Goal: Task Accomplishment & Management: Use online tool/utility

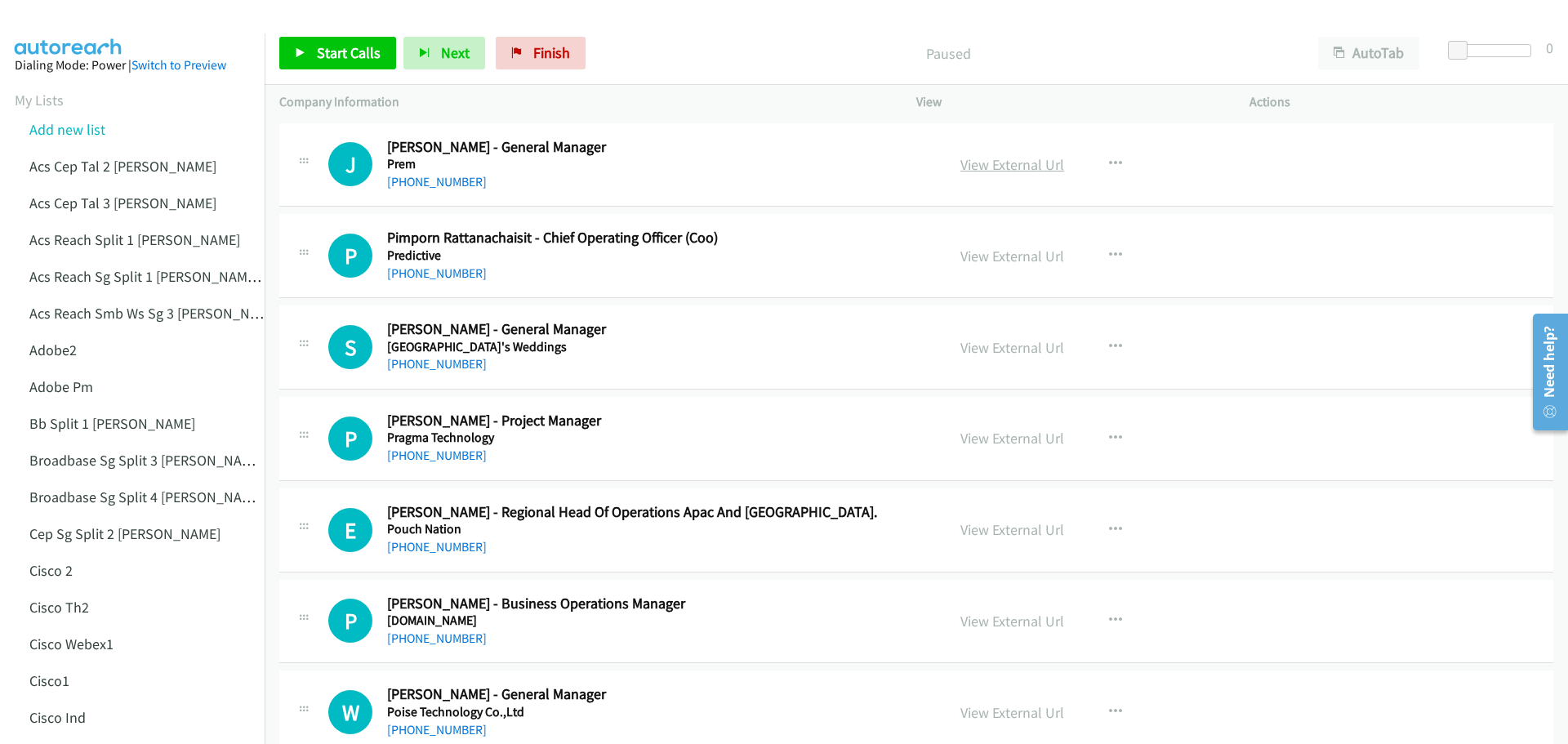
click at [1008, 169] on link "View External Url" at bounding box center [1012, 165] width 104 height 19
click at [365, 49] on span "Start Calls" at bounding box center [349, 53] width 63 height 19
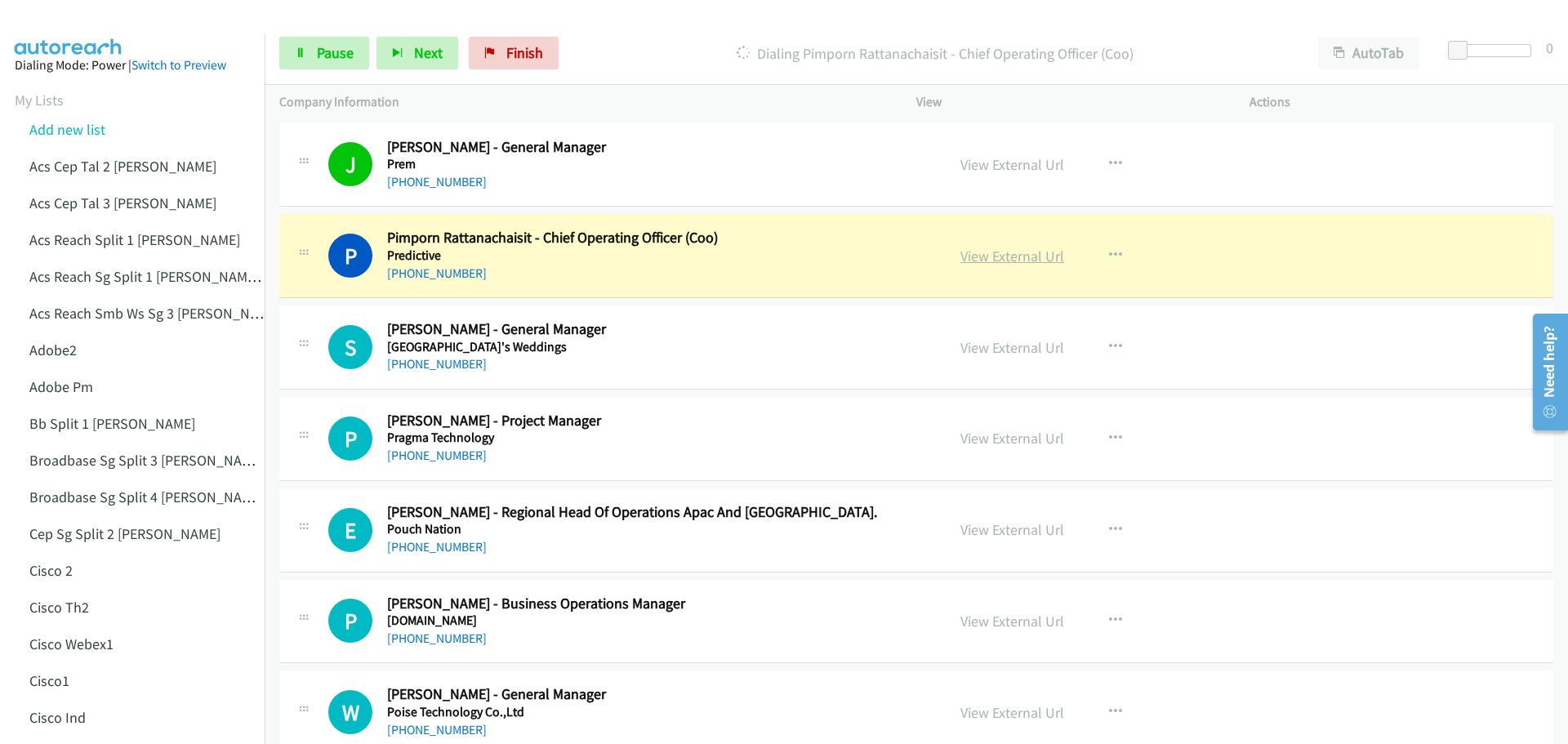
click at [1004, 258] on link "View External Url" at bounding box center [1012, 256] width 104 height 19
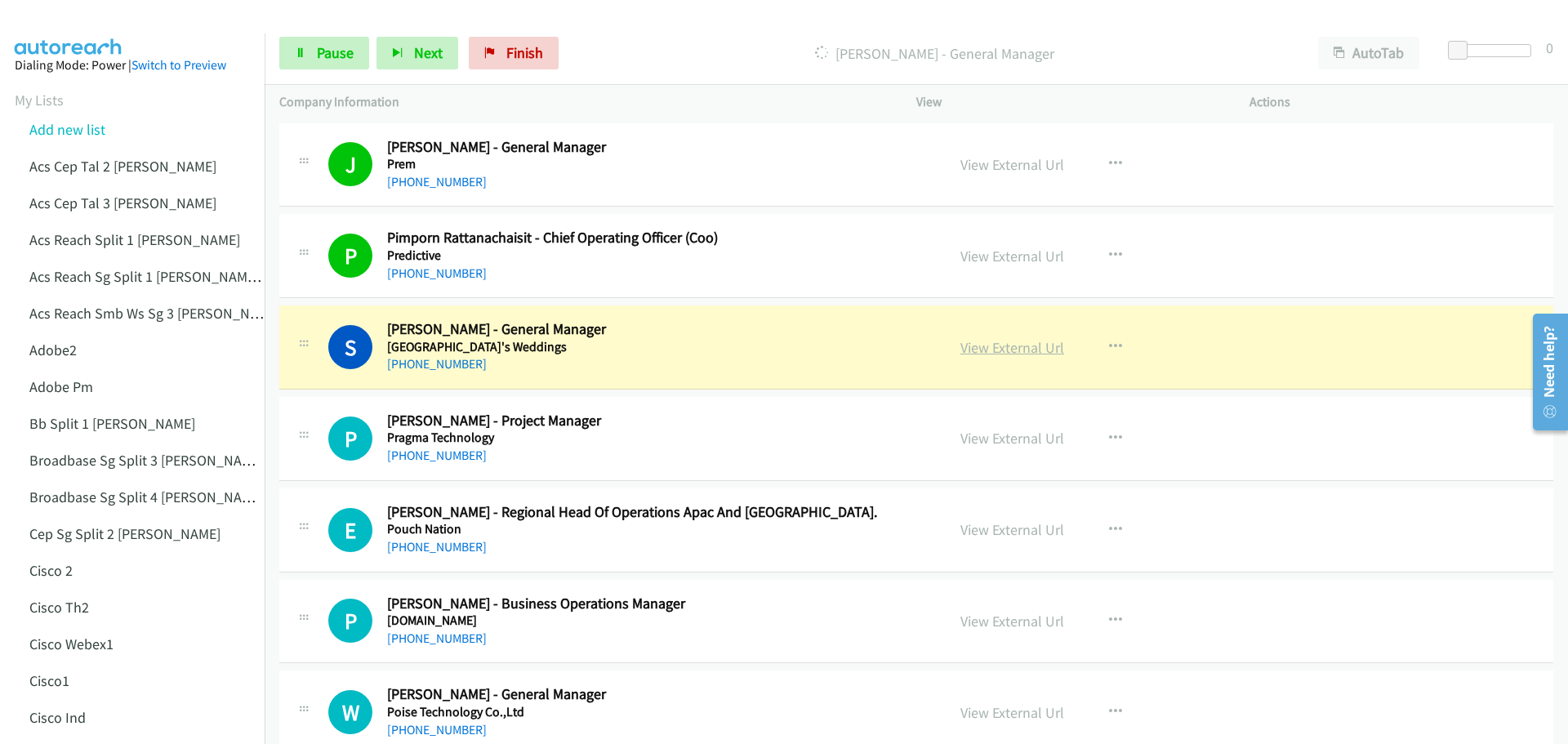
click at [1023, 345] on link "View External Url" at bounding box center [1012, 348] width 104 height 19
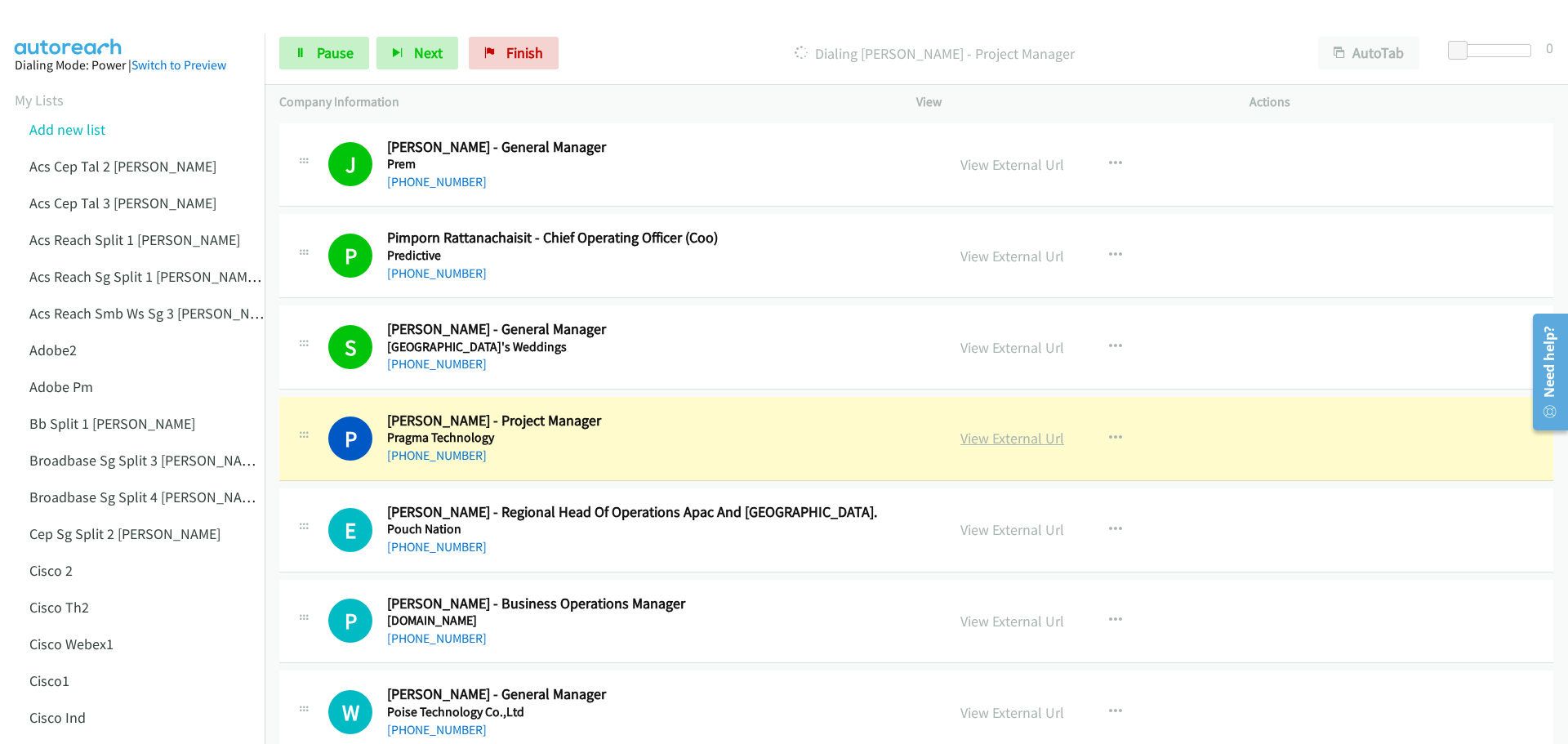
click at [996, 444] on link "View External Url" at bounding box center [1012, 439] width 104 height 19
drag, startPoint x: 341, startPoint y: 49, endPoint x: 351, endPoint y: 49, distance: 10.0
click at [341, 49] on span "Pause" at bounding box center [335, 53] width 36 height 19
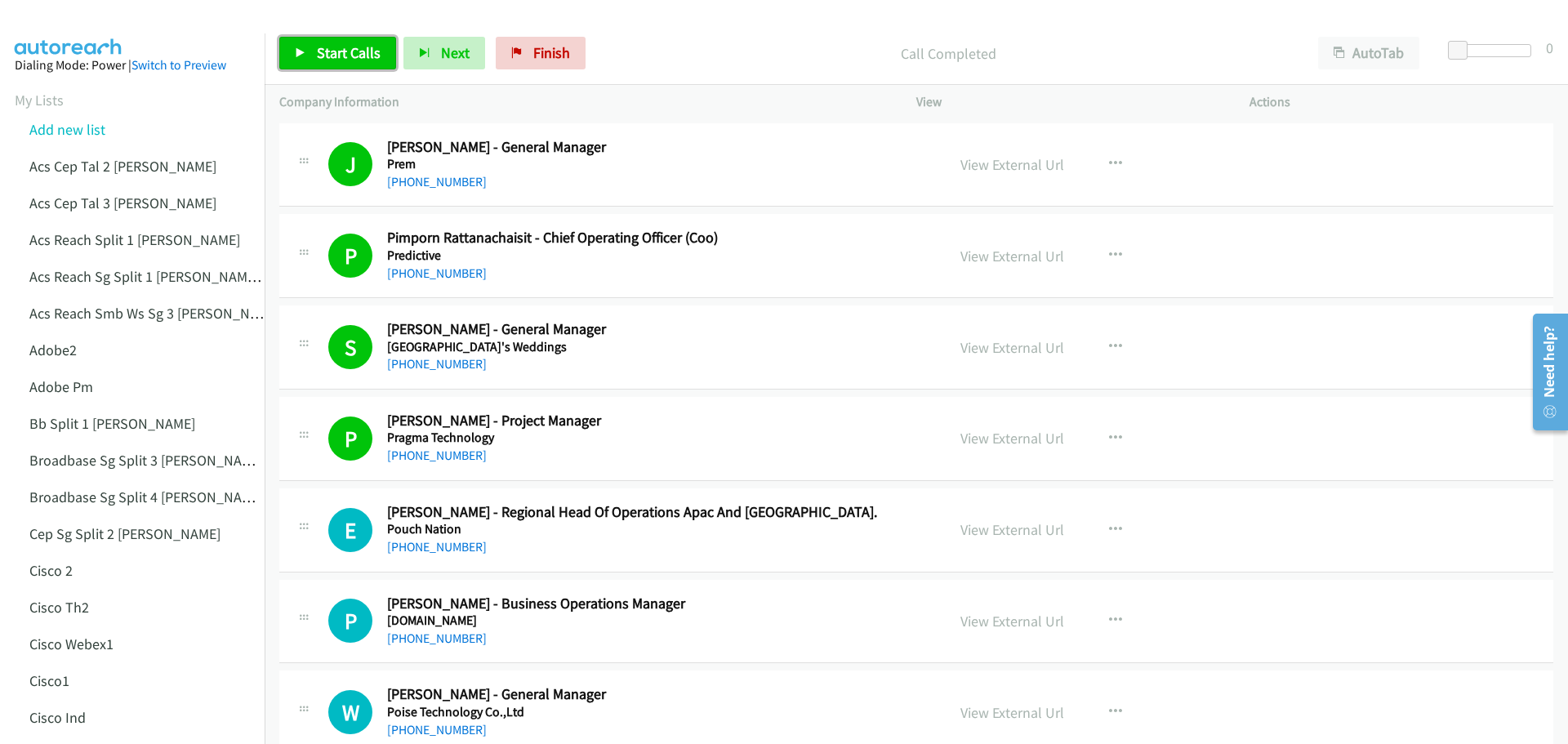
click at [347, 52] on span "Start Calls" at bounding box center [349, 53] width 63 height 19
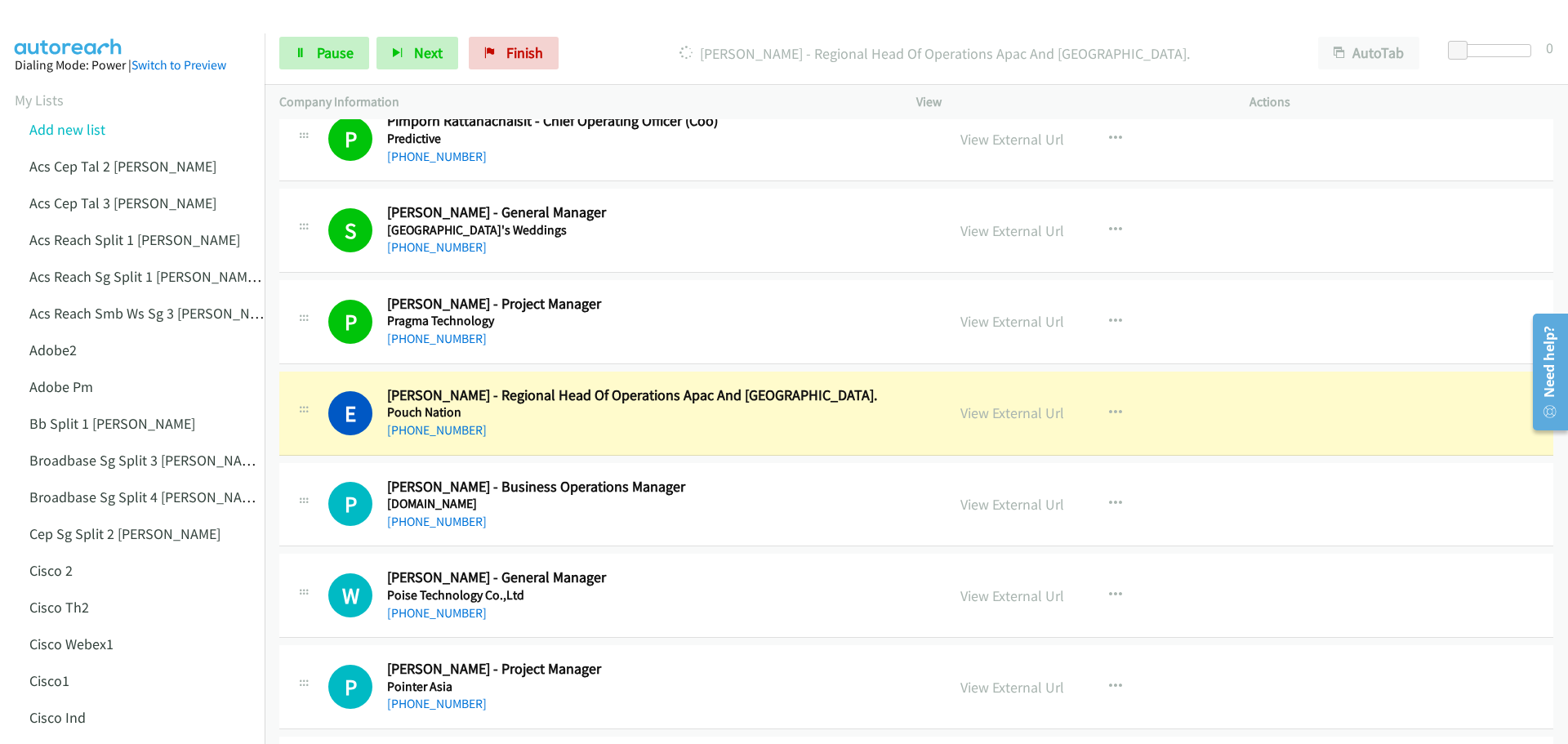
scroll to position [163, 0]
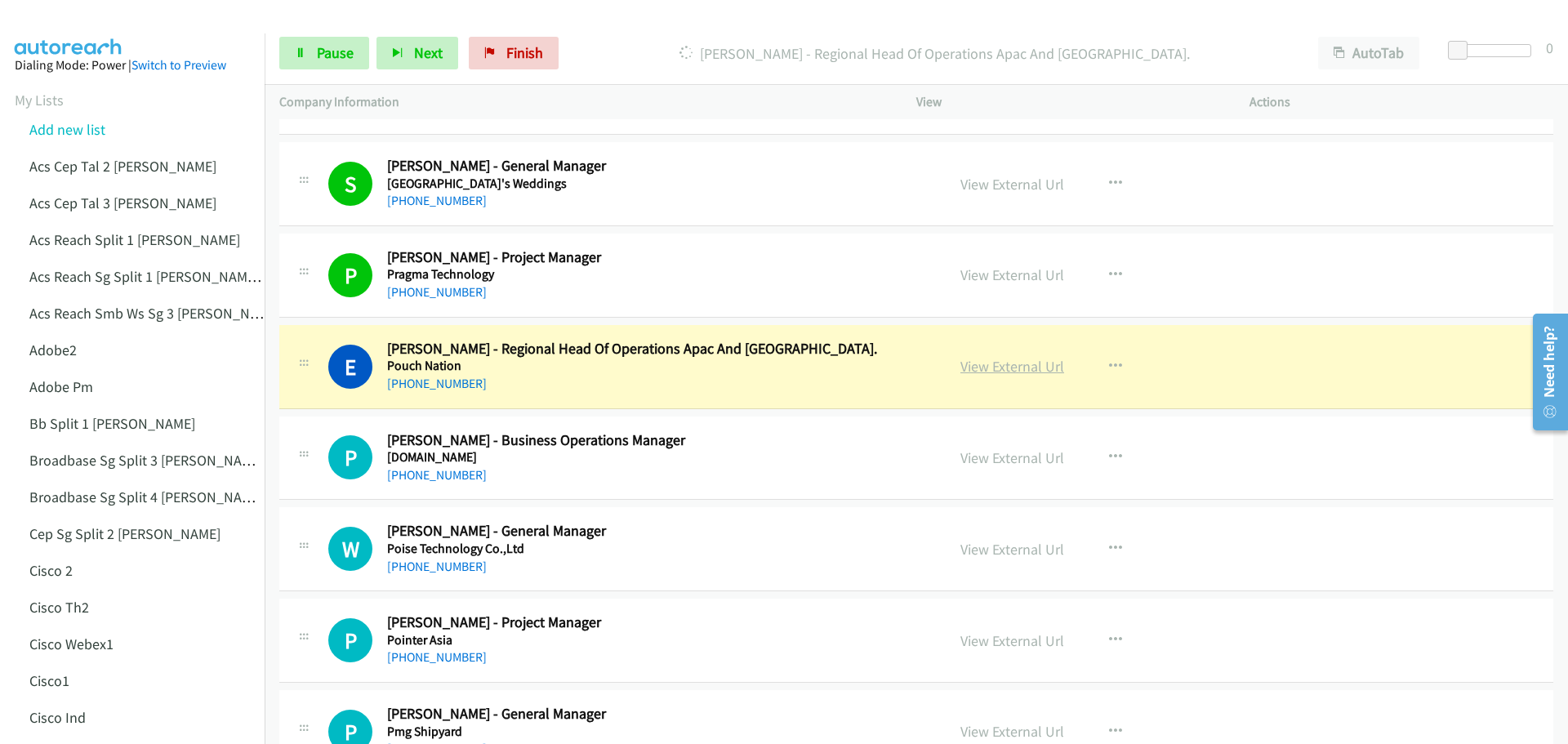
click at [991, 373] on link "View External Url" at bounding box center [1012, 367] width 104 height 19
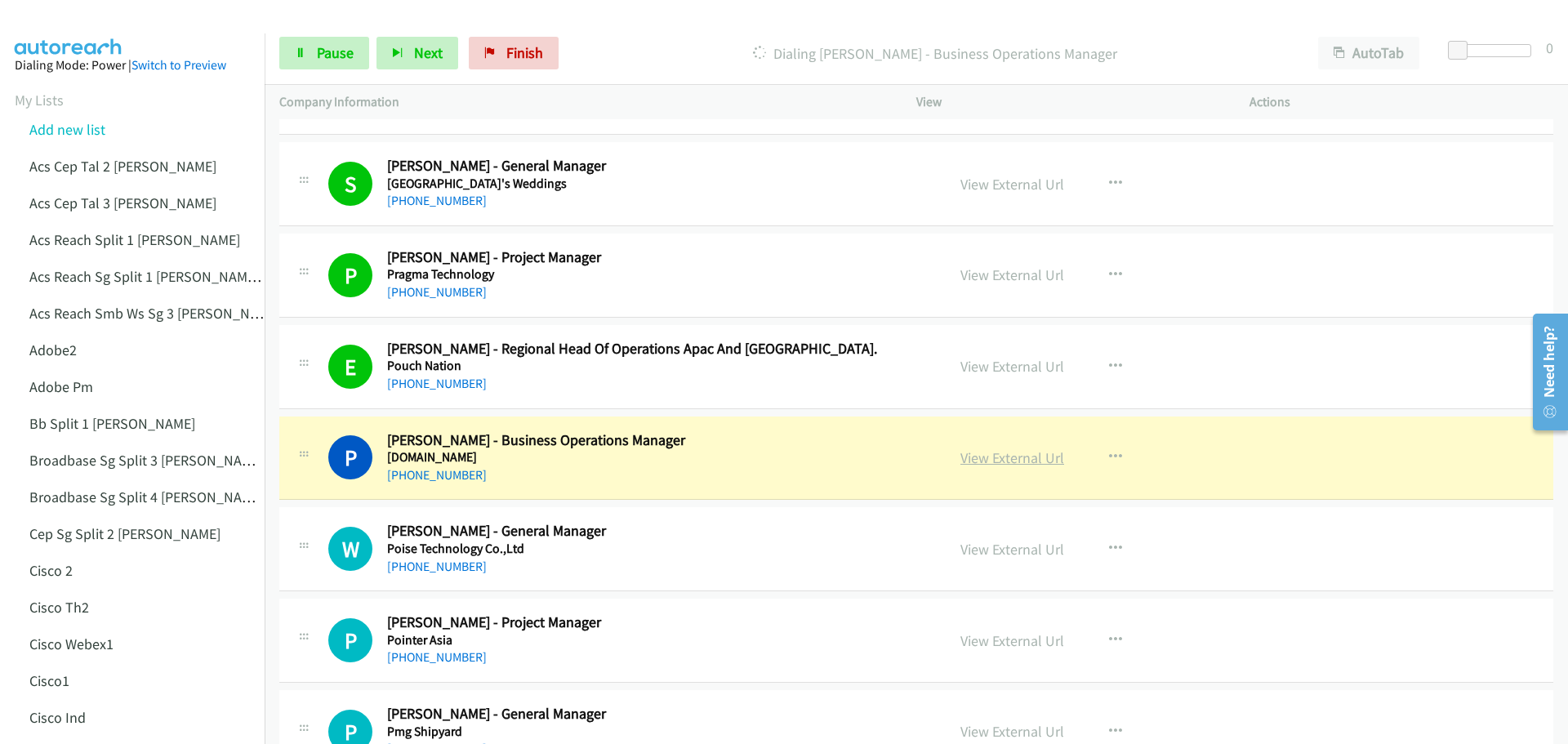
click at [1010, 454] on link "View External Url" at bounding box center [1012, 458] width 104 height 19
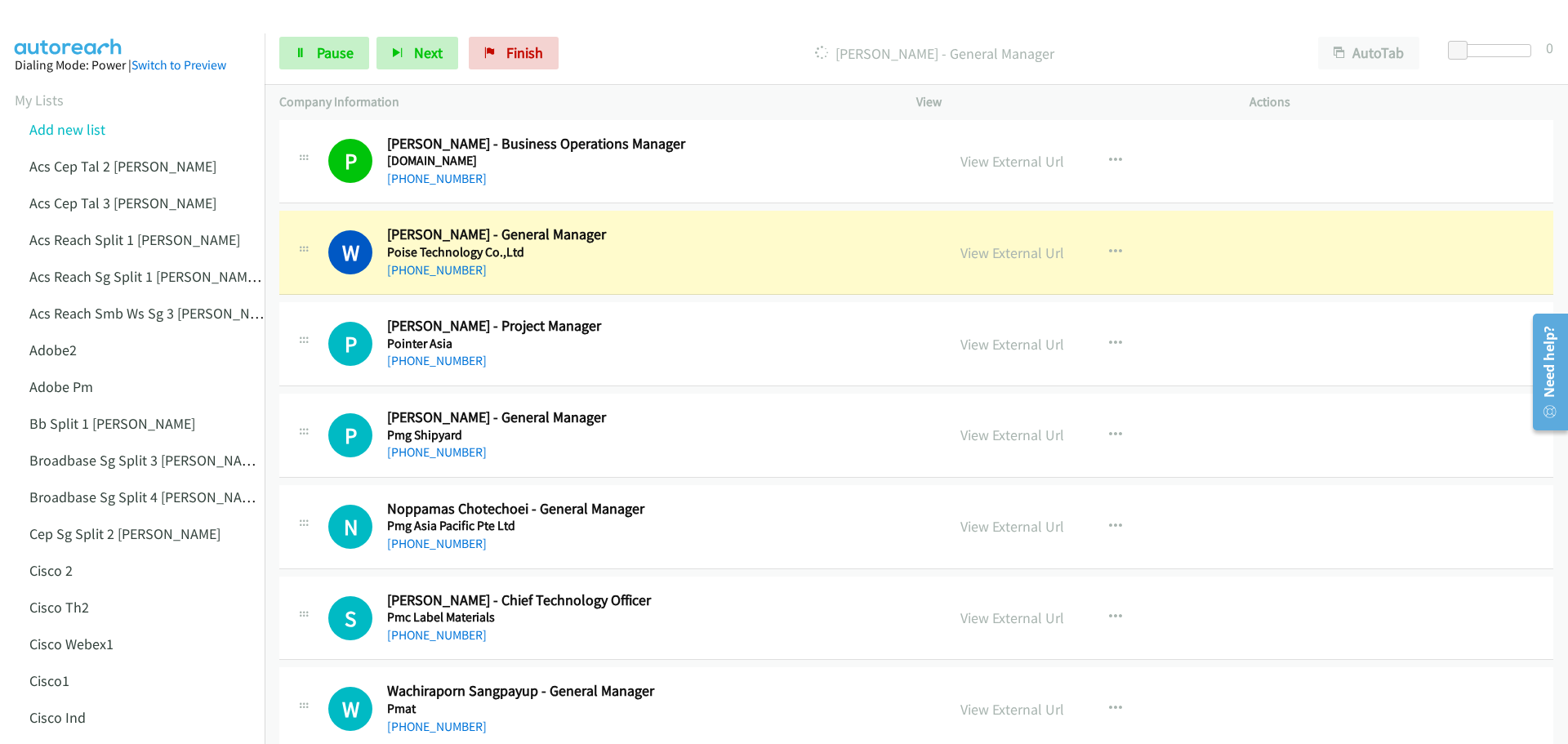
scroll to position [490, 0]
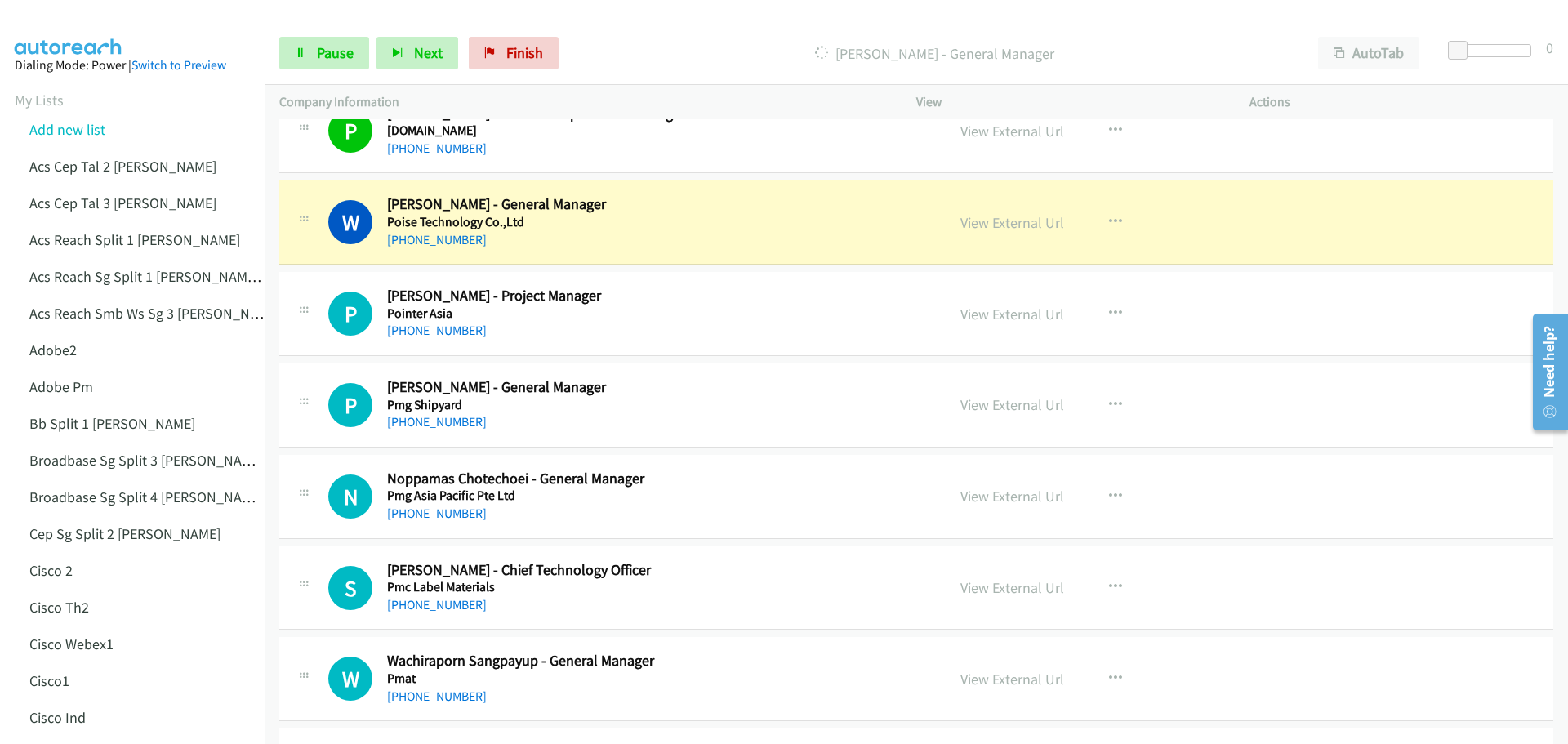
click at [1011, 225] on link "View External Url" at bounding box center [1012, 223] width 104 height 19
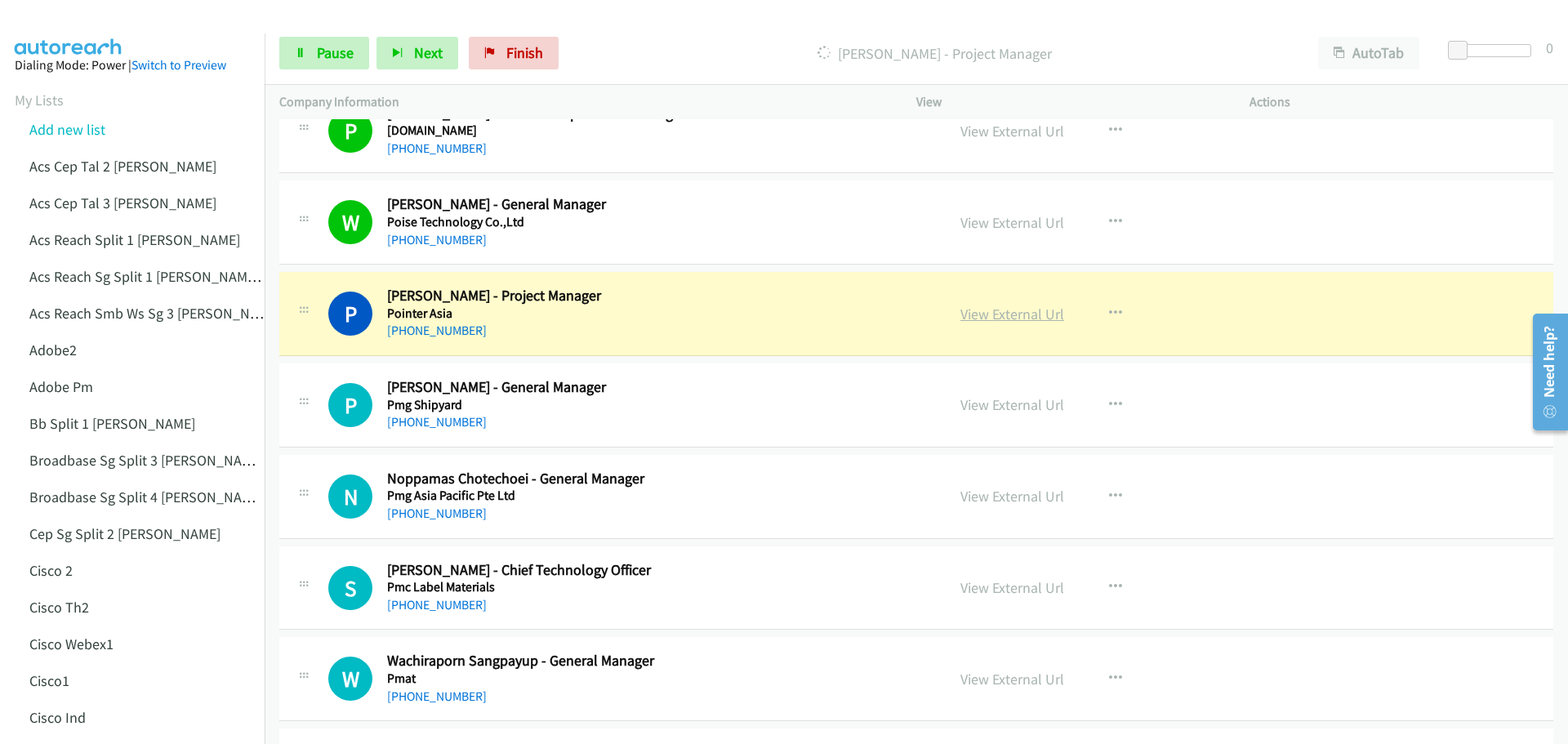
click at [1014, 316] on link "View External Url" at bounding box center [1012, 314] width 104 height 19
click at [336, 52] on span "Pause" at bounding box center [335, 53] width 36 height 19
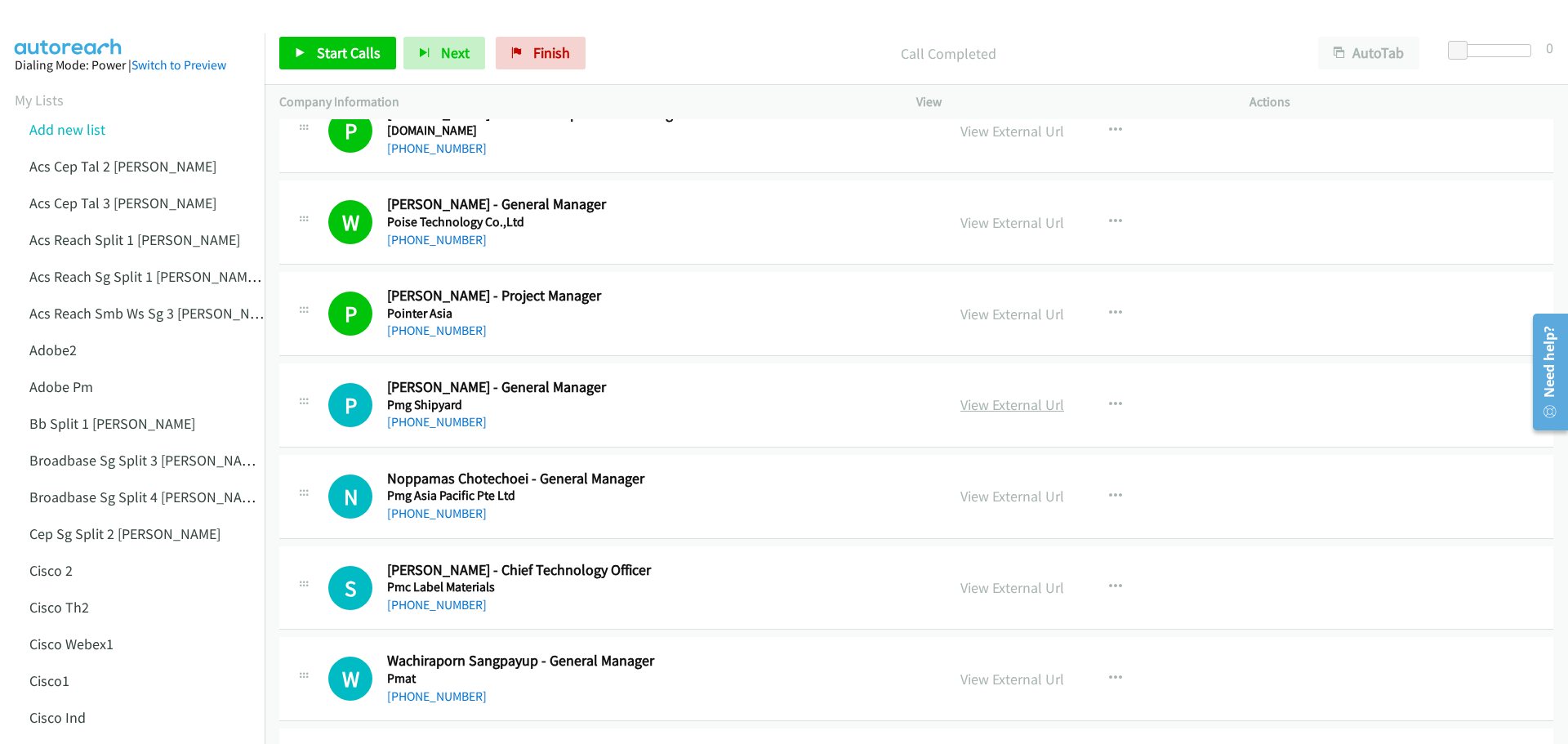
click at [1011, 408] on link "View External Url" at bounding box center [1012, 405] width 104 height 19
click at [339, 48] on span "Start Calls" at bounding box center [349, 53] width 63 height 19
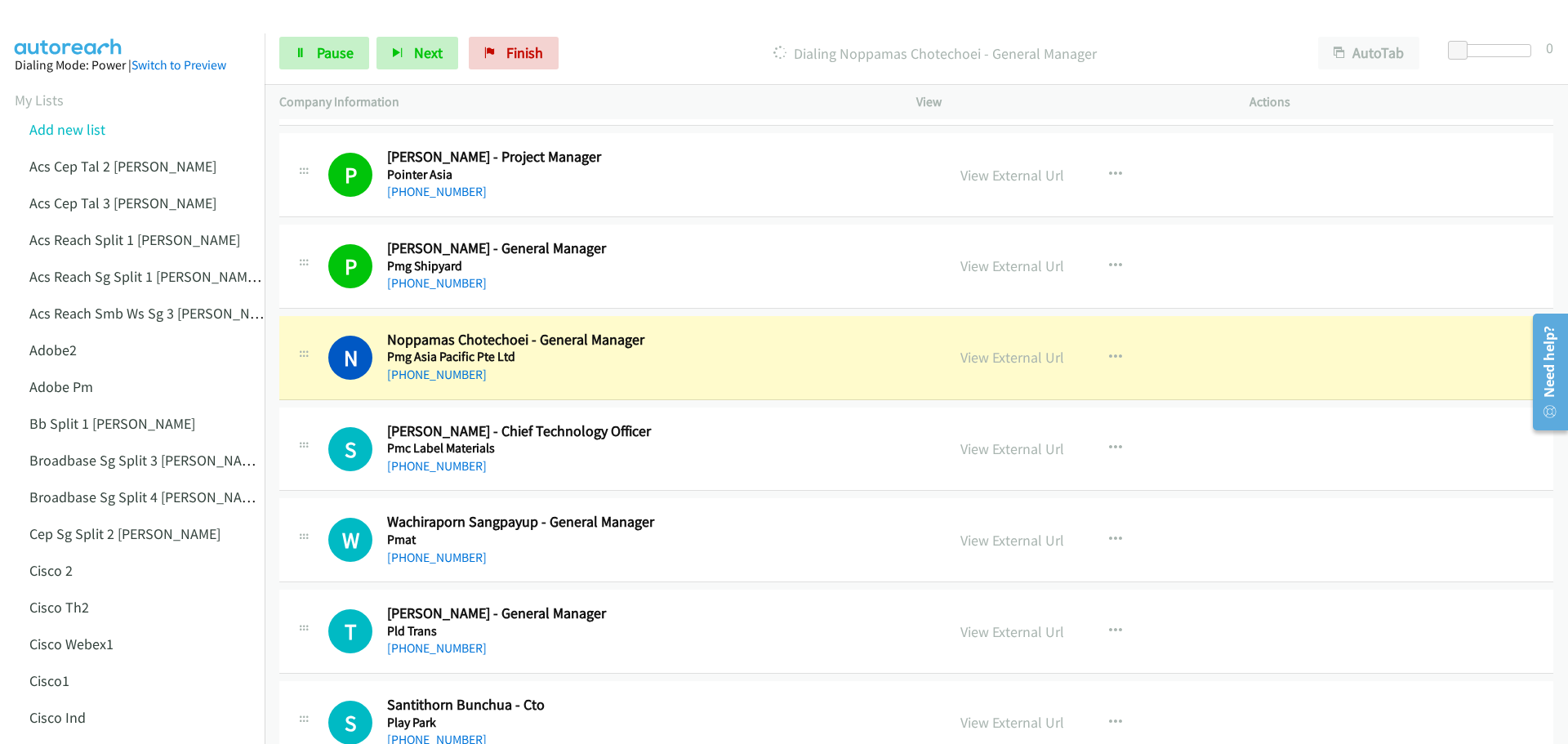
scroll to position [654, 0]
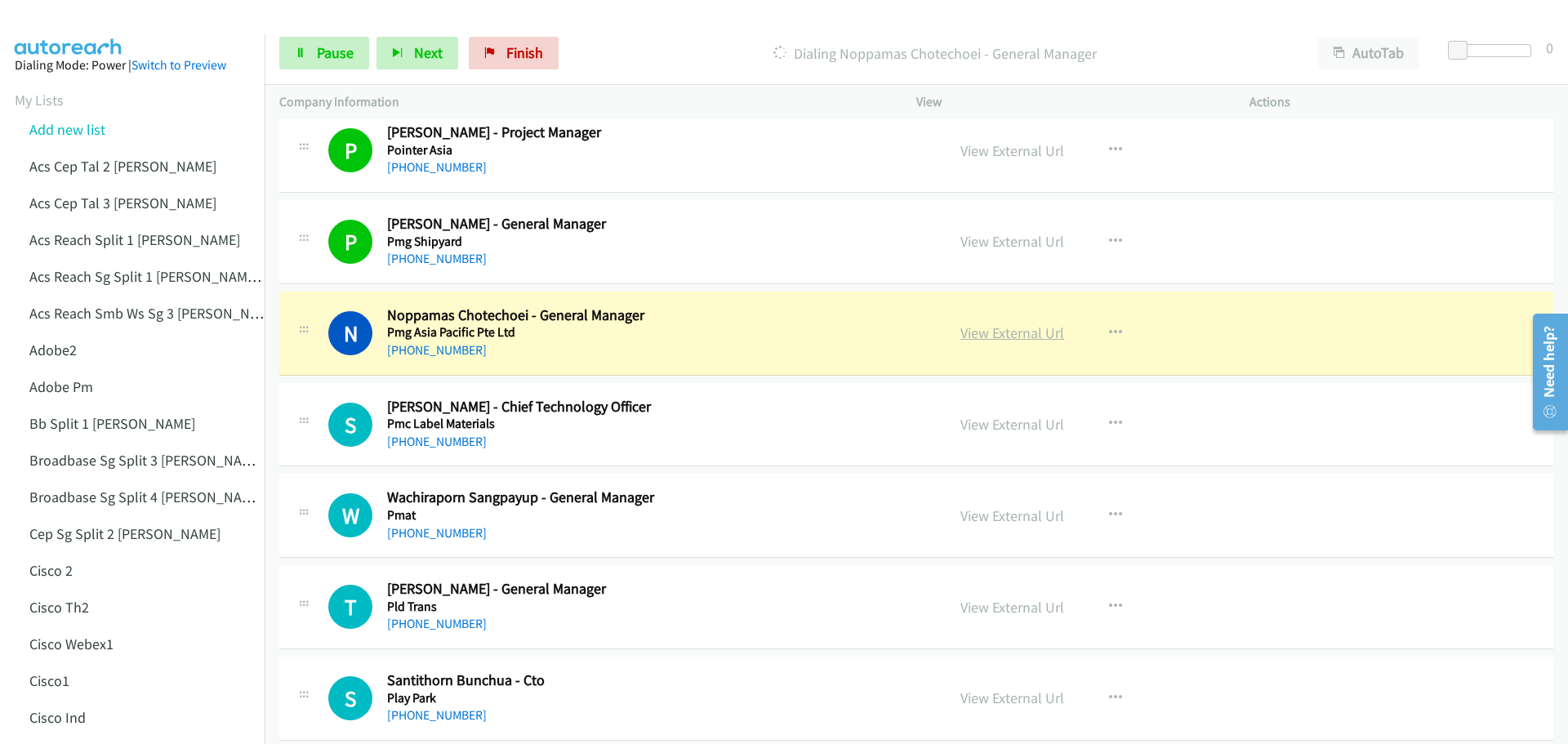
click at [1035, 339] on link "View External Url" at bounding box center [1012, 333] width 104 height 19
click at [336, 57] on span "Pause" at bounding box center [335, 53] width 36 height 19
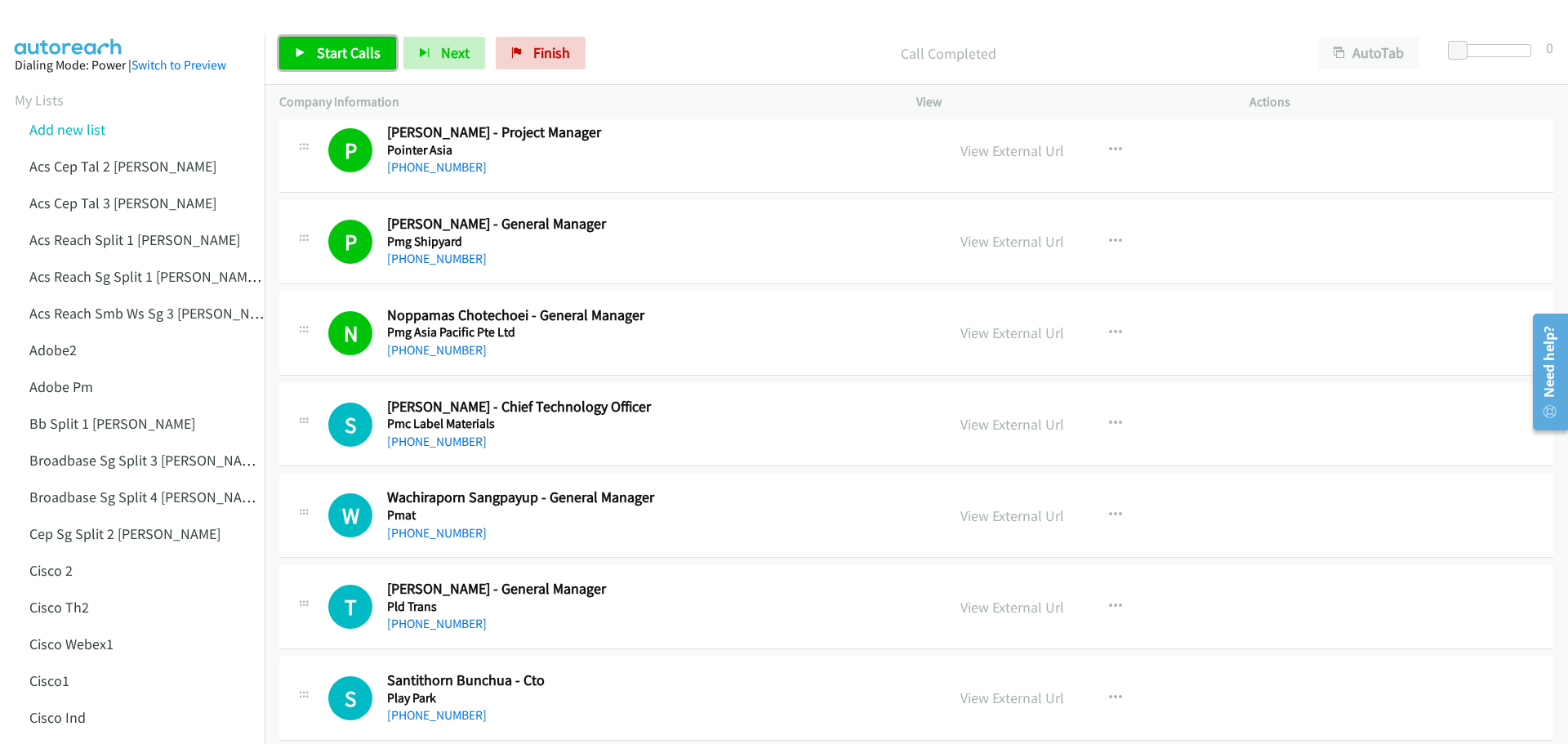
click at [319, 58] on span "Start Calls" at bounding box center [349, 53] width 63 height 19
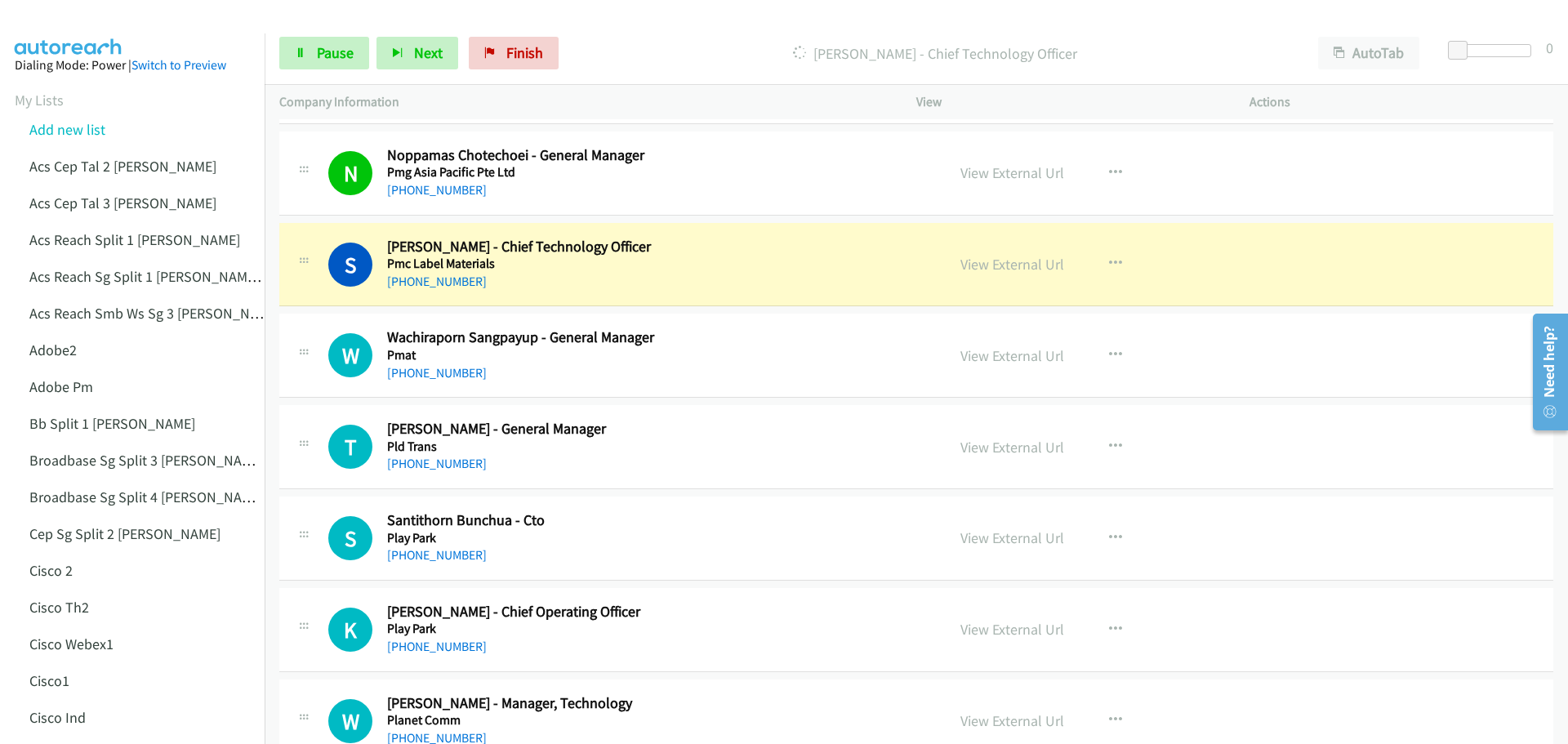
scroll to position [817, 0]
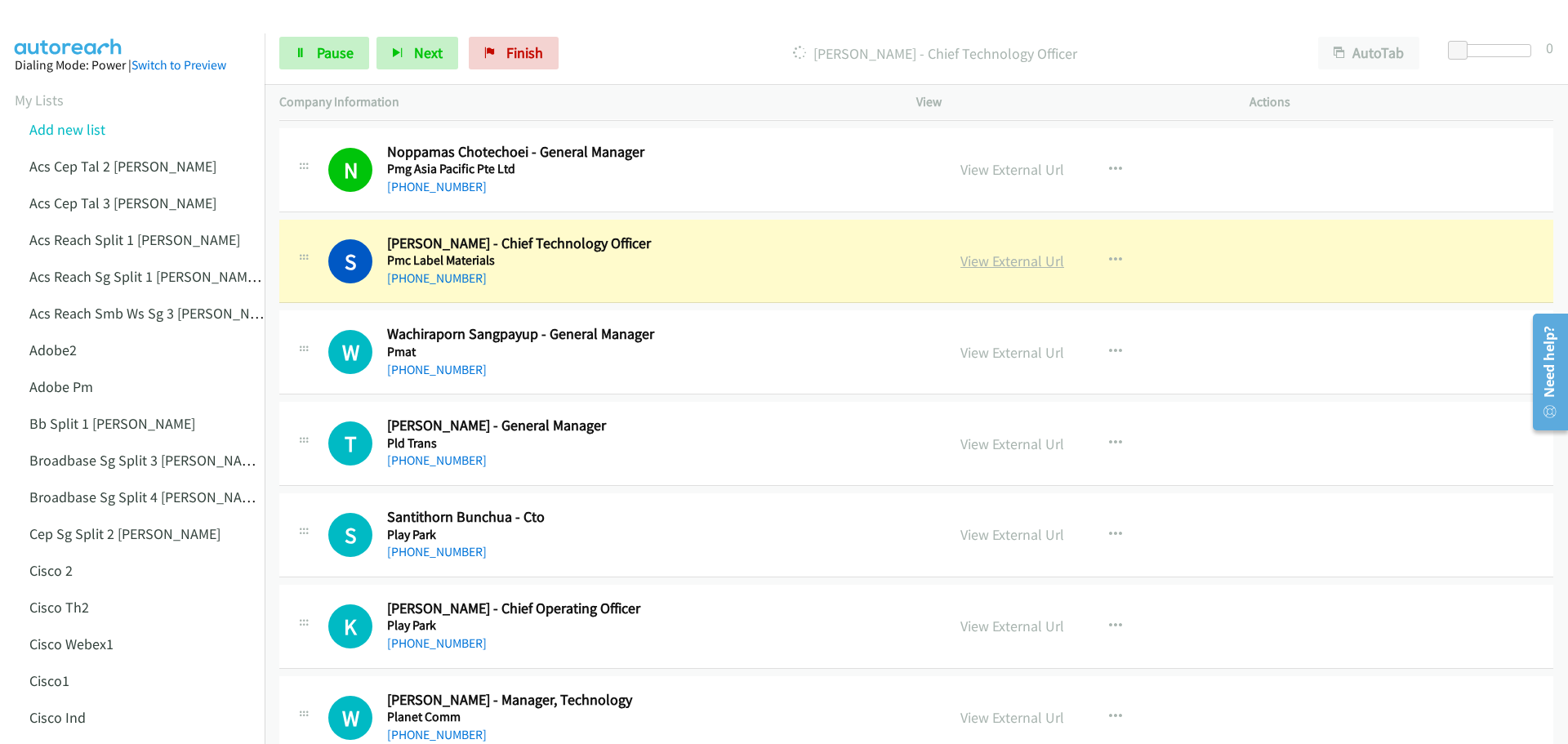
click at [1017, 269] on link "View External Url" at bounding box center [1012, 261] width 104 height 19
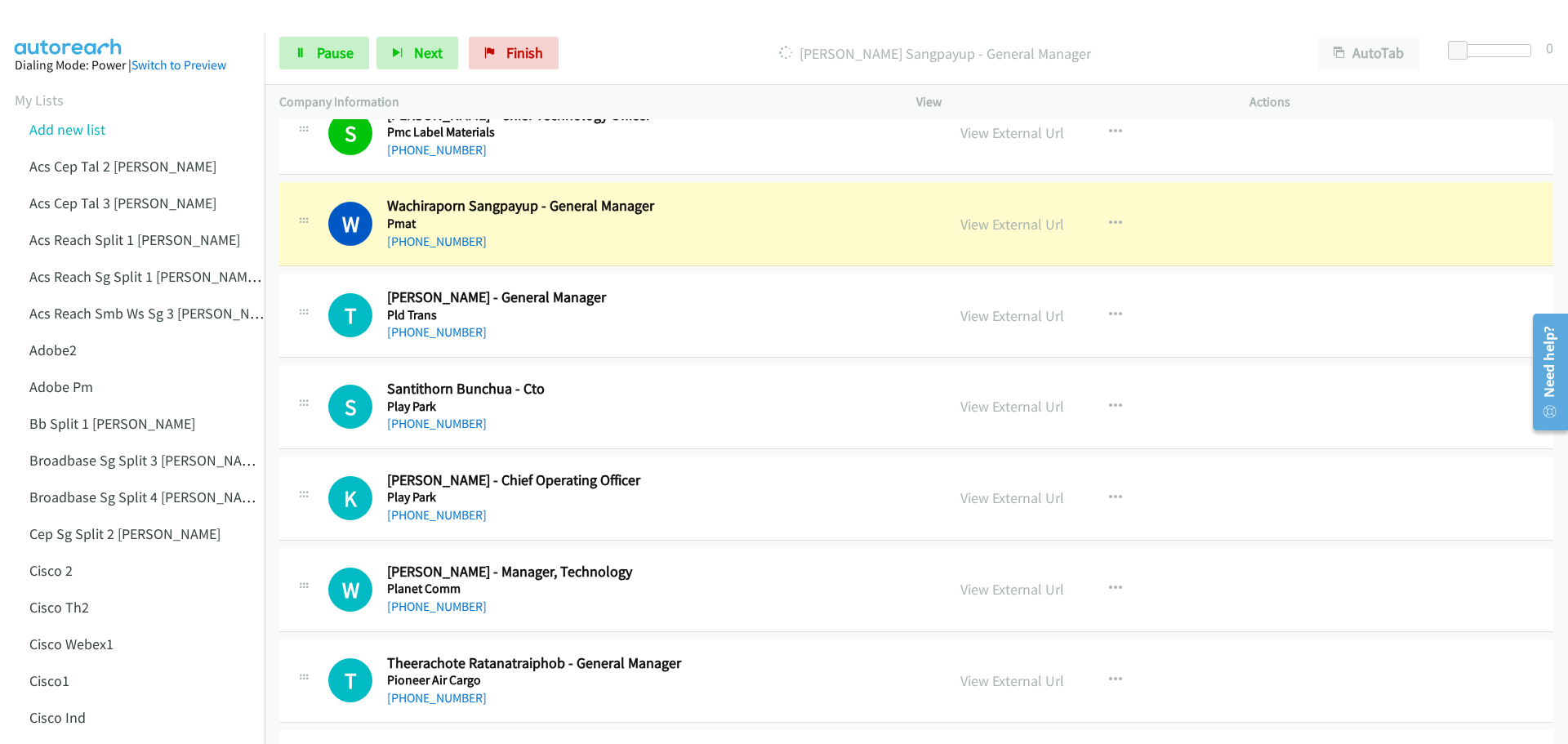
scroll to position [980, 0]
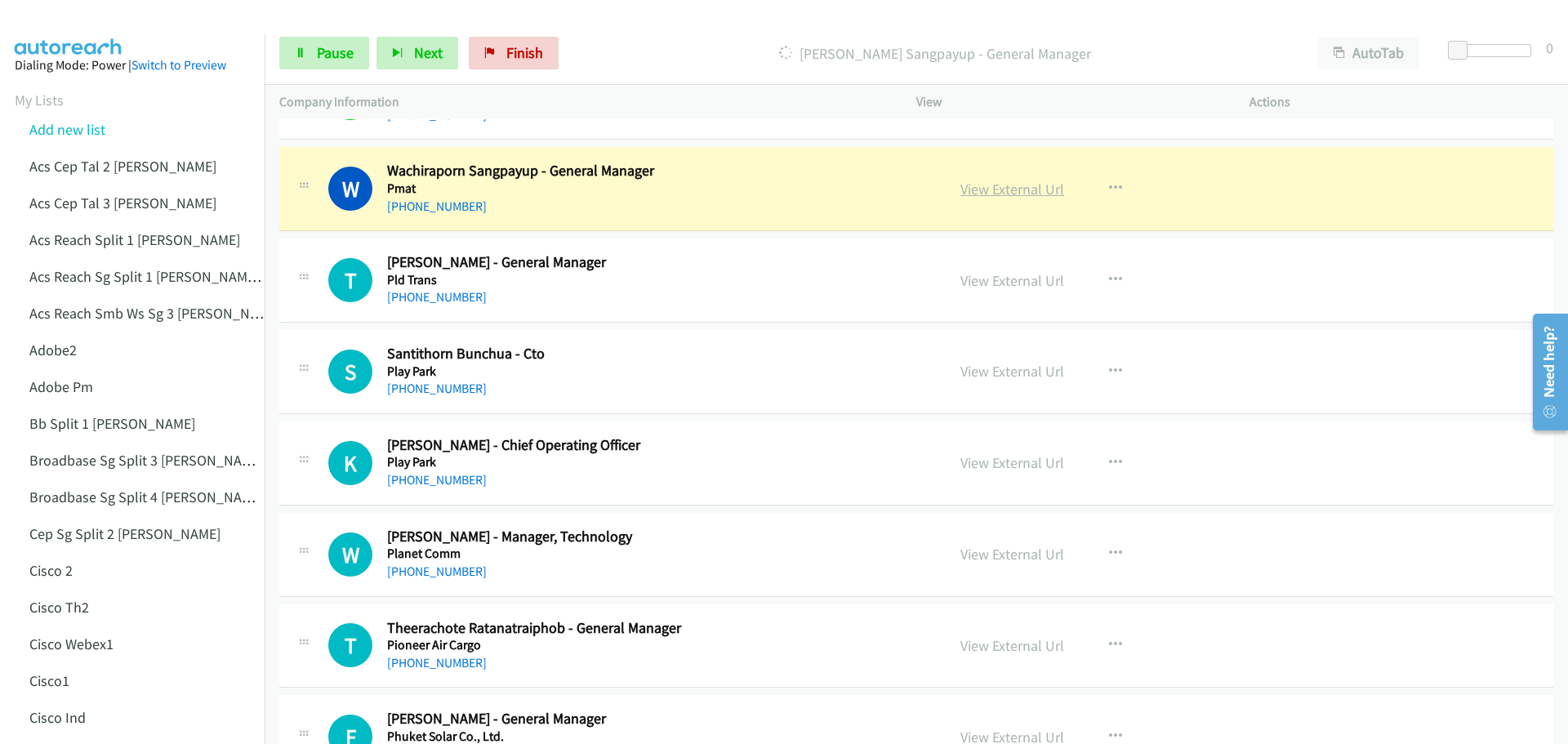
click at [1019, 187] on link "View External Url" at bounding box center [1012, 189] width 104 height 19
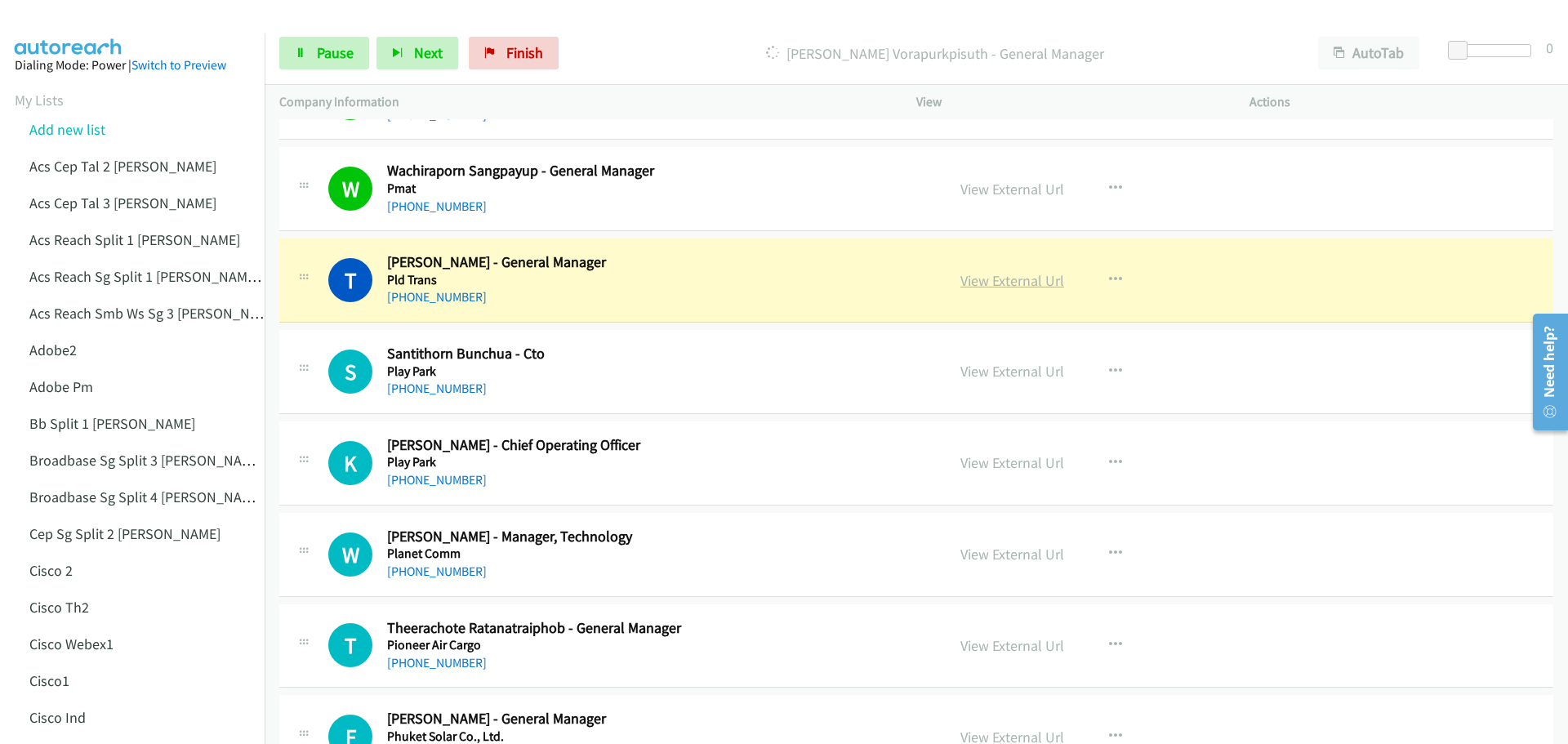
click at [999, 278] on link "View External Url" at bounding box center [1012, 280] width 104 height 19
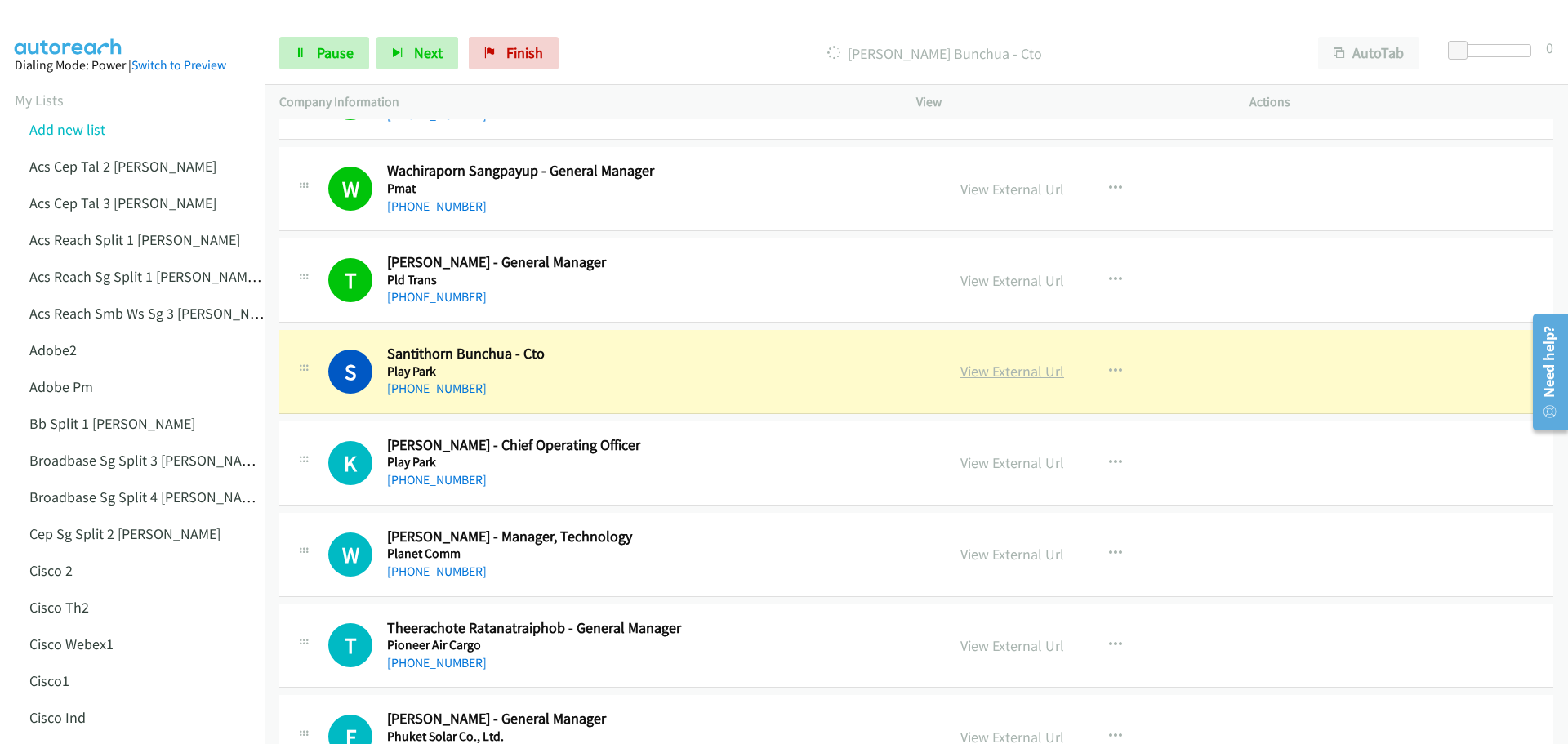
click at [1009, 370] on link "View External Url" at bounding box center [1012, 372] width 104 height 19
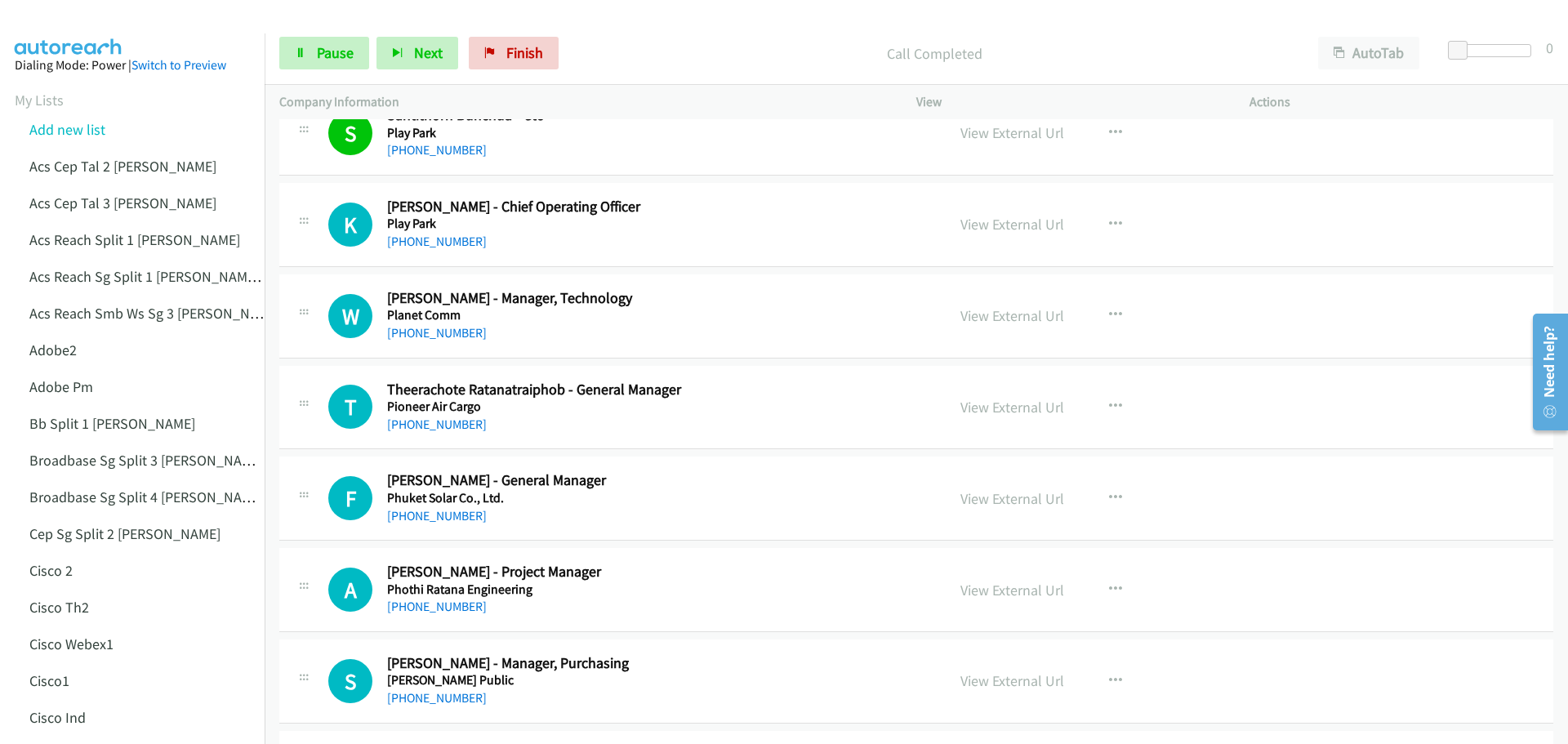
scroll to position [1225, 0]
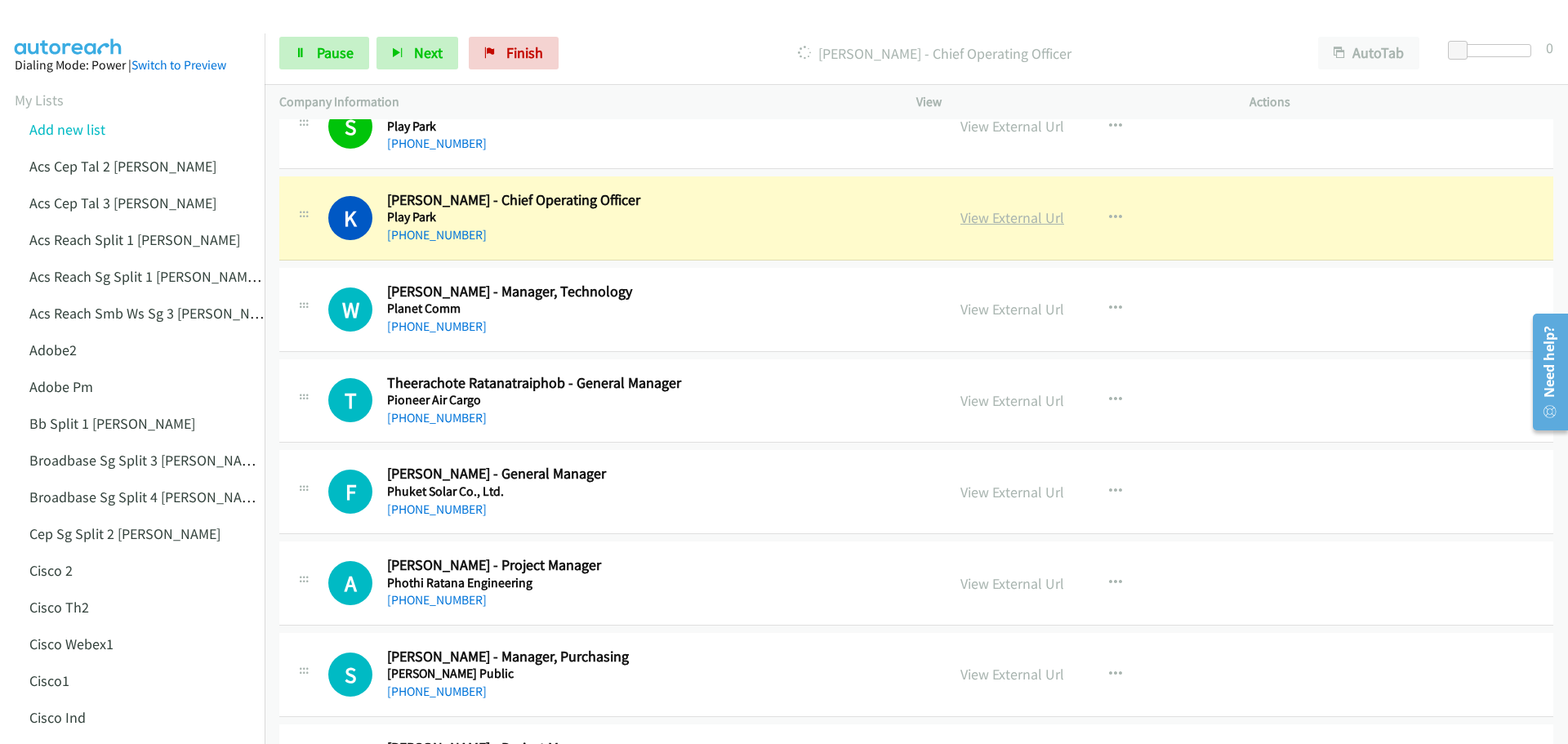
click at [1000, 218] on link "View External Url" at bounding box center [1012, 218] width 104 height 19
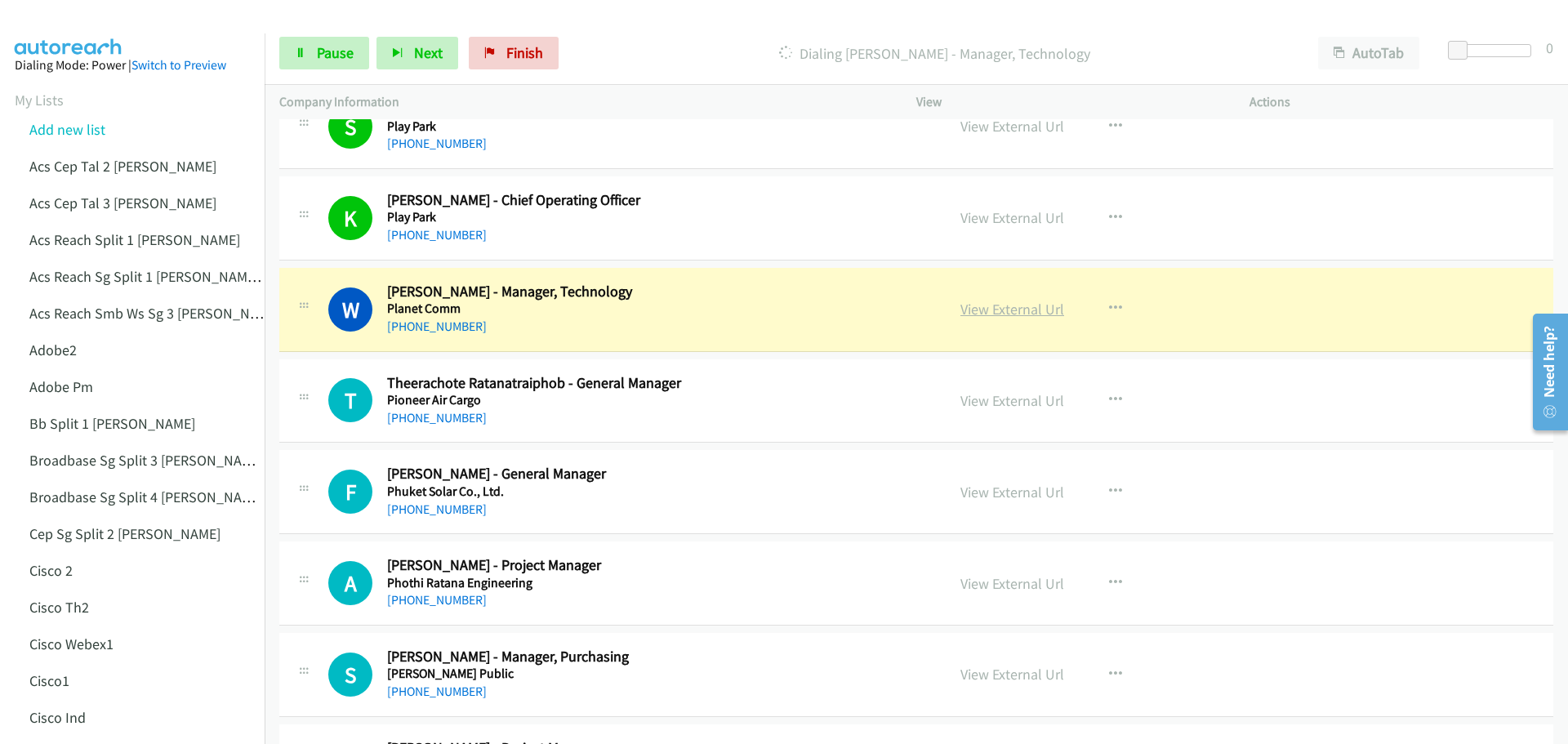
click at [1000, 314] on link "View External Url" at bounding box center [1012, 309] width 104 height 19
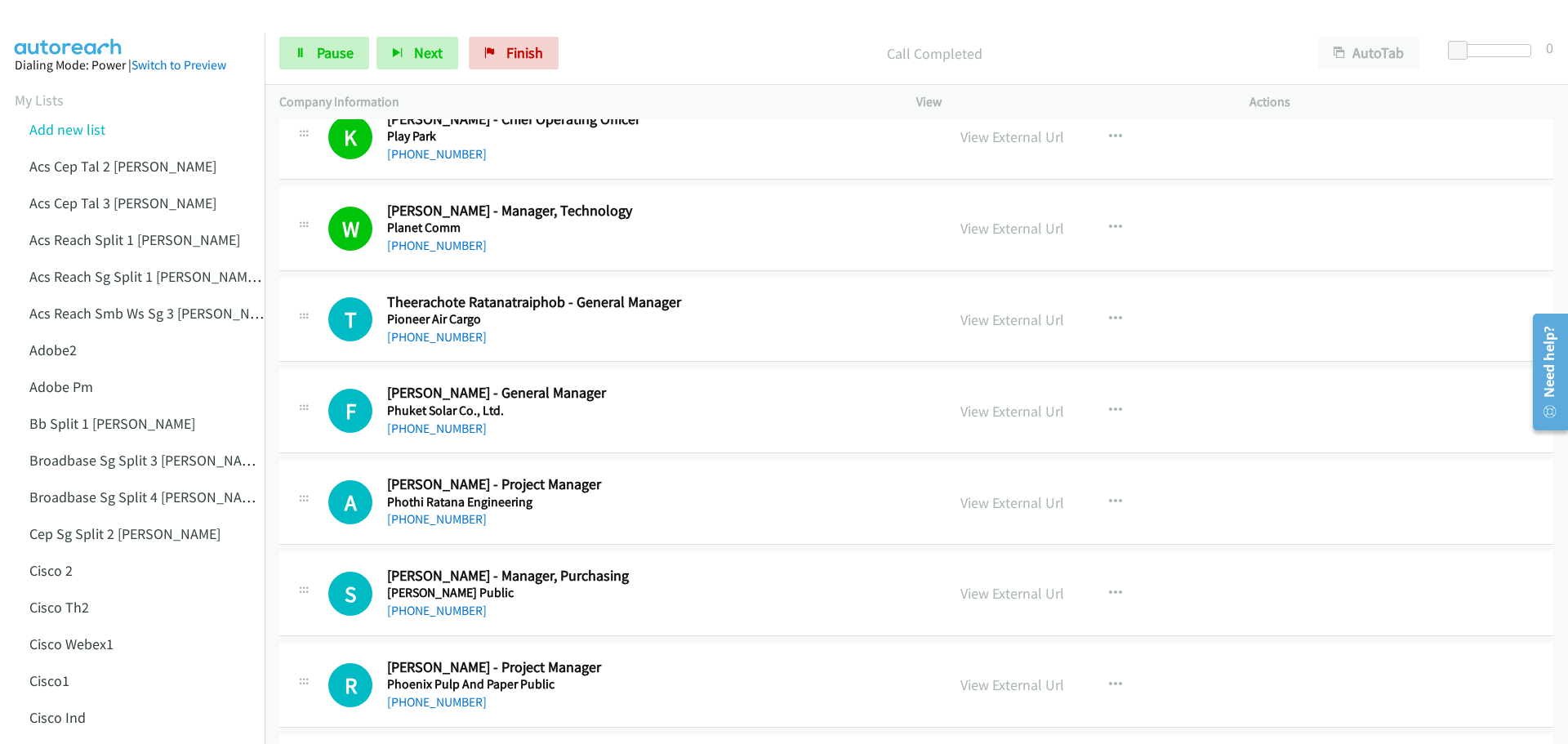
scroll to position [1307, 0]
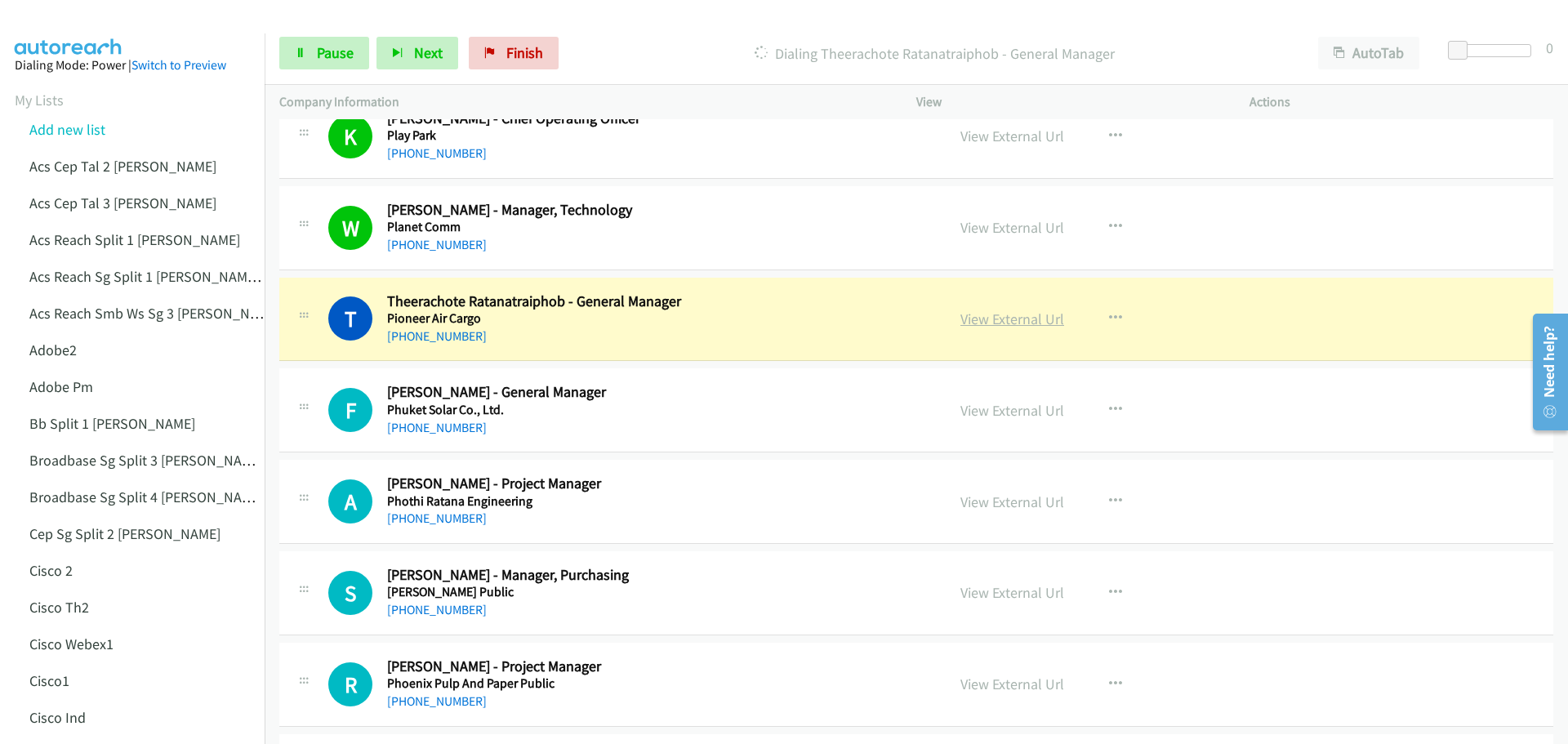
click at [1014, 323] on link "View External Url" at bounding box center [1012, 319] width 104 height 19
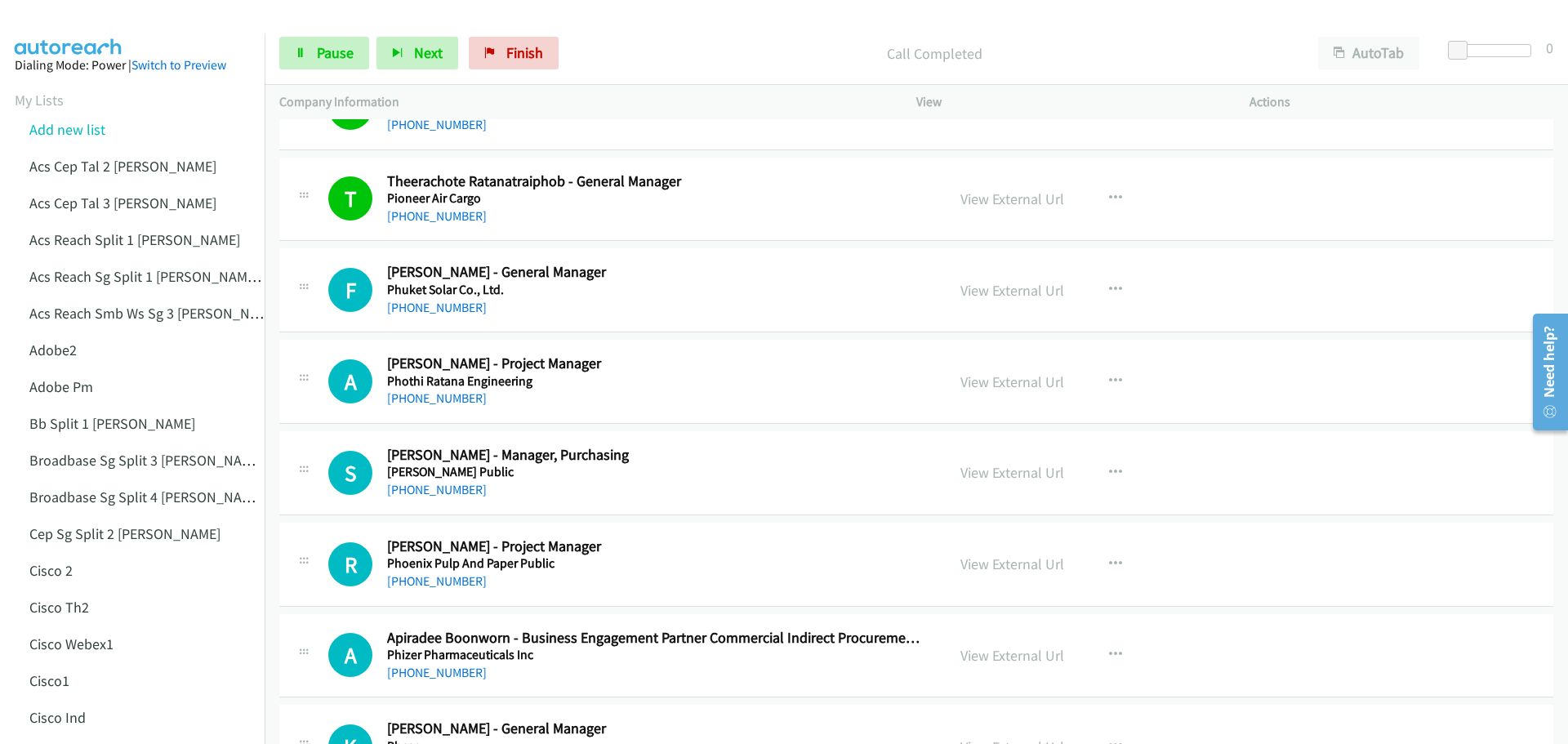
scroll to position [1470, 0]
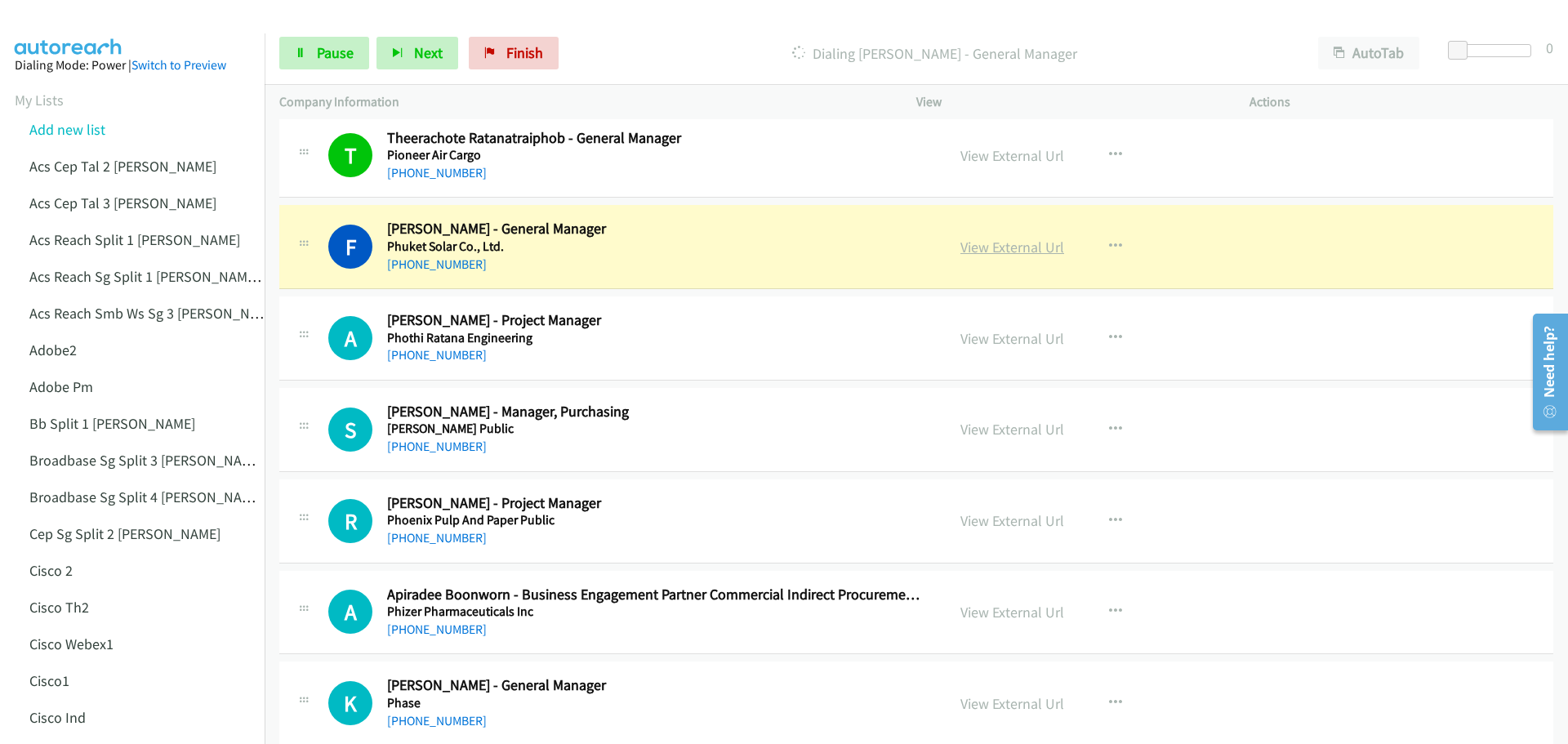
click at [990, 250] on link "View External Url" at bounding box center [1012, 248] width 104 height 19
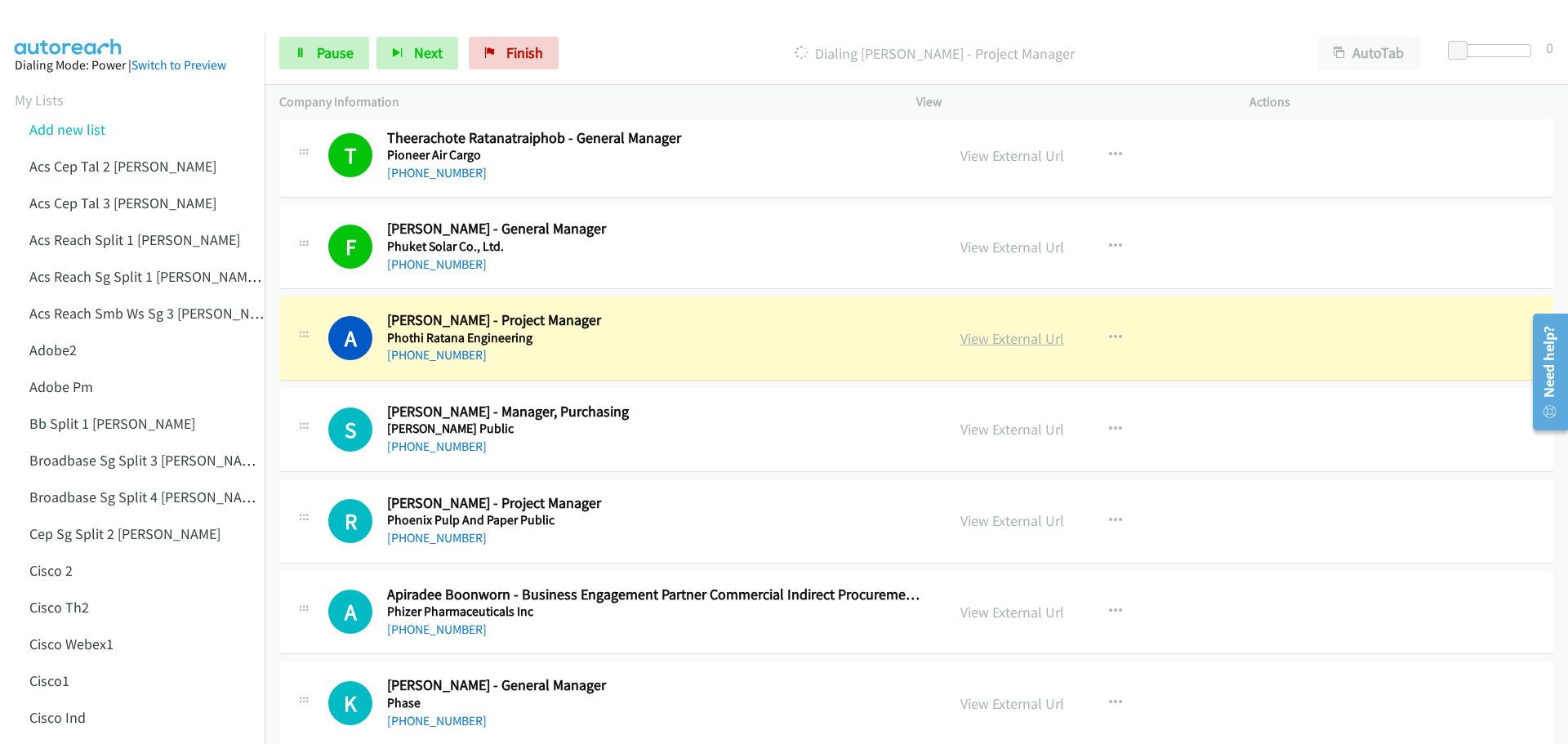
click at [1012, 336] on link "View External Url" at bounding box center [1012, 339] width 104 height 19
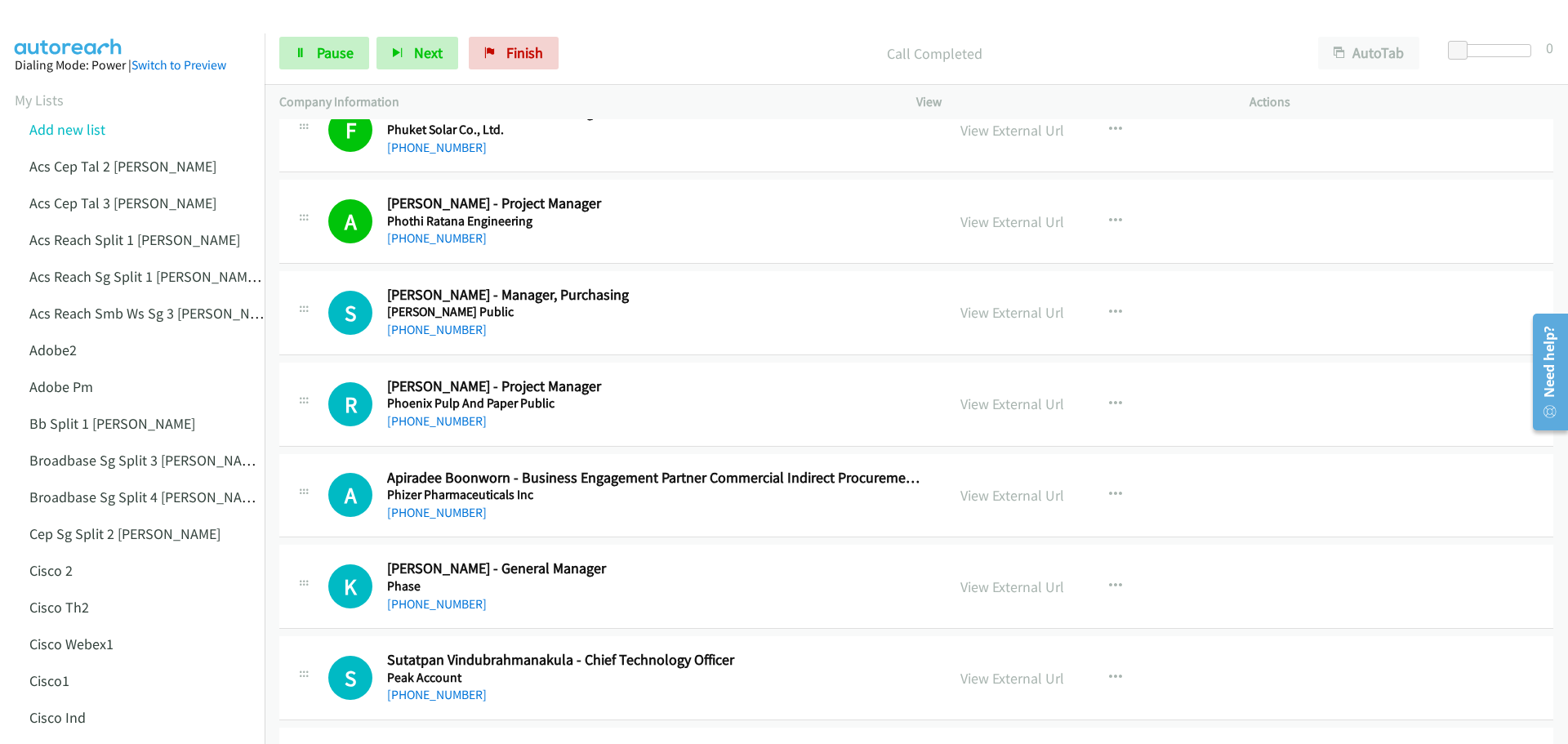
scroll to position [1633, 0]
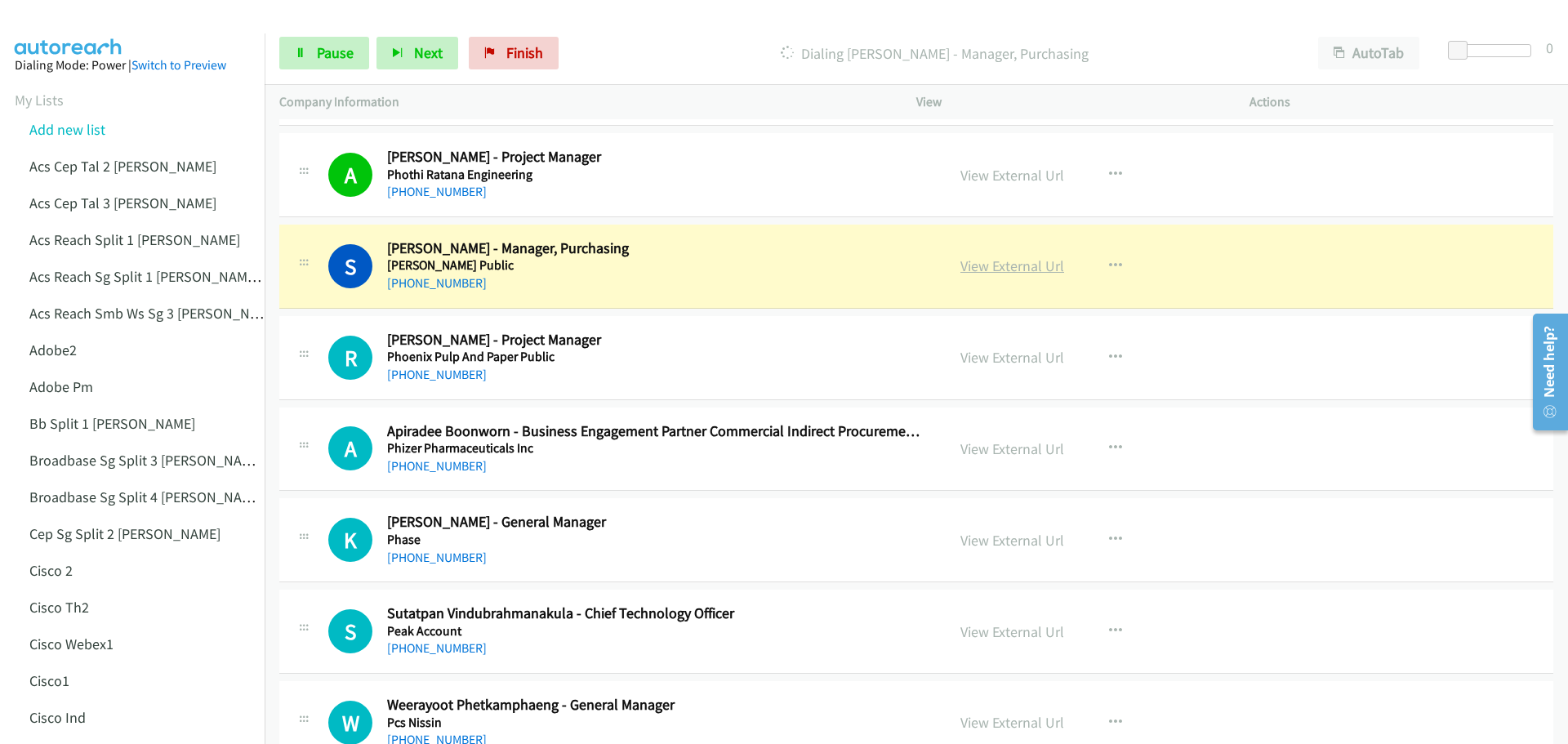
click at [993, 265] on link "View External Url" at bounding box center [1012, 266] width 104 height 19
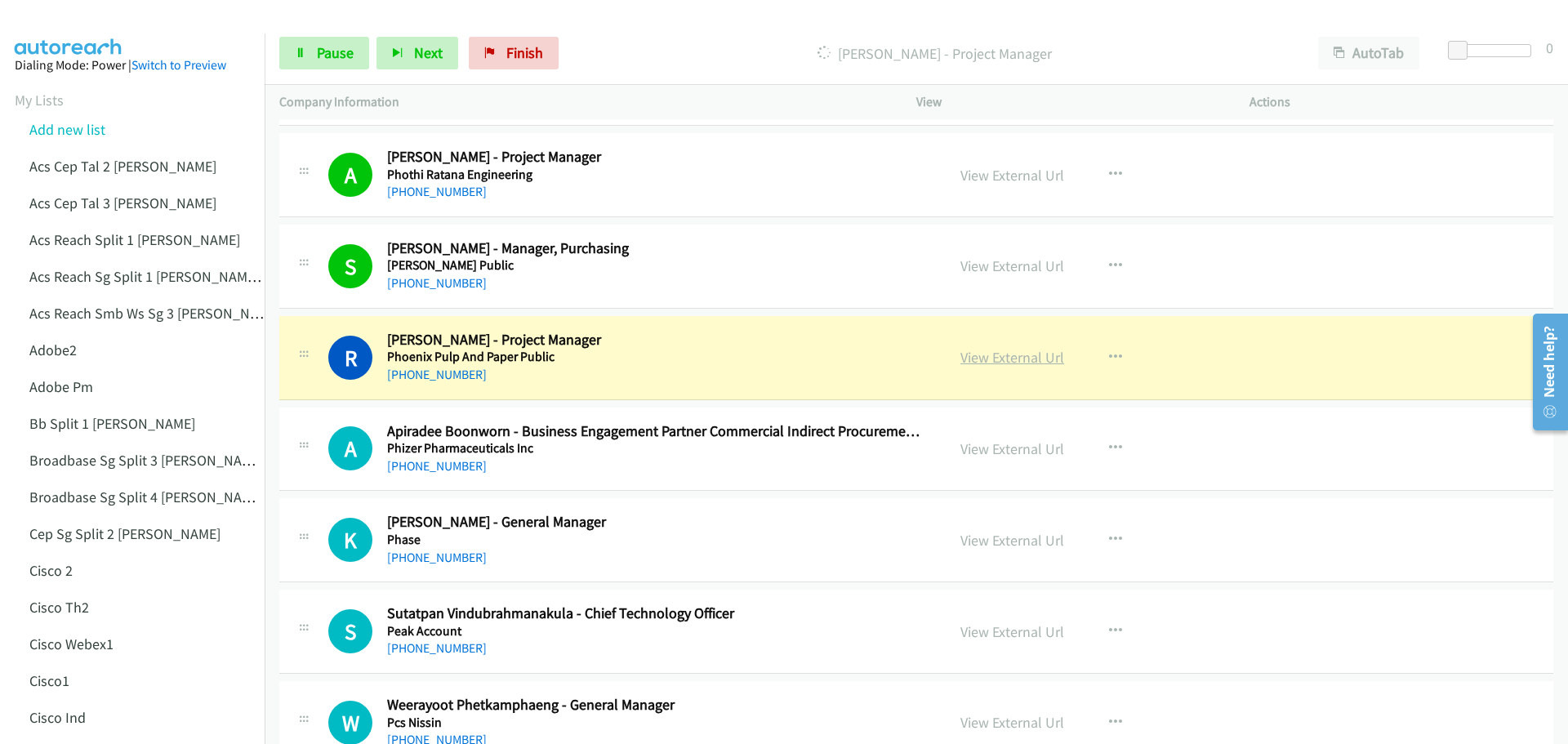
click at [1012, 367] on link "View External Url" at bounding box center [1012, 357] width 104 height 19
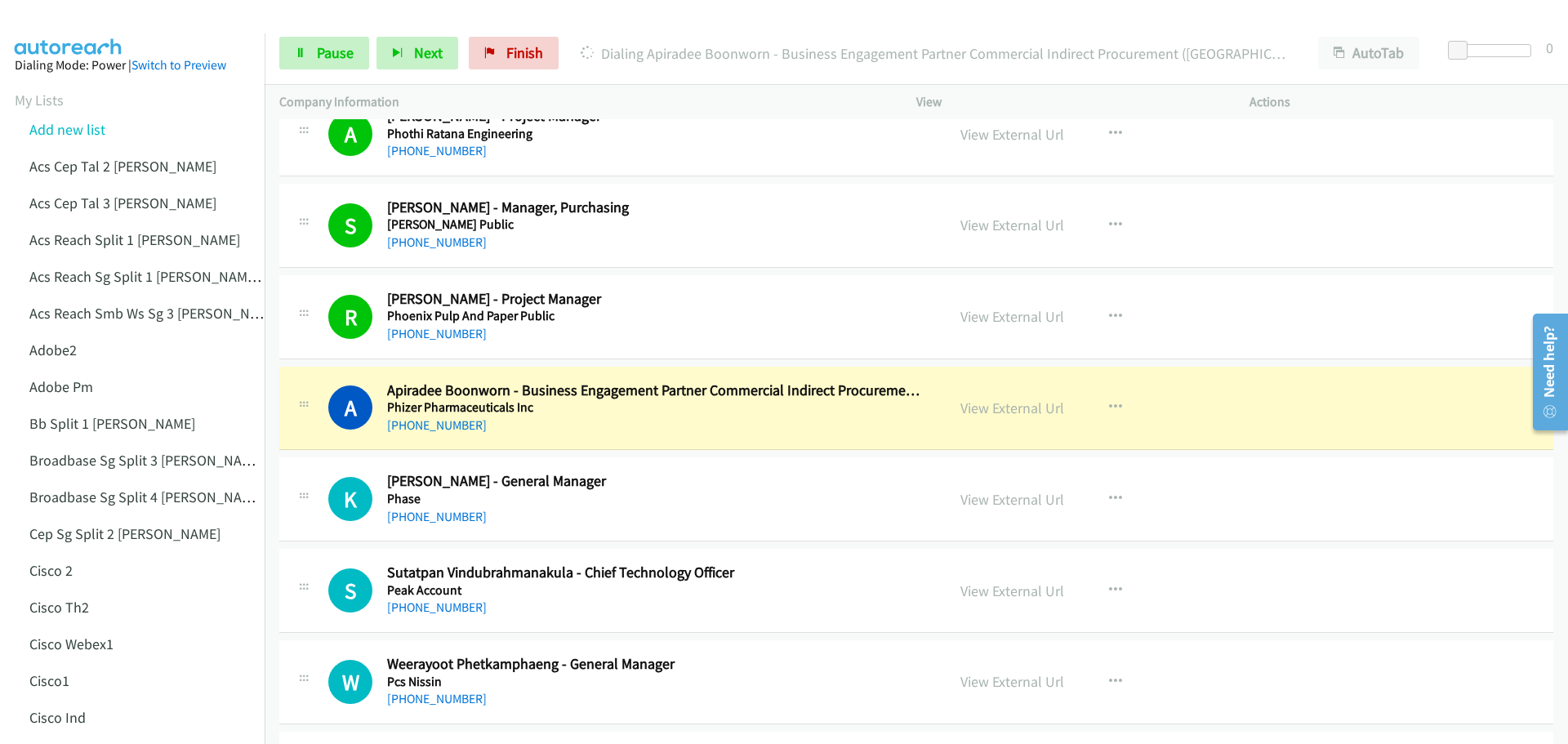
scroll to position [1715, 0]
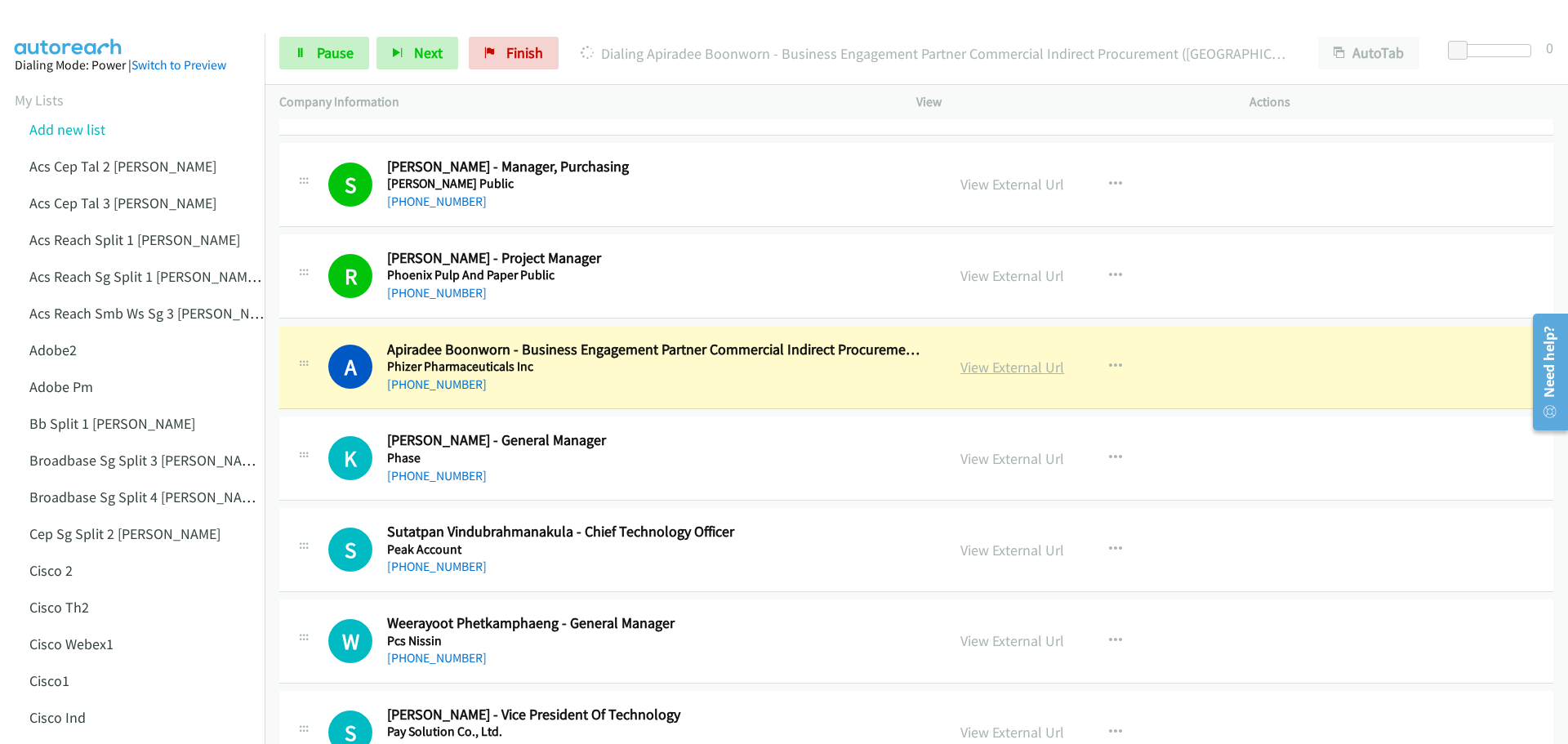
click at [1023, 364] on link "View External Url" at bounding box center [1012, 368] width 104 height 19
click at [349, 63] on link "Pause" at bounding box center [325, 53] width 90 height 33
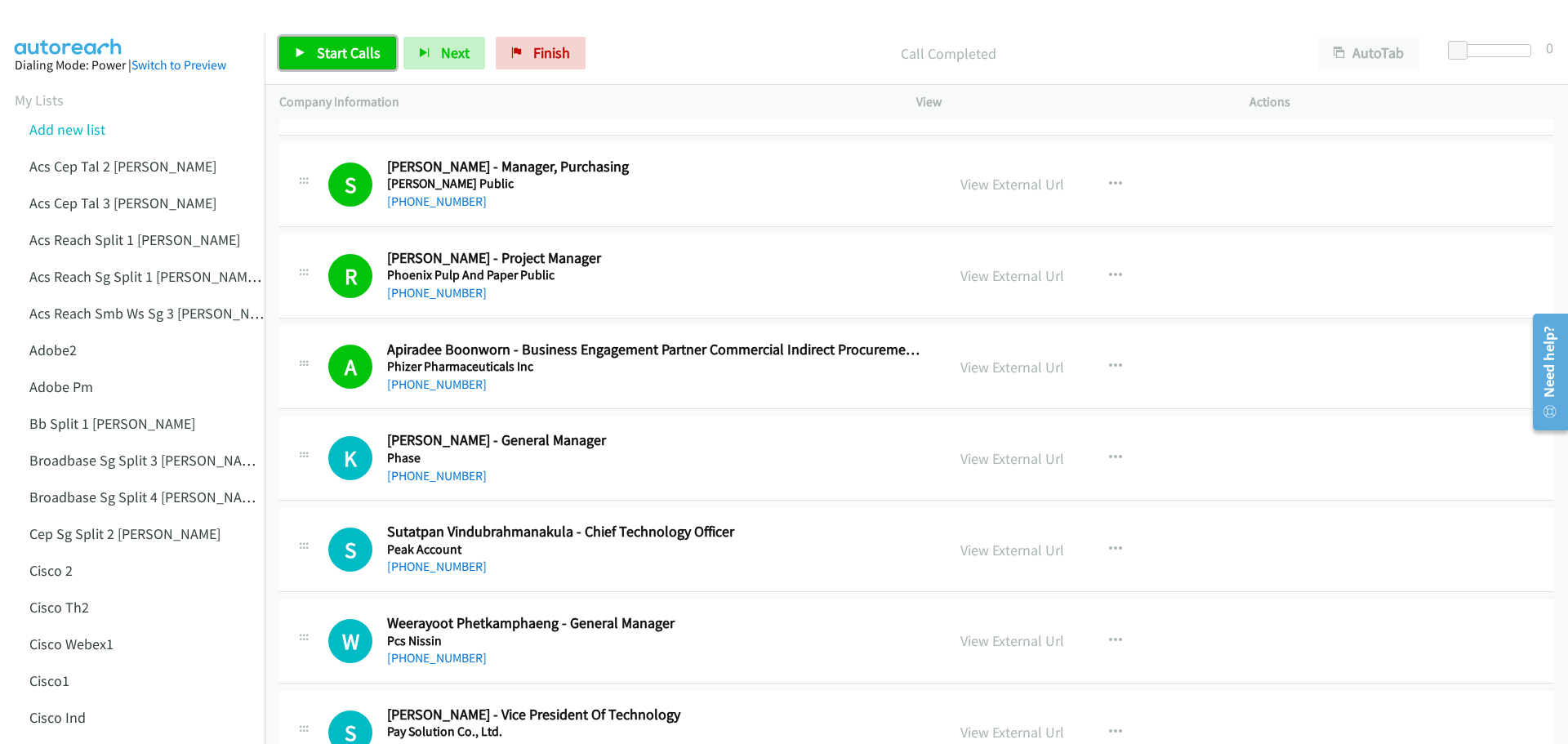
click at [326, 64] on link "Start Calls" at bounding box center [338, 53] width 117 height 33
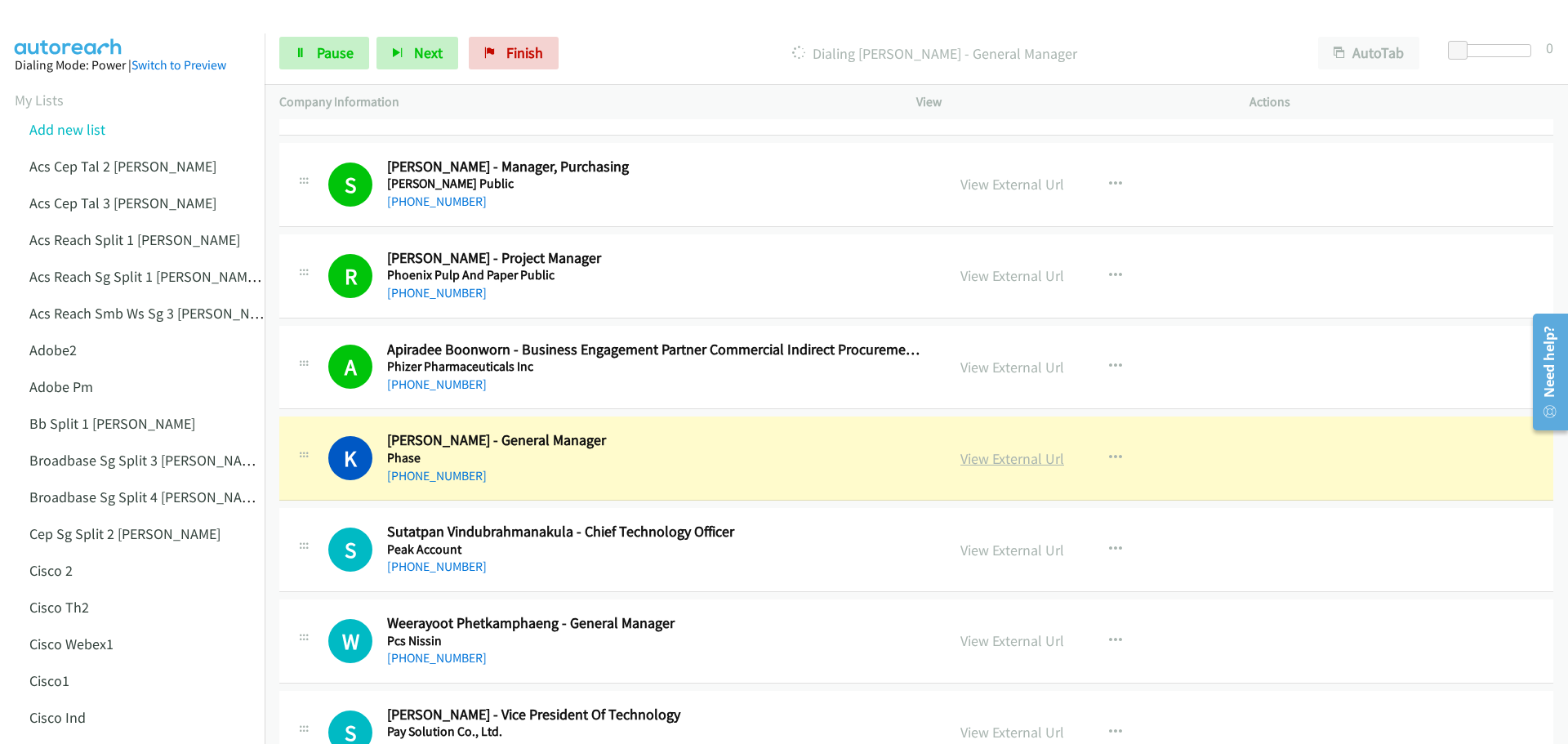
click at [1016, 462] on link "View External Url" at bounding box center [1012, 459] width 104 height 19
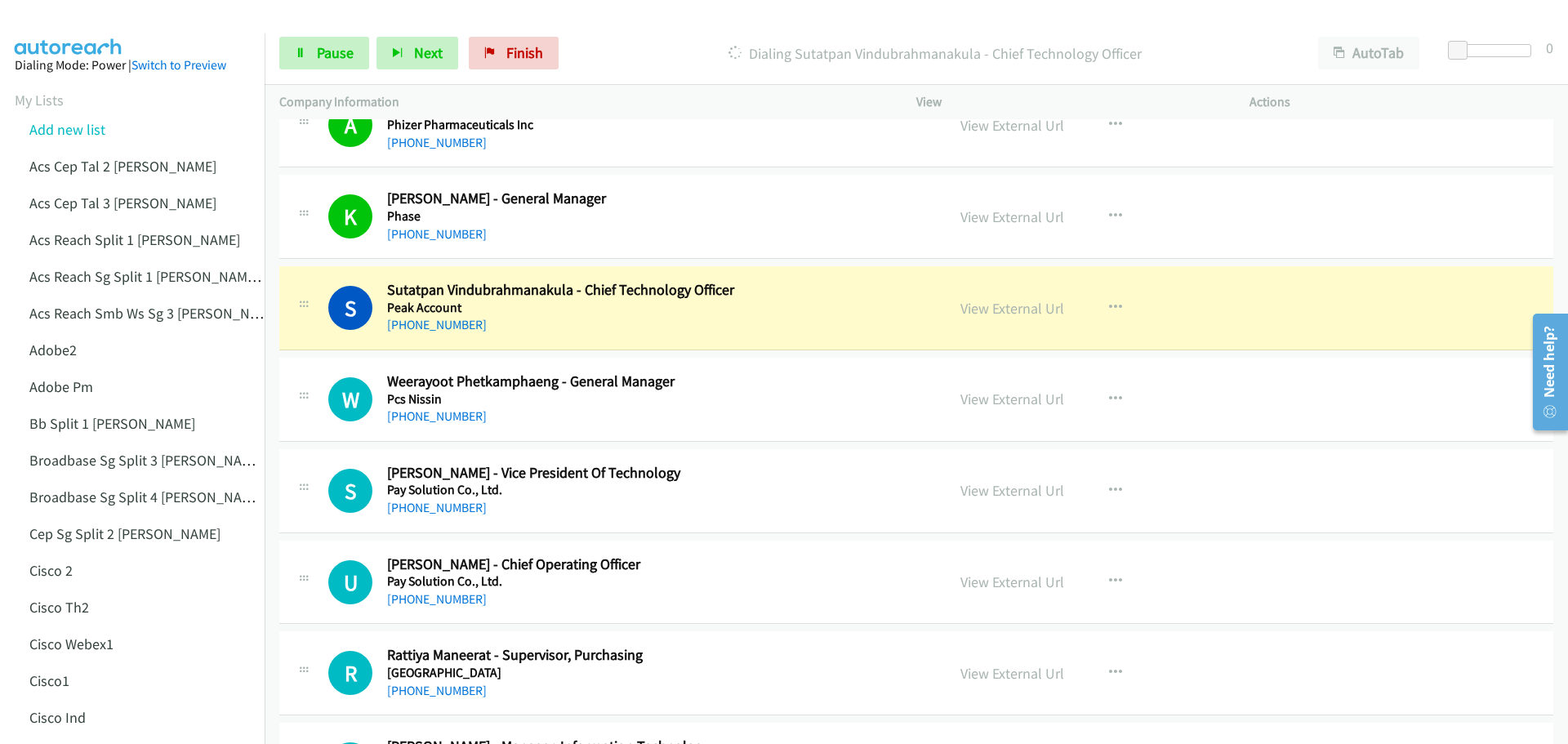
scroll to position [1960, 0]
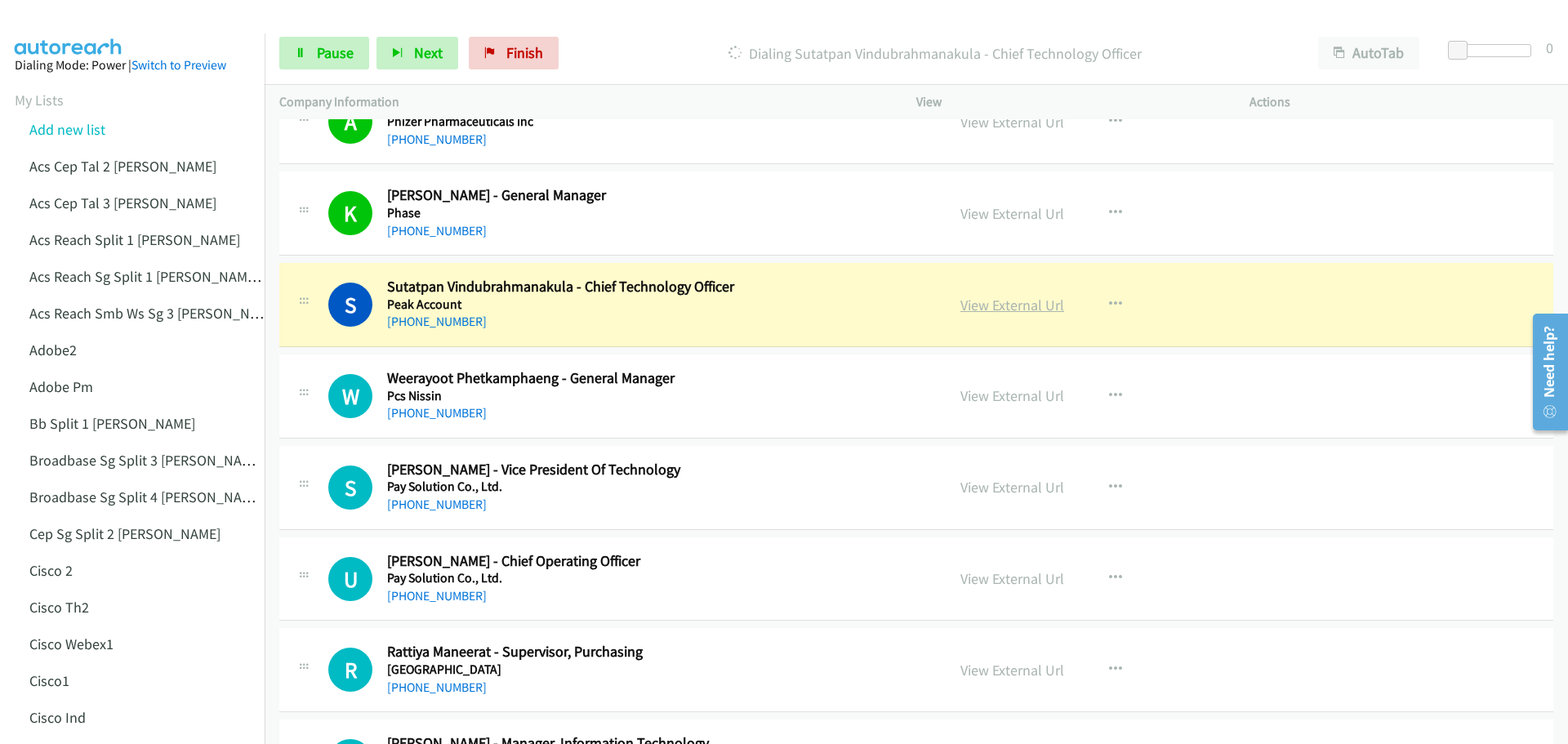
click at [1026, 308] on link "View External Url" at bounding box center [1012, 305] width 104 height 19
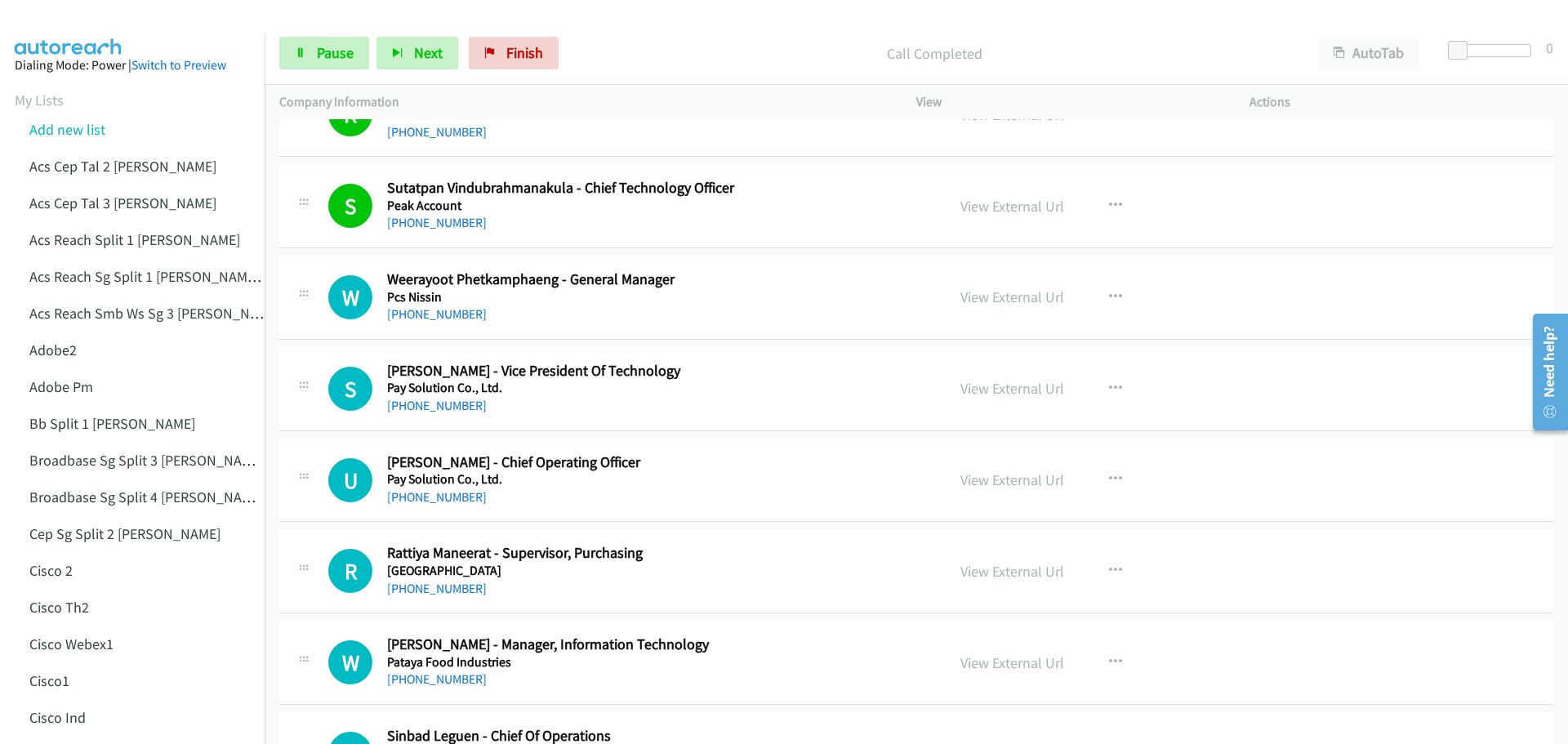
scroll to position [2124, 0]
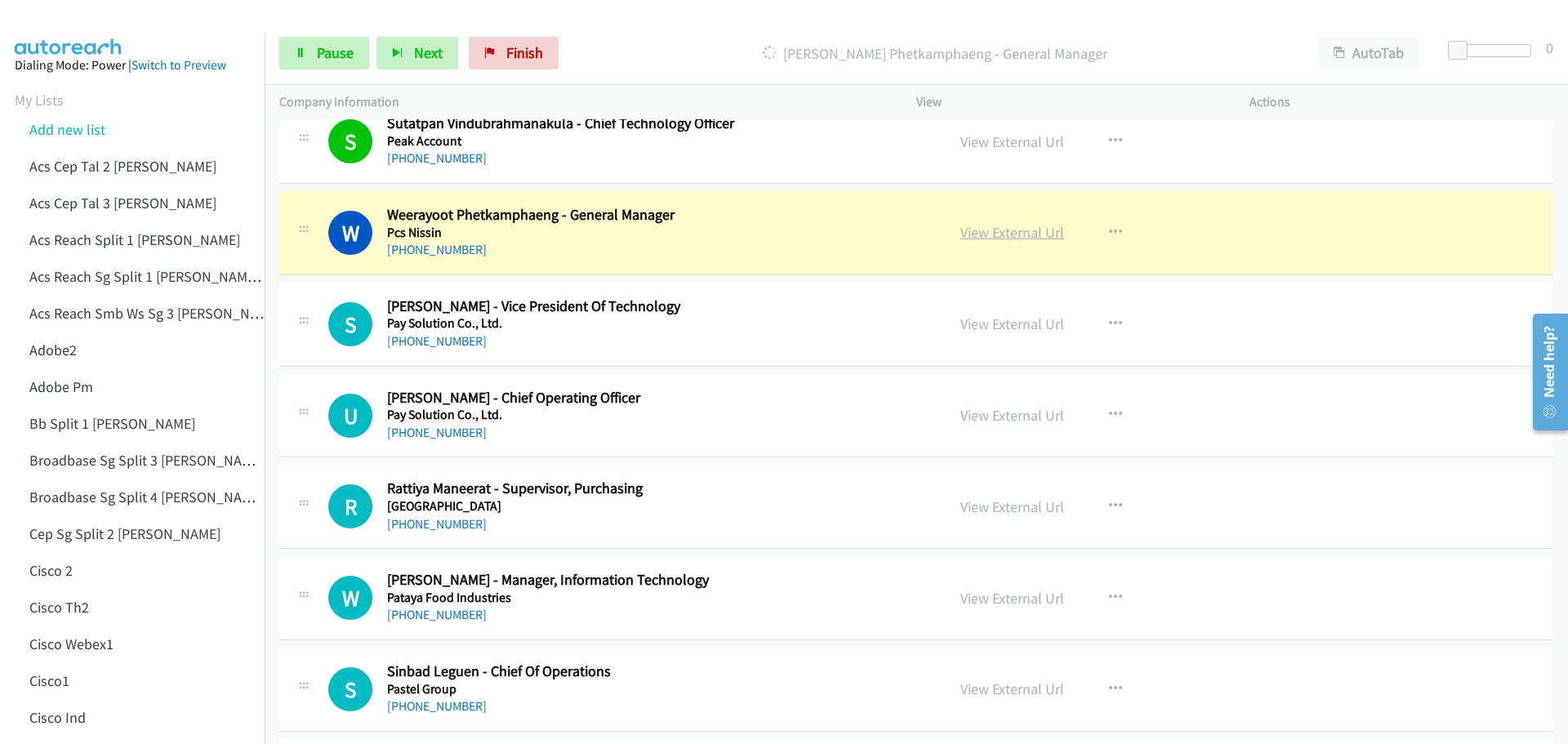
click at [981, 228] on link "View External Url" at bounding box center [1012, 232] width 104 height 19
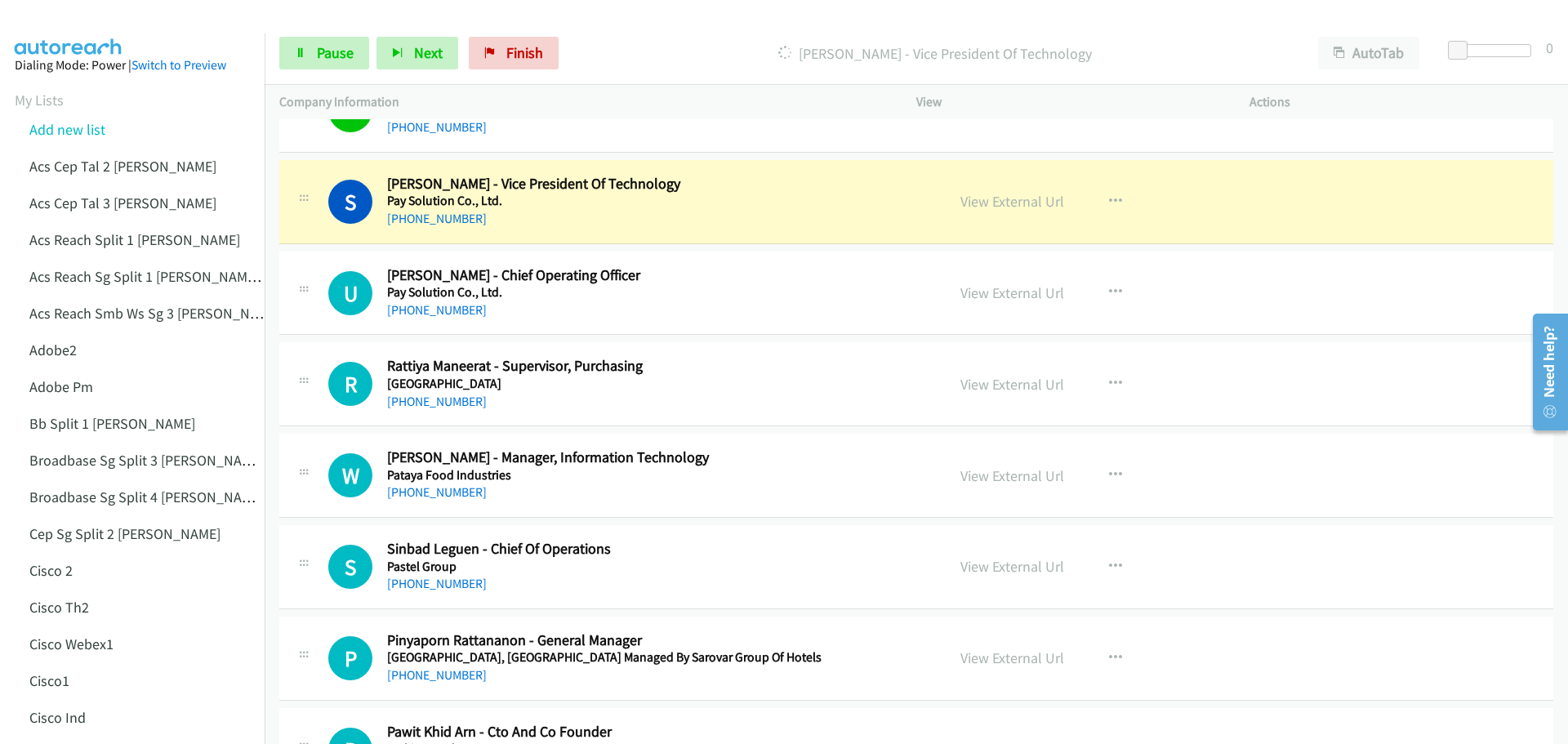
scroll to position [2205, 0]
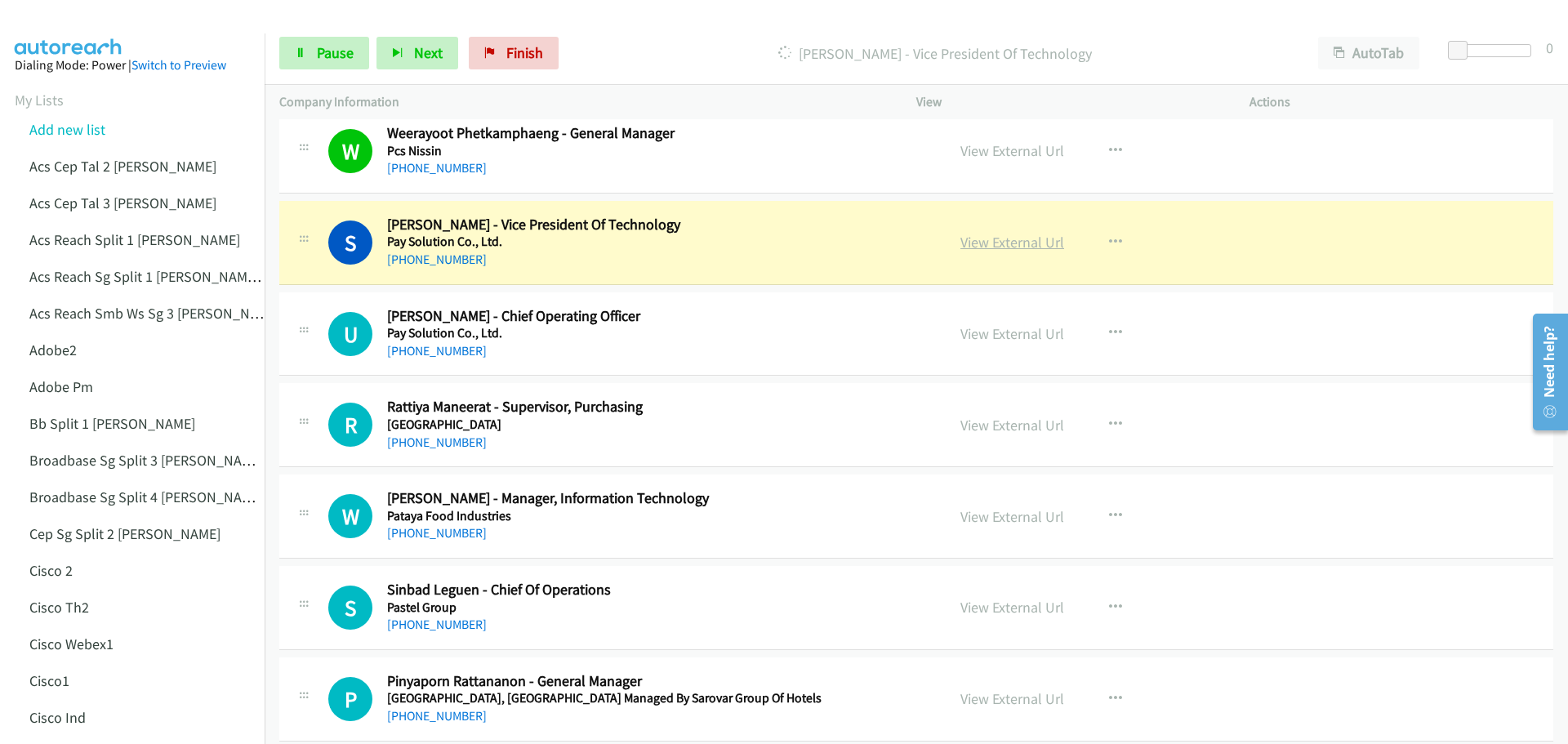
click at [987, 242] on link "View External Url" at bounding box center [1012, 242] width 104 height 19
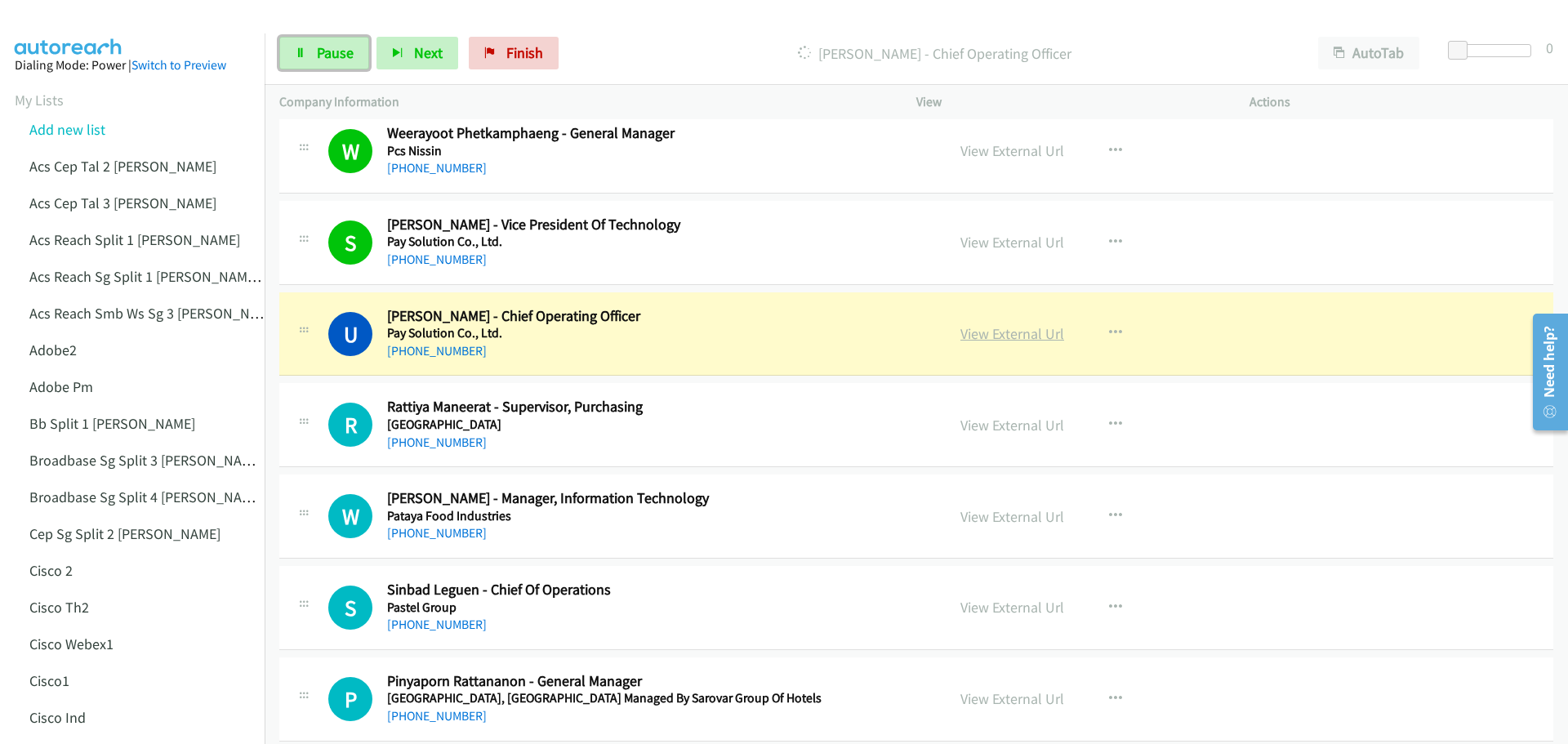
click at [992, 343] on link "View External Url" at bounding box center [1012, 334] width 104 height 19
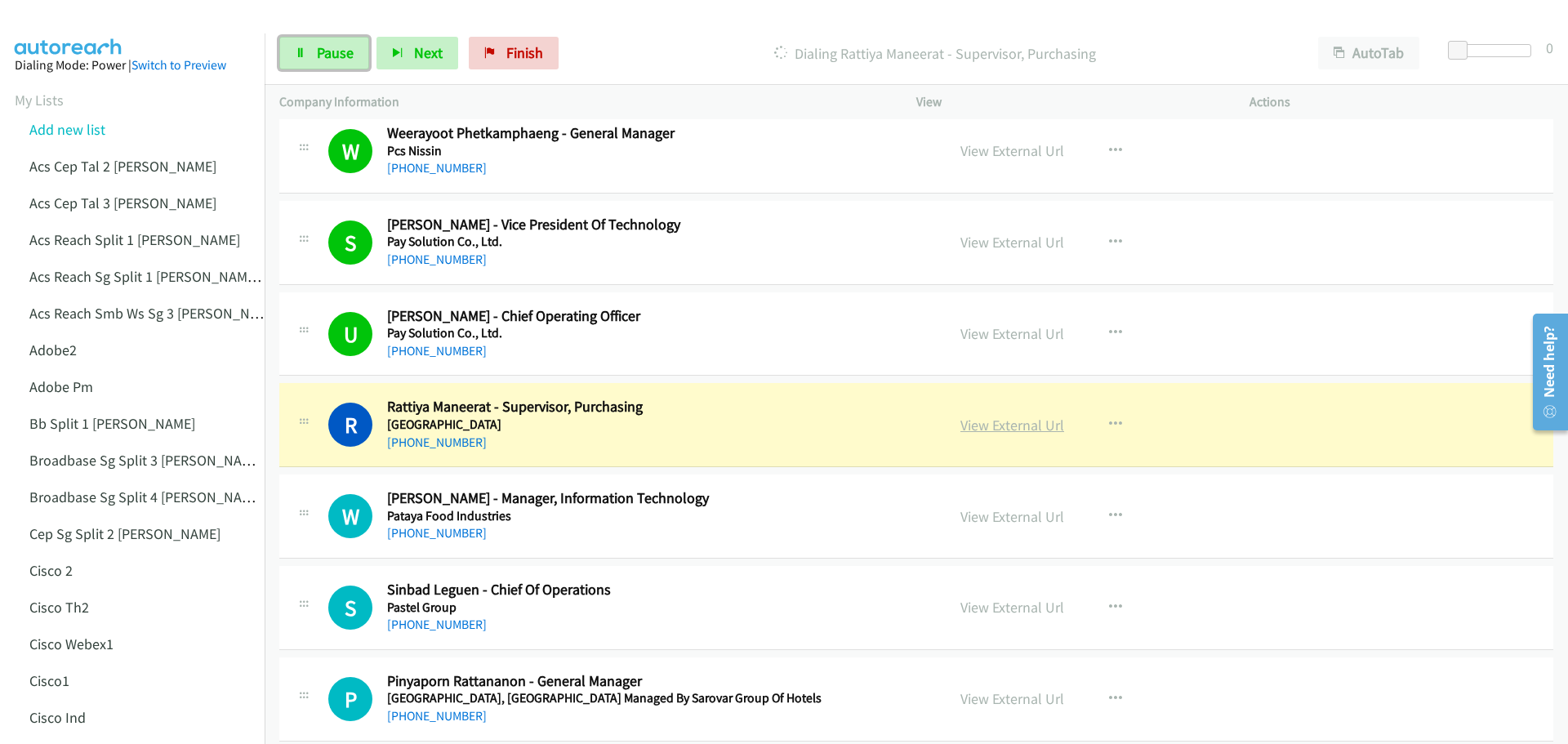
click at [1021, 431] on link "View External Url" at bounding box center [1012, 425] width 104 height 19
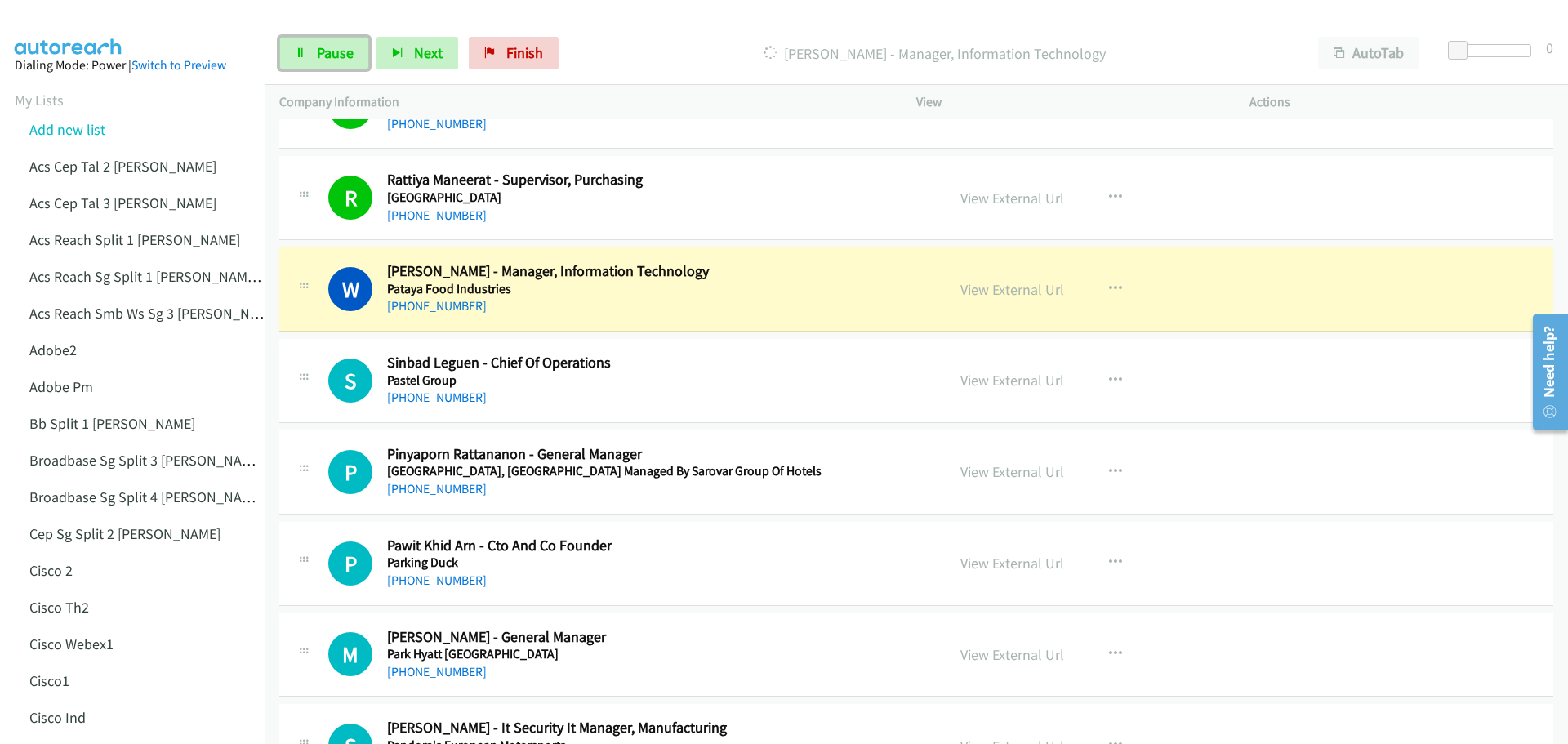
scroll to position [2532, 0]
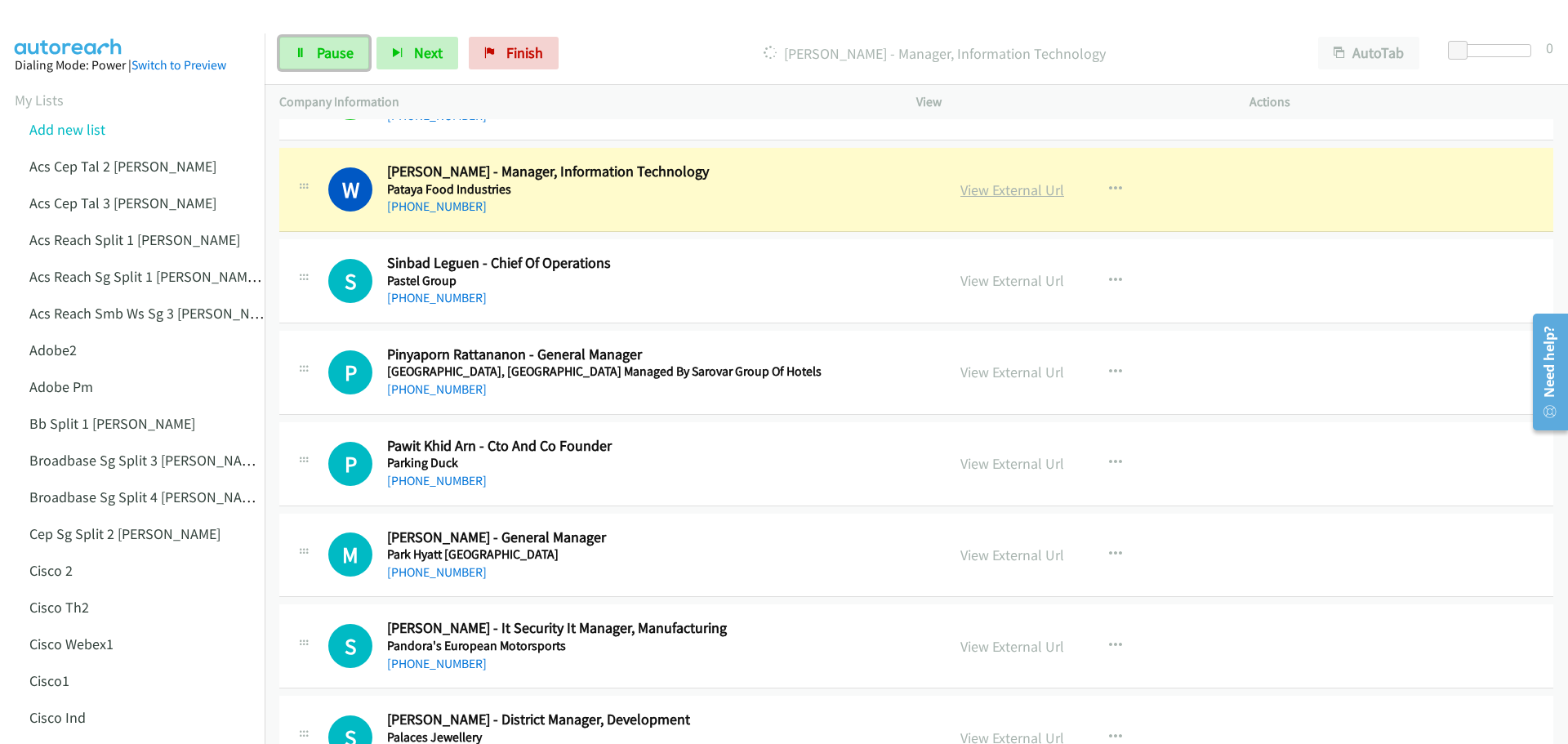
click at [1014, 189] on link "View External Url" at bounding box center [1012, 190] width 104 height 19
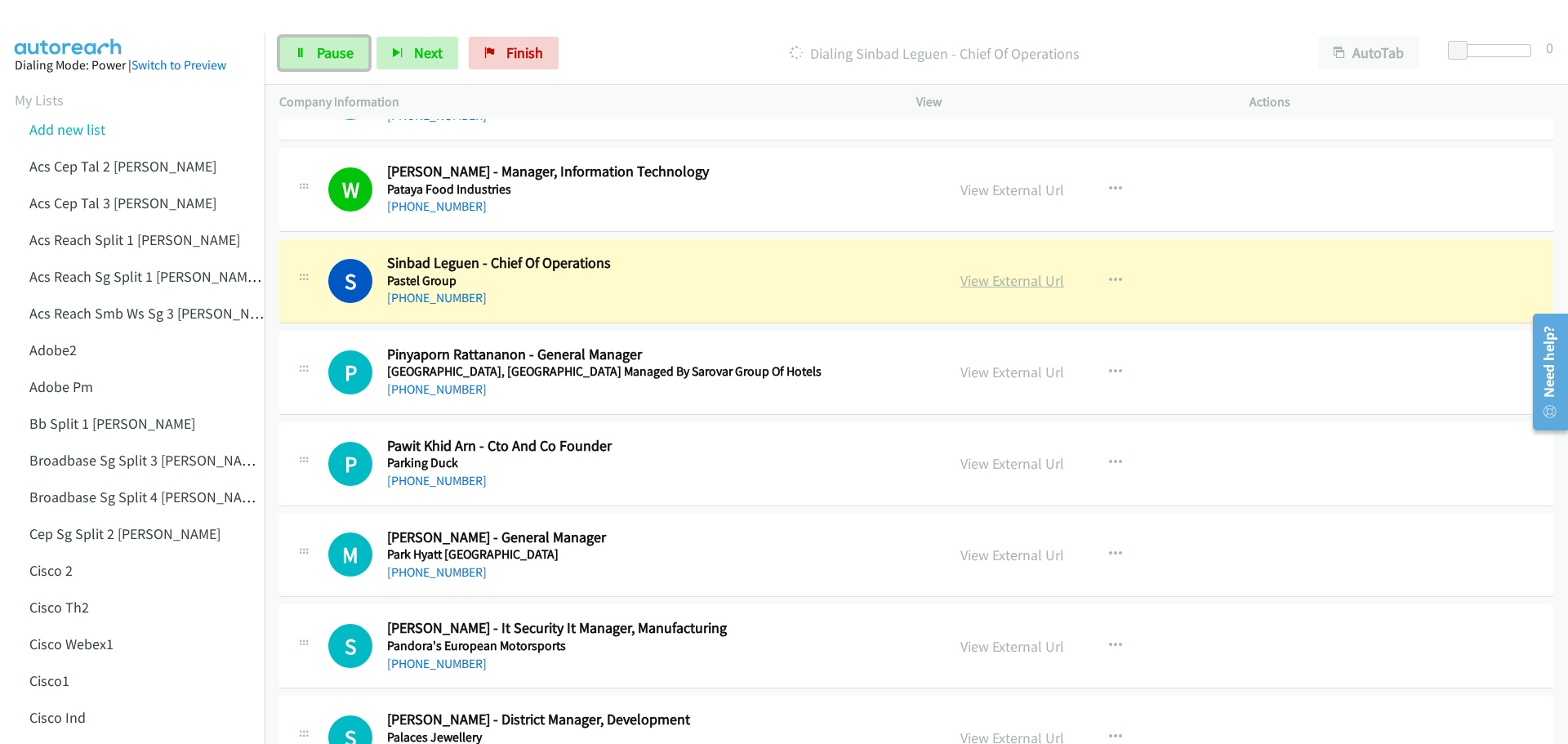
click at [987, 280] on link "View External Url" at bounding box center [1012, 280] width 104 height 19
drag, startPoint x: 322, startPoint y: 63, endPoint x: 428, endPoint y: 91, distance: 109.6
click at [322, 63] on link "Pause" at bounding box center [325, 53] width 90 height 33
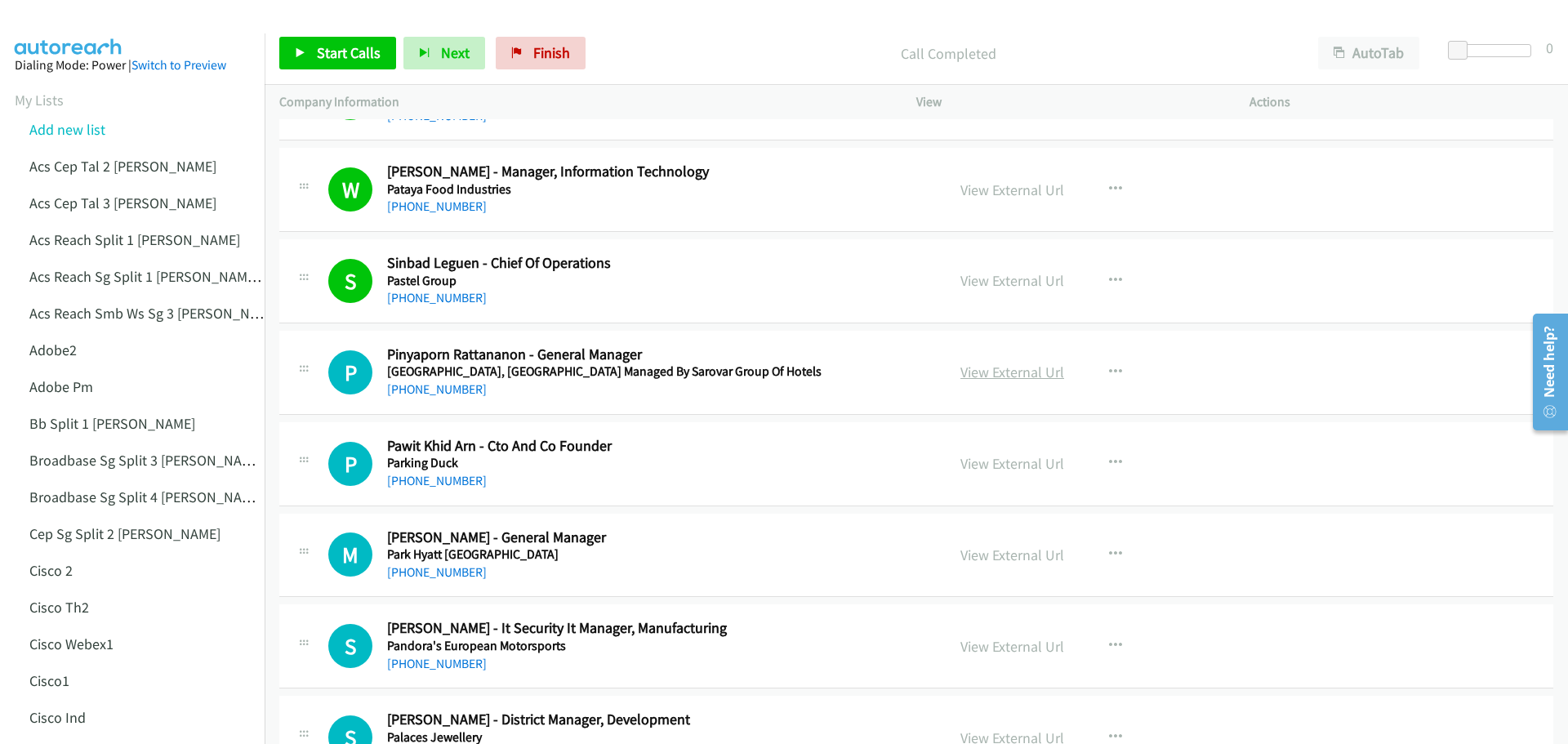
click at [1007, 374] on link "View External Url" at bounding box center [1012, 372] width 104 height 19
click at [334, 55] on span "Start Calls" at bounding box center [349, 53] width 63 height 19
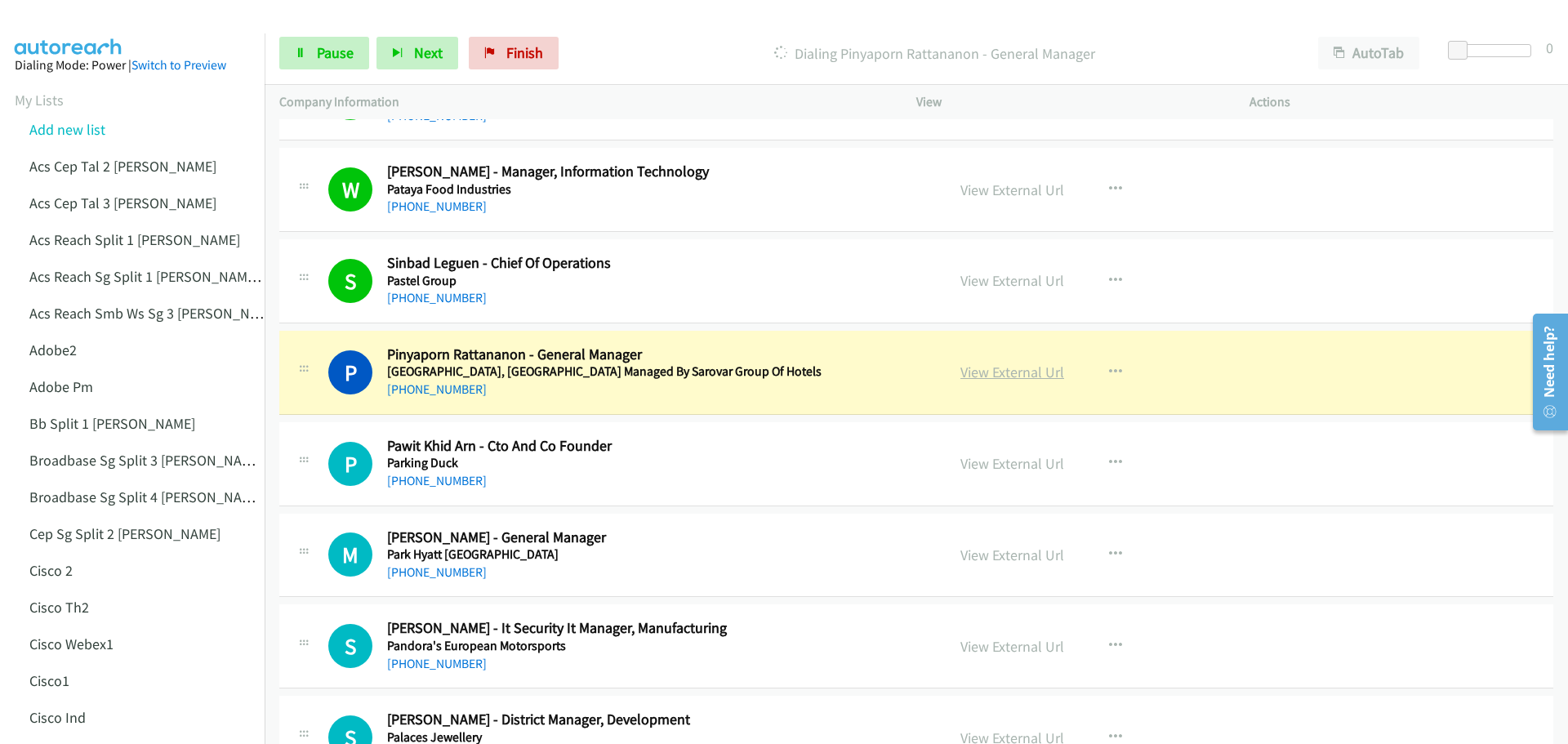
click at [993, 364] on link "View External Url" at bounding box center [1012, 372] width 104 height 19
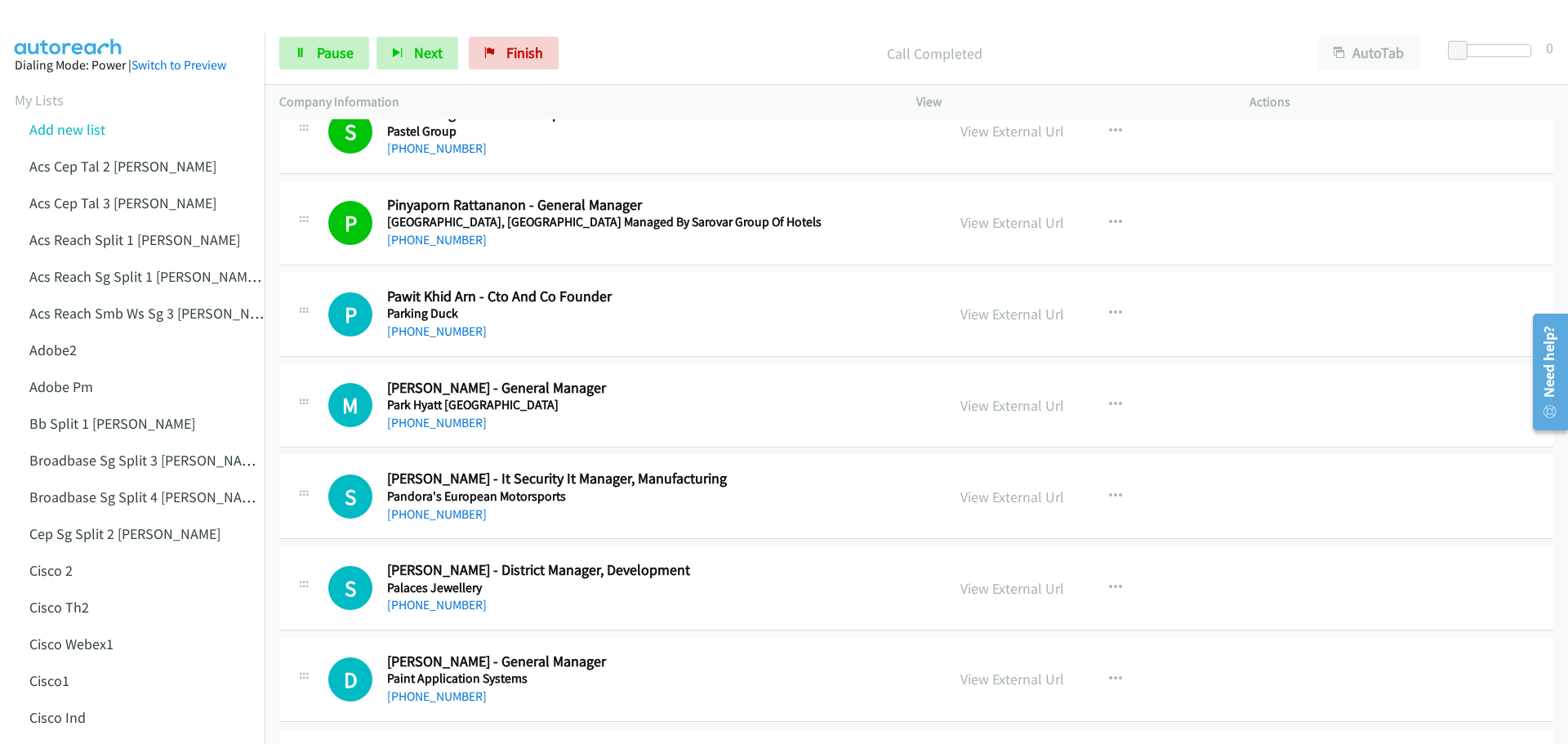
scroll to position [2695, 0]
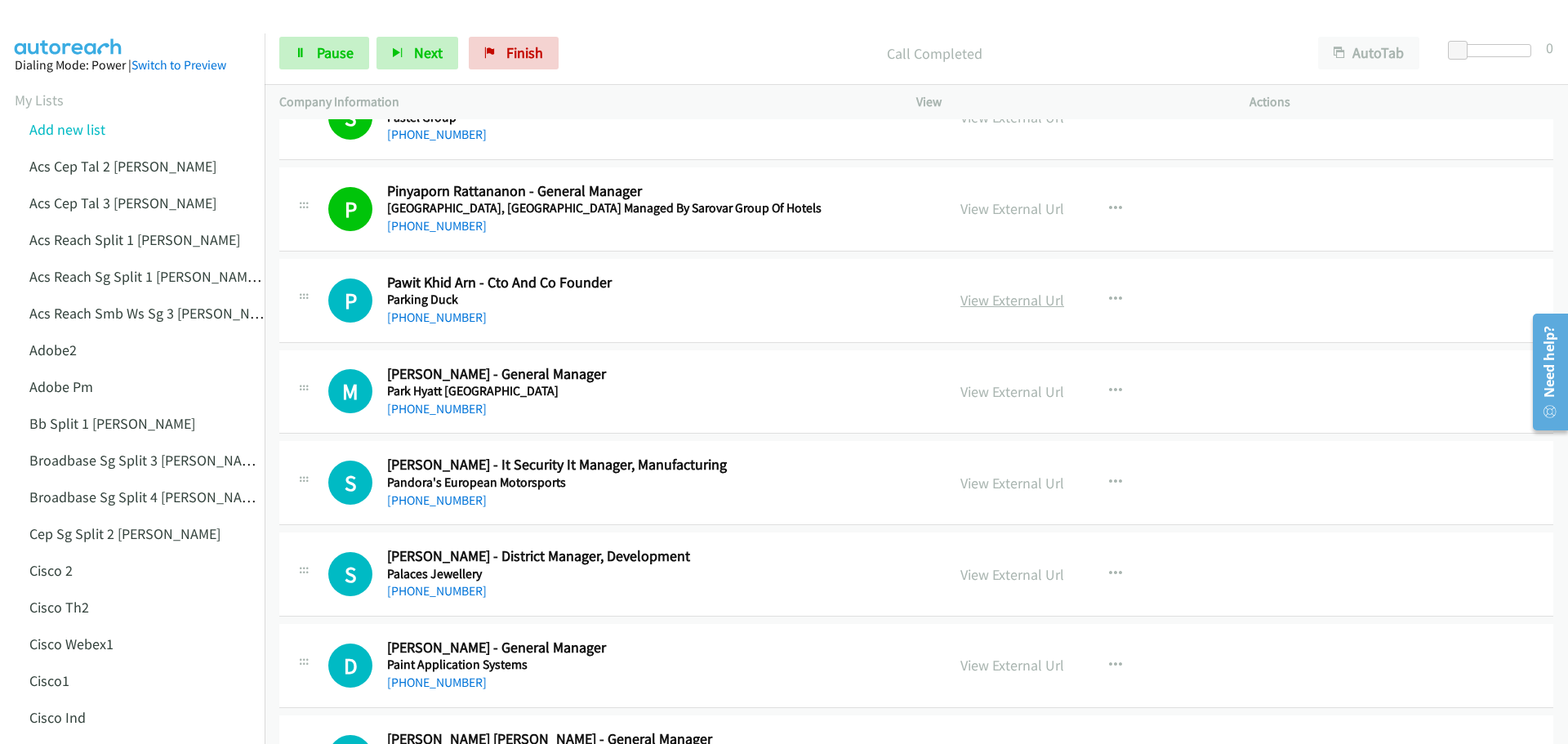
click at [1000, 303] on link "View External Url" at bounding box center [1012, 300] width 104 height 19
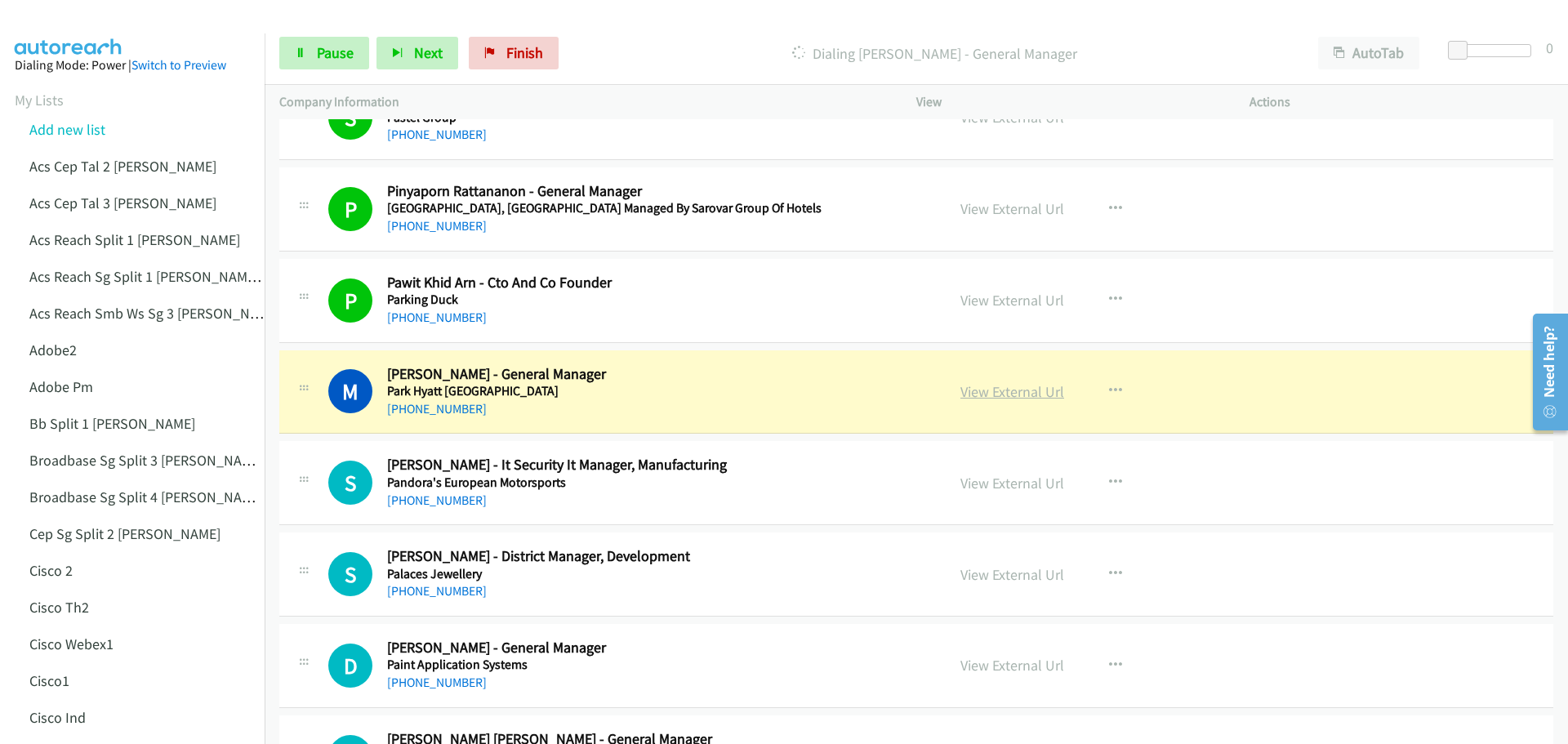
click at [966, 389] on link "View External Url" at bounding box center [1012, 392] width 104 height 19
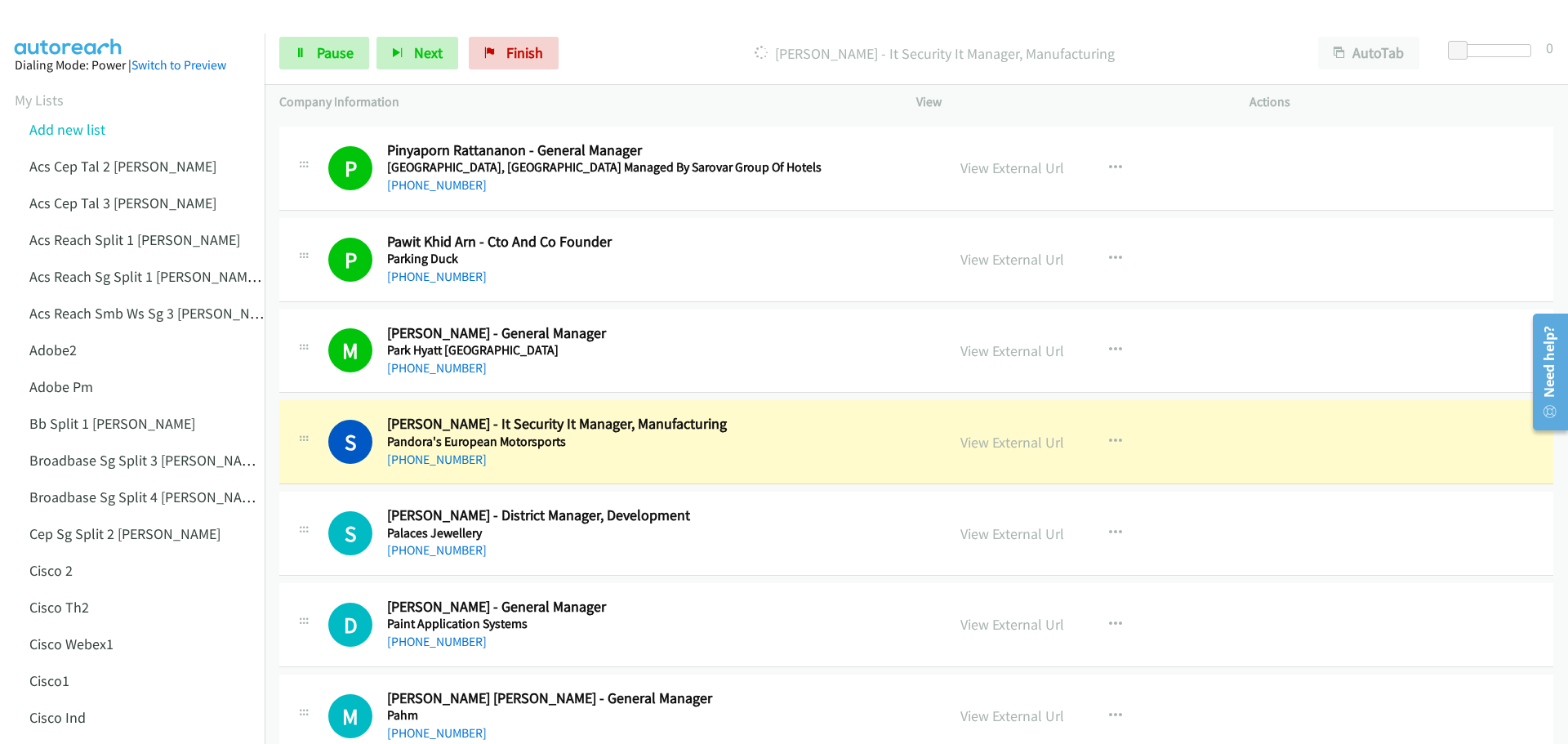
scroll to position [2858, 0]
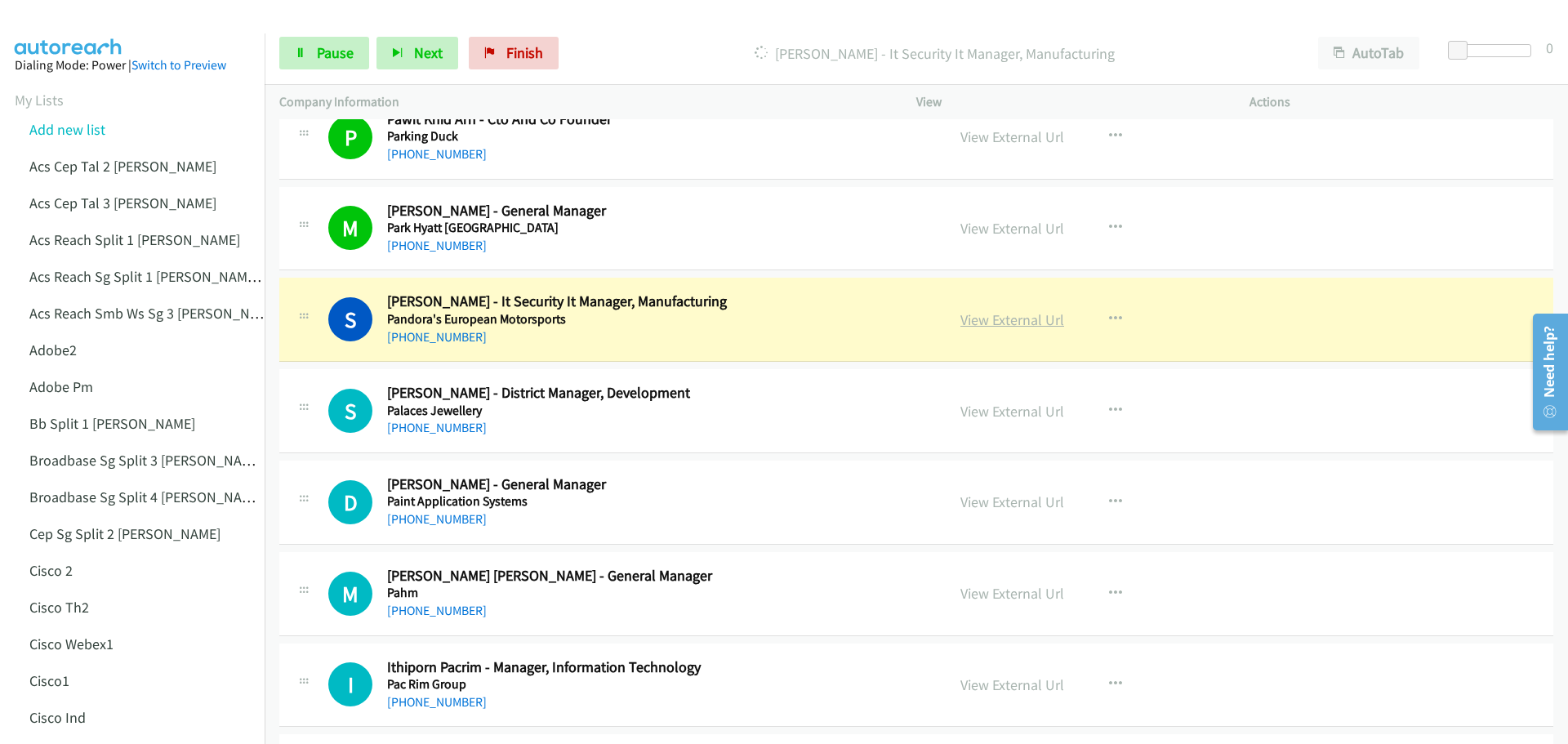
click at [996, 324] on link "View External Url" at bounding box center [1012, 320] width 104 height 19
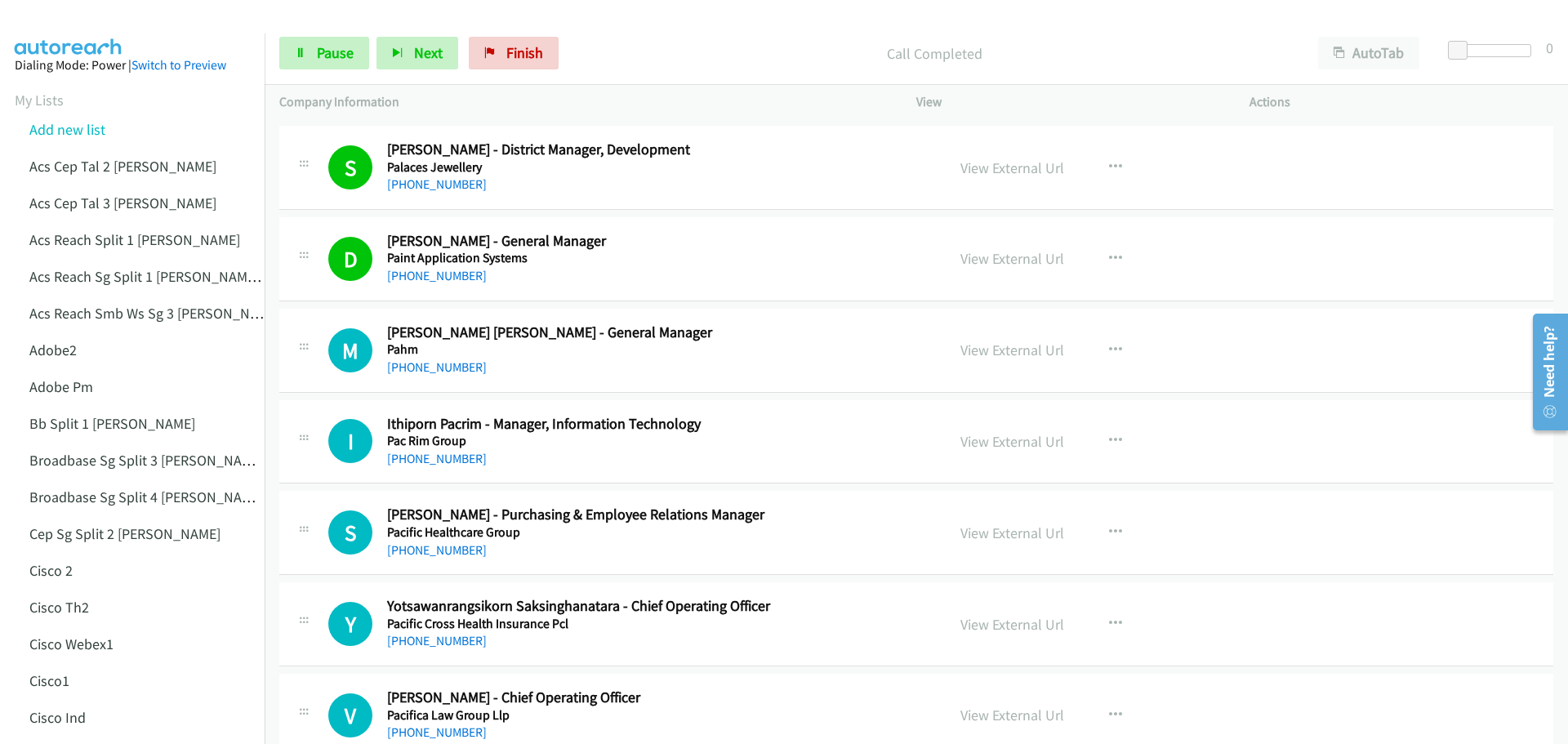
scroll to position [3104, 0]
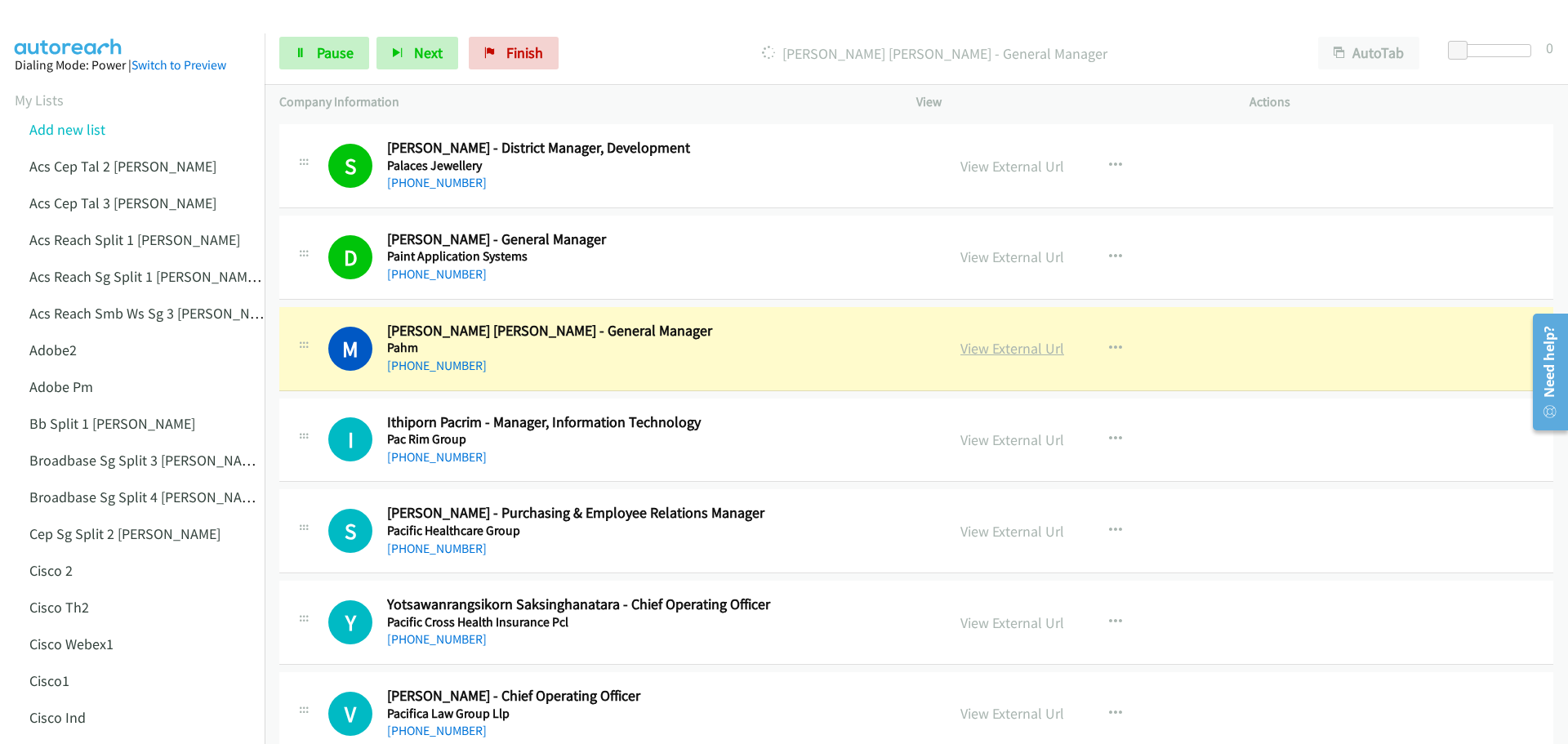
click at [996, 340] on link "View External Url" at bounding box center [1012, 348] width 104 height 19
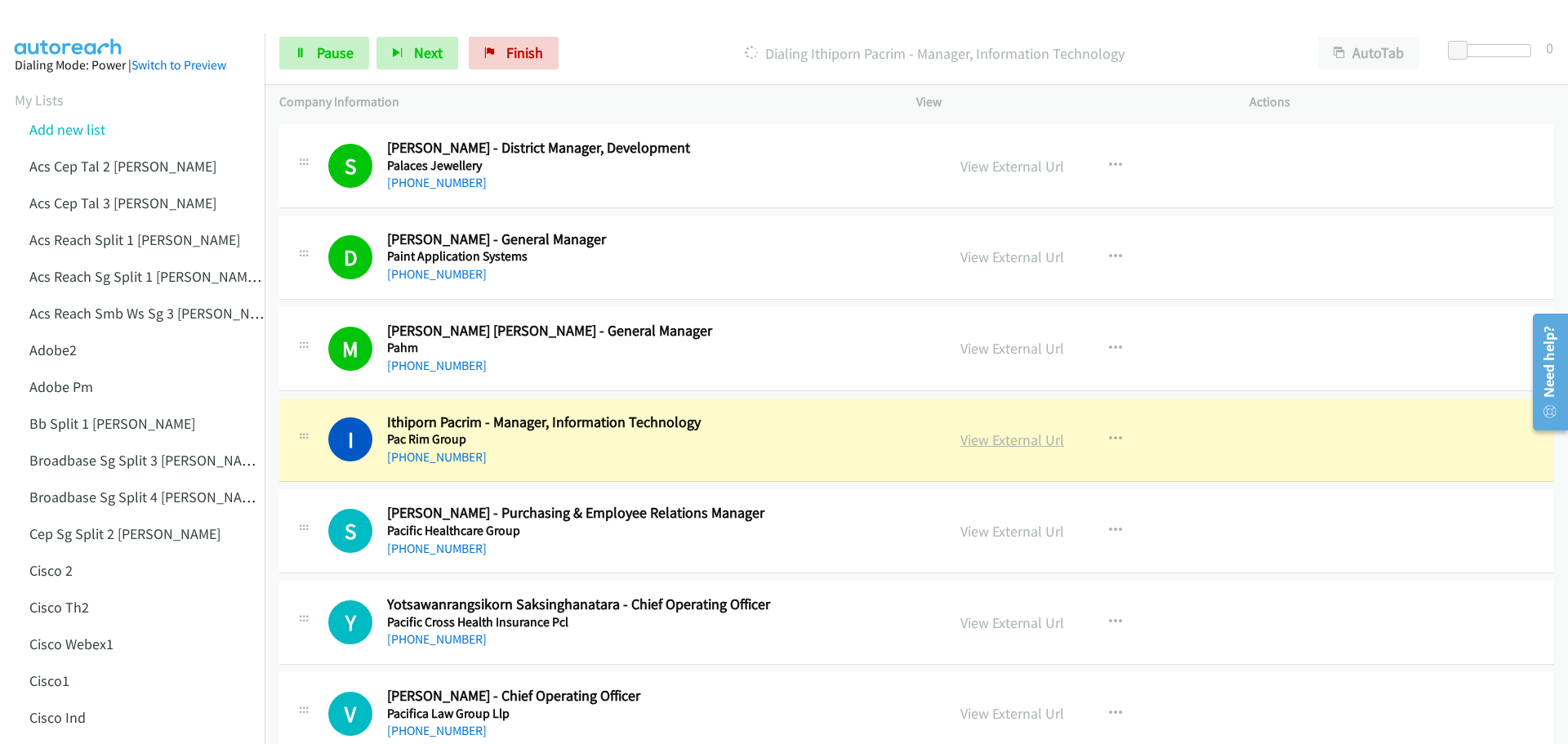
click at [1011, 438] on link "View External Url" at bounding box center [1012, 440] width 104 height 19
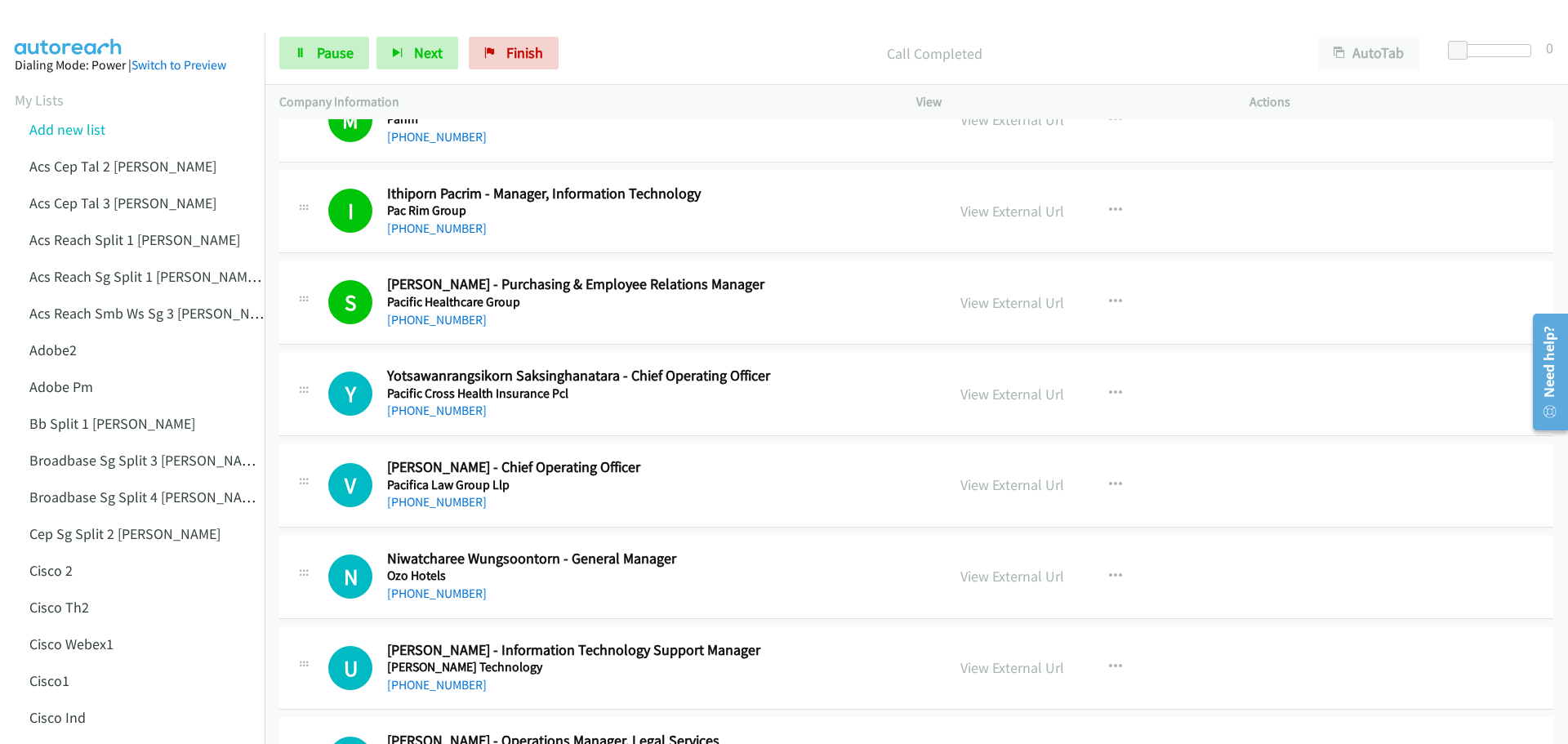
scroll to position [3348, 0]
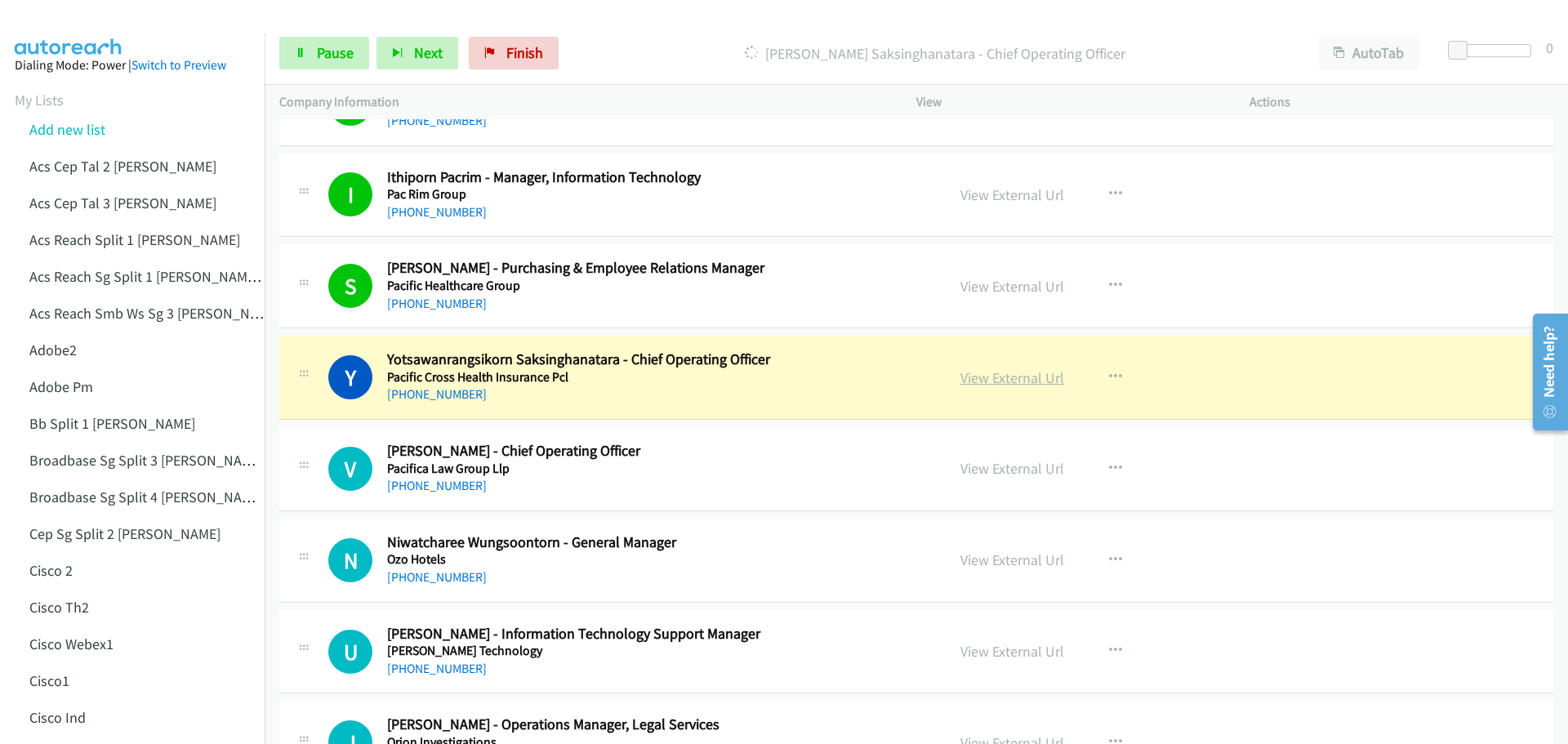
click at [989, 381] on link "View External Url" at bounding box center [1012, 378] width 104 height 19
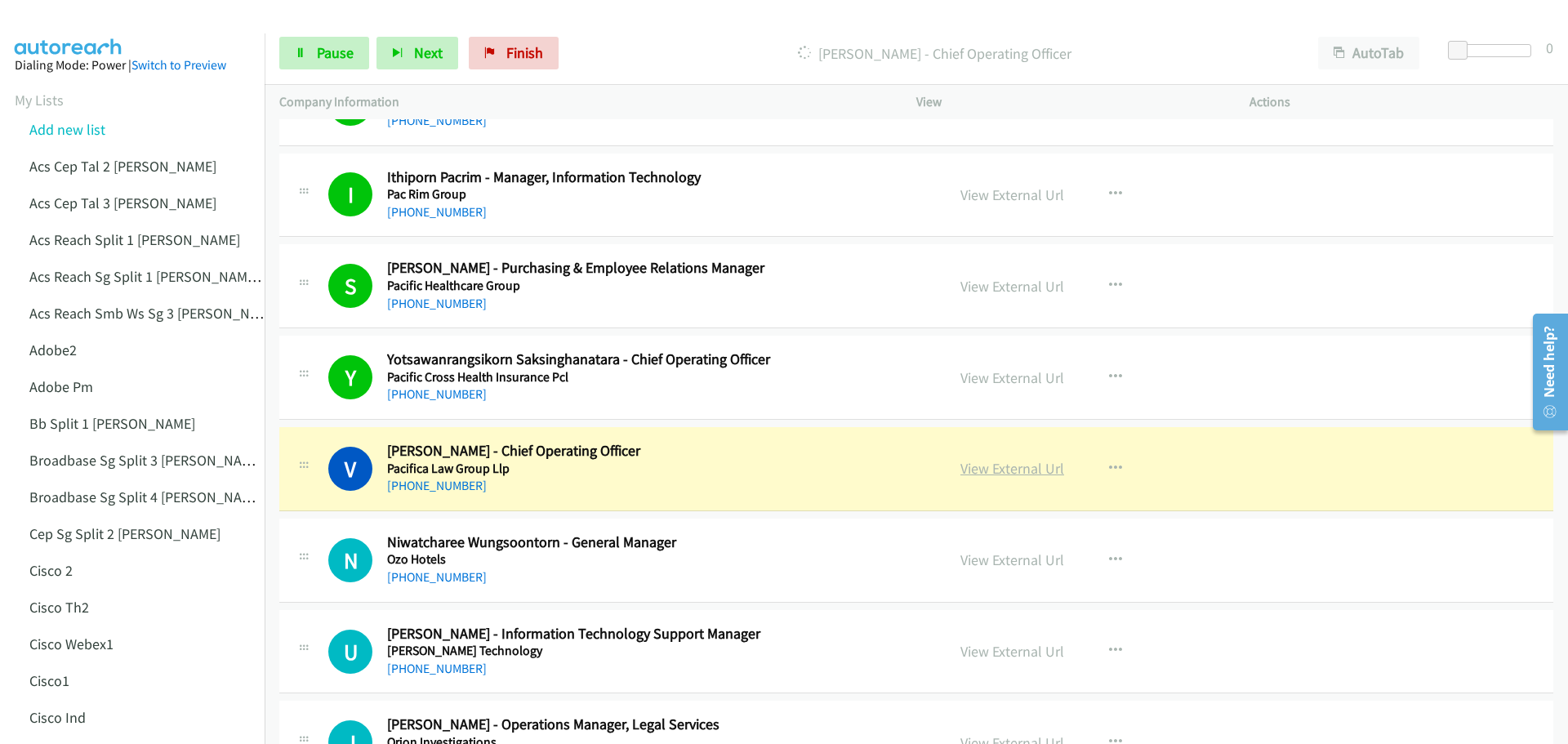
click at [1009, 471] on link "View External Url" at bounding box center [1012, 468] width 104 height 19
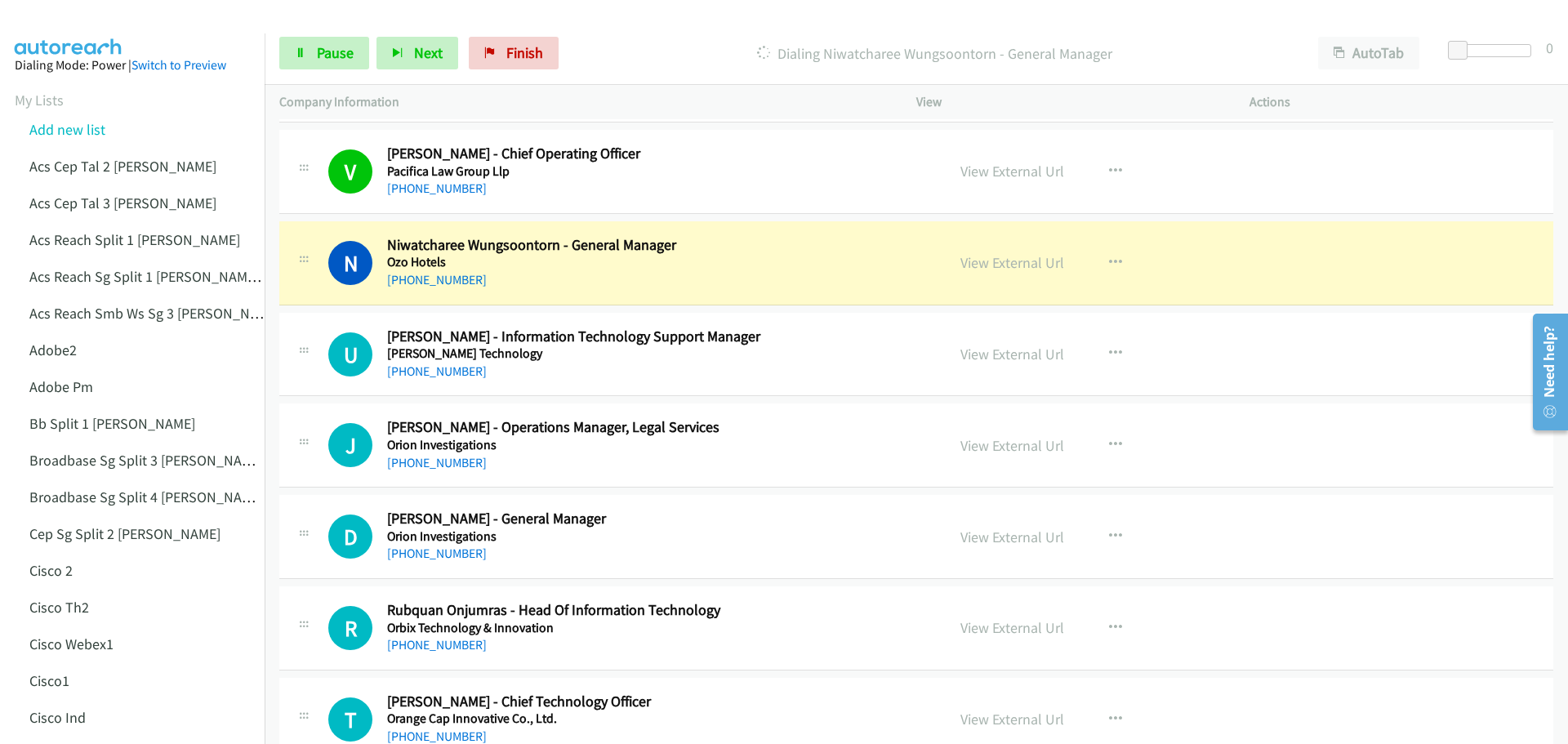
scroll to position [3675, 0]
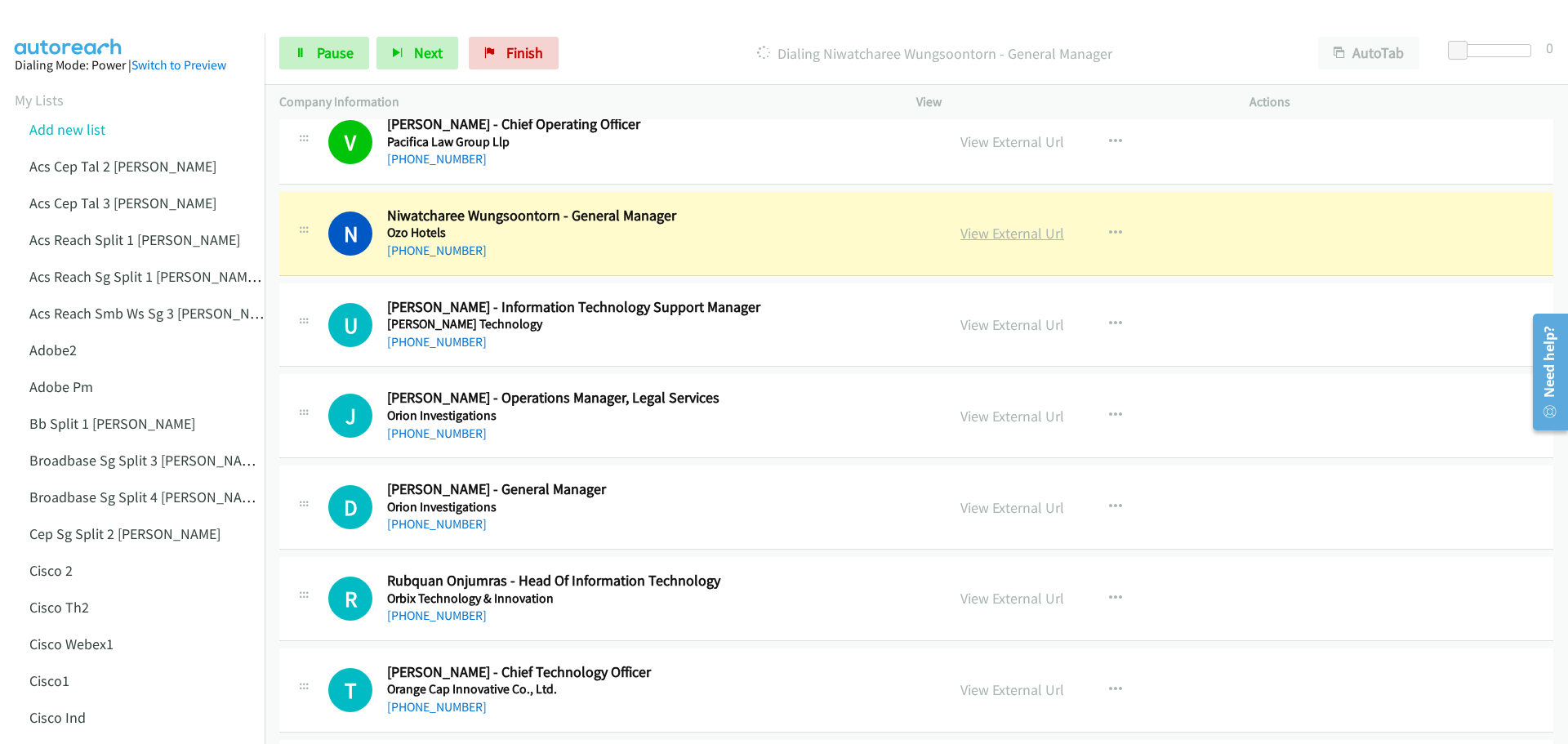
click at [1012, 233] on link "View External Url" at bounding box center [1012, 233] width 104 height 19
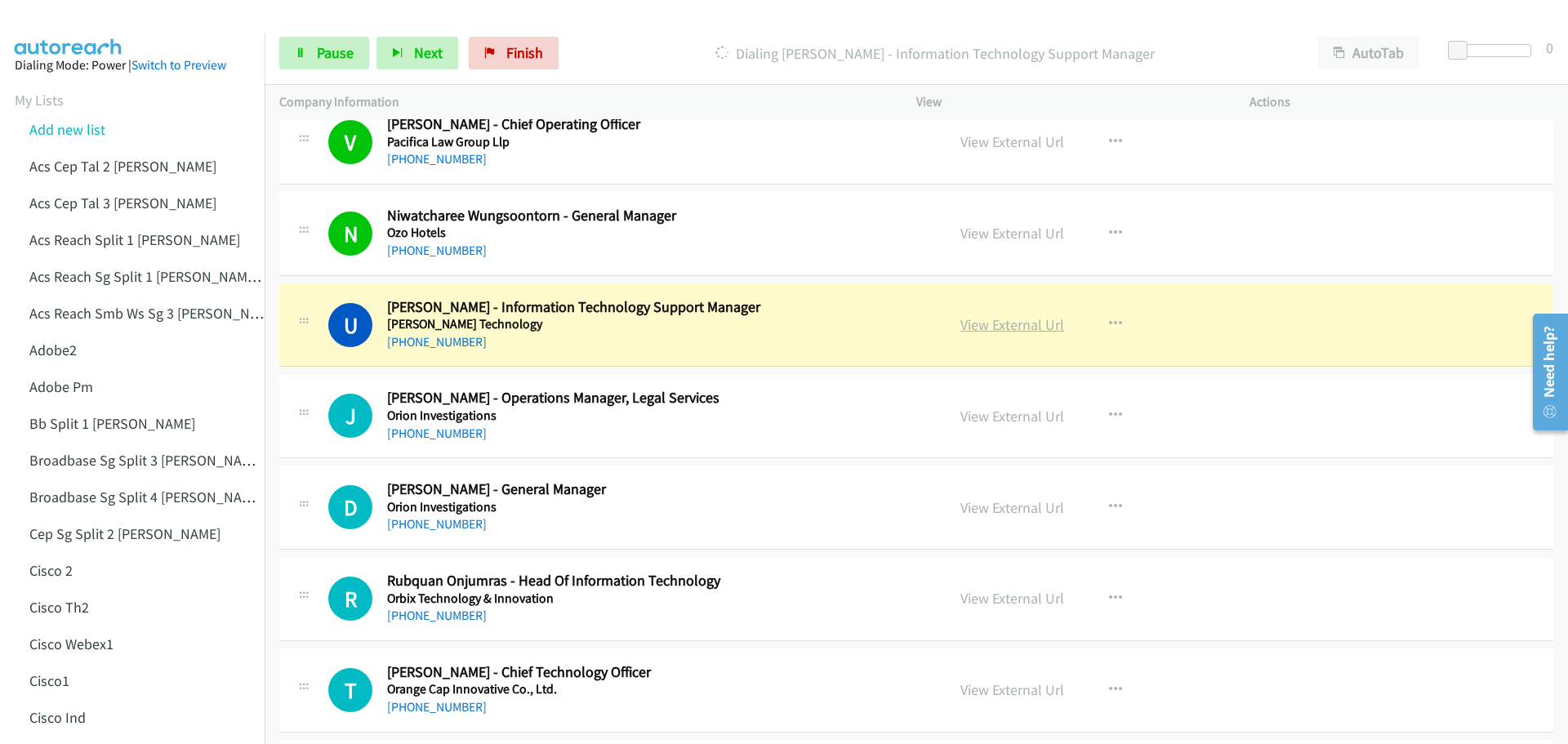
click at [1025, 332] on link "View External Url" at bounding box center [1012, 324] width 104 height 19
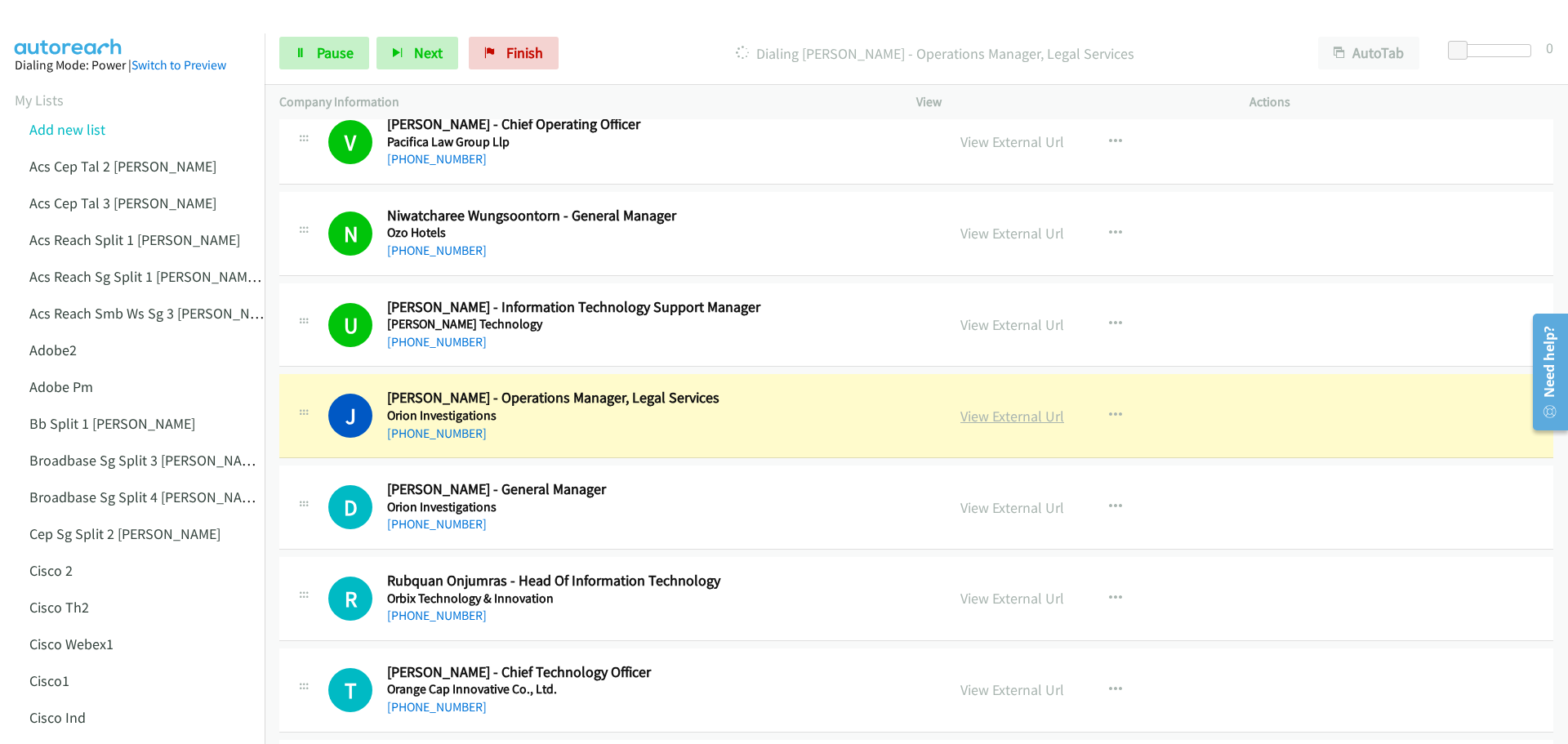
click at [987, 420] on link "View External Url" at bounding box center [1012, 417] width 104 height 19
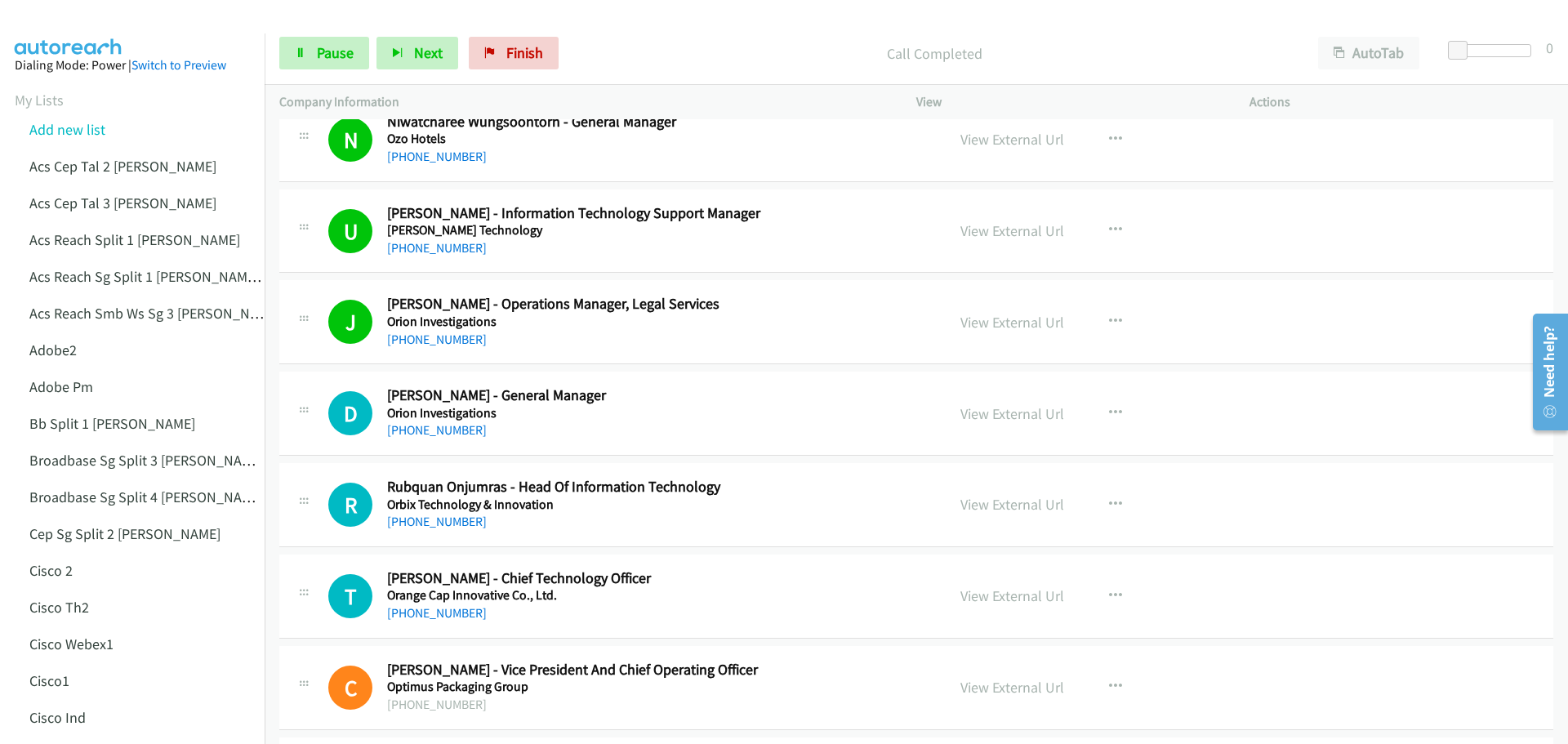
scroll to position [3838, 0]
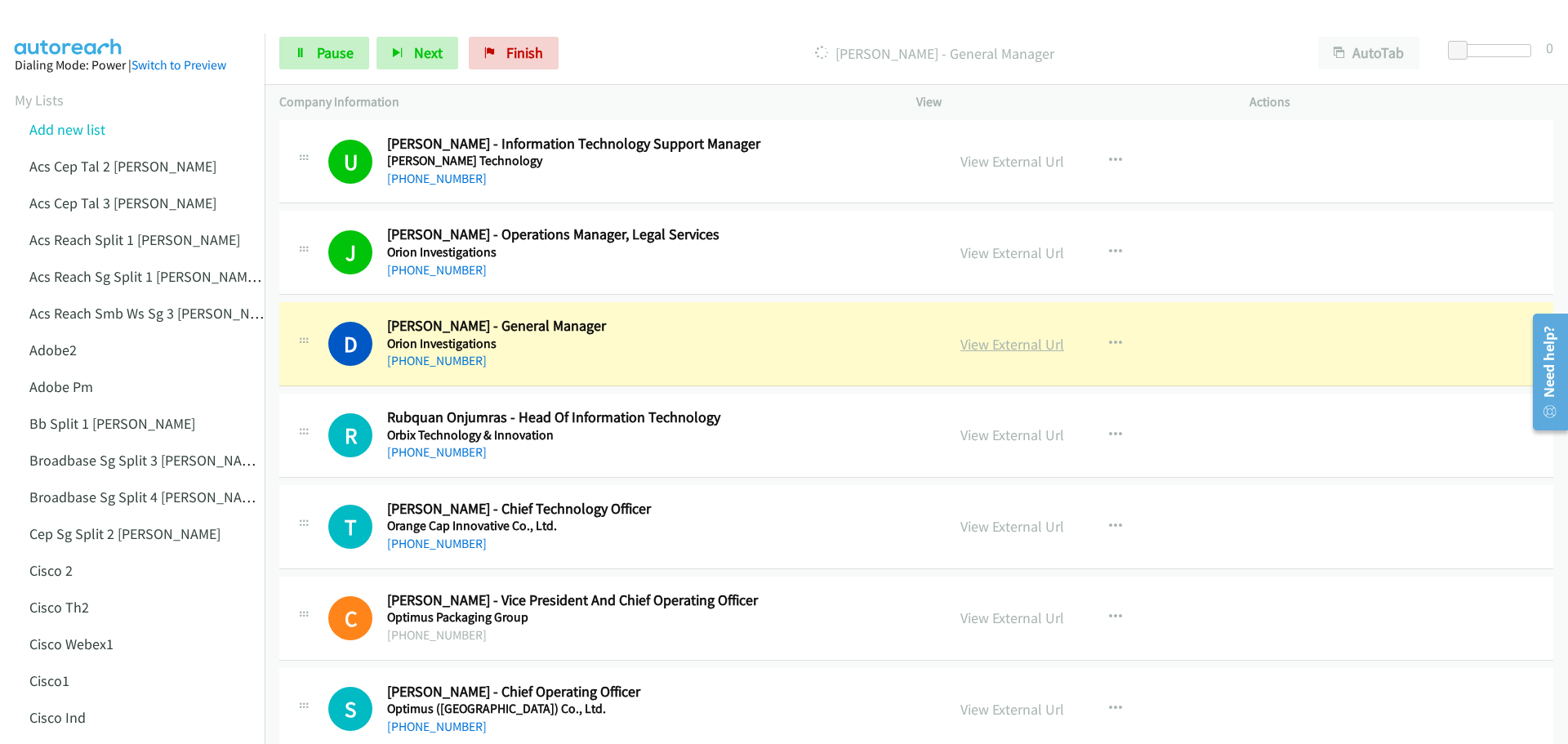
click at [1001, 344] on link "View External Url" at bounding box center [1012, 345] width 104 height 19
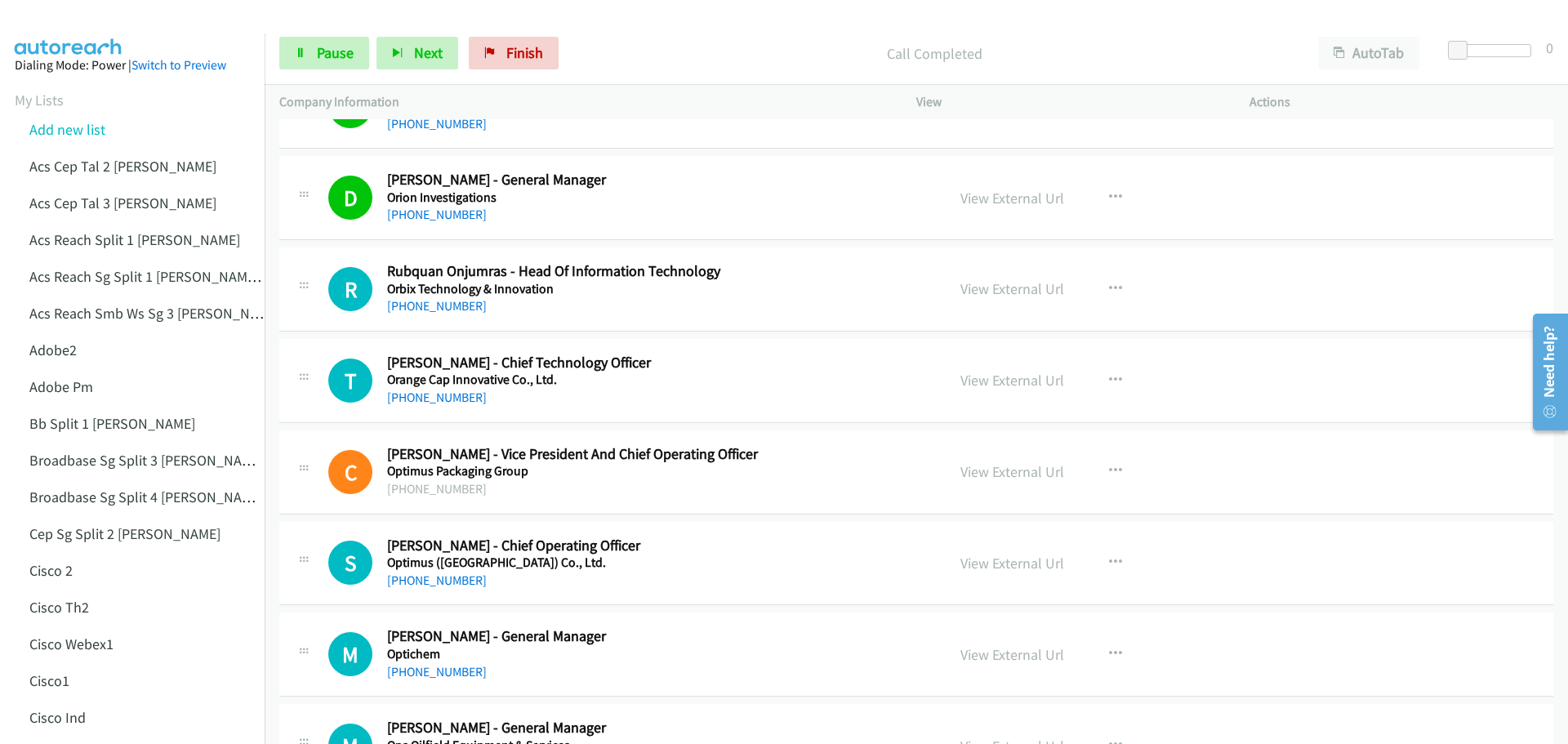
scroll to position [4001, 0]
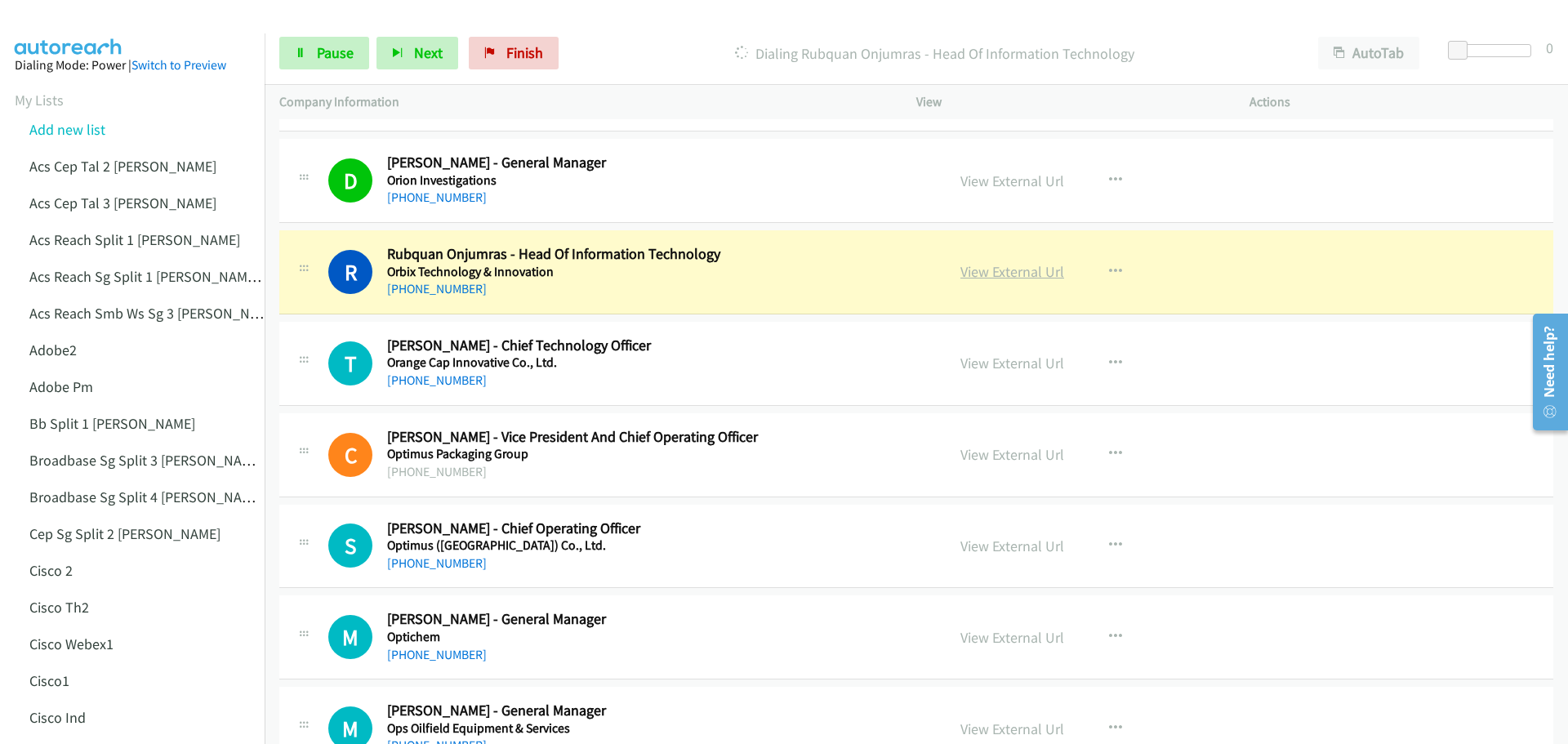
click at [977, 273] on link "View External Url" at bounding box center [1012, 272] width 104 height 19
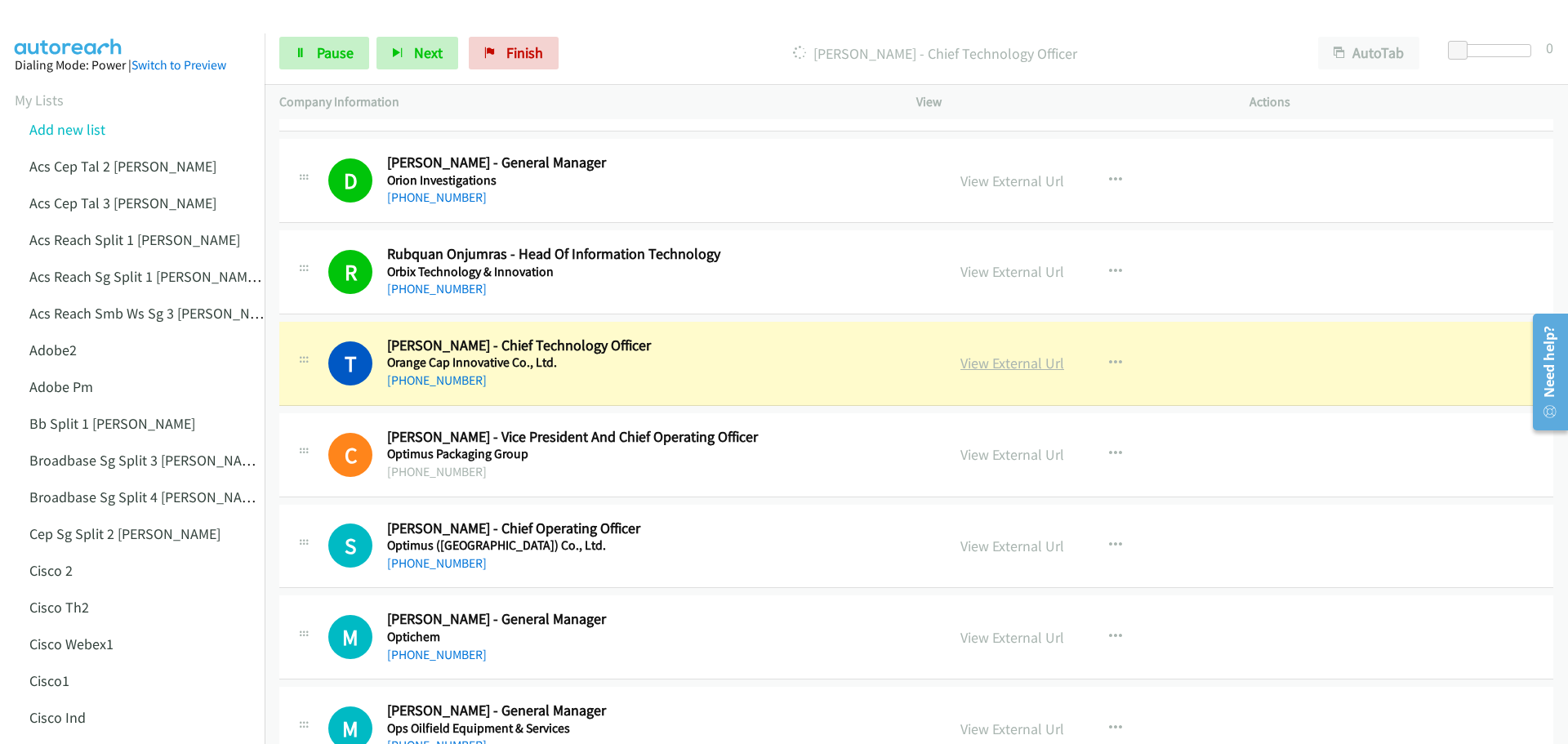
click at [981, 357] on link "View External Url" at bounding box center [1012, 363] width 104 height 19
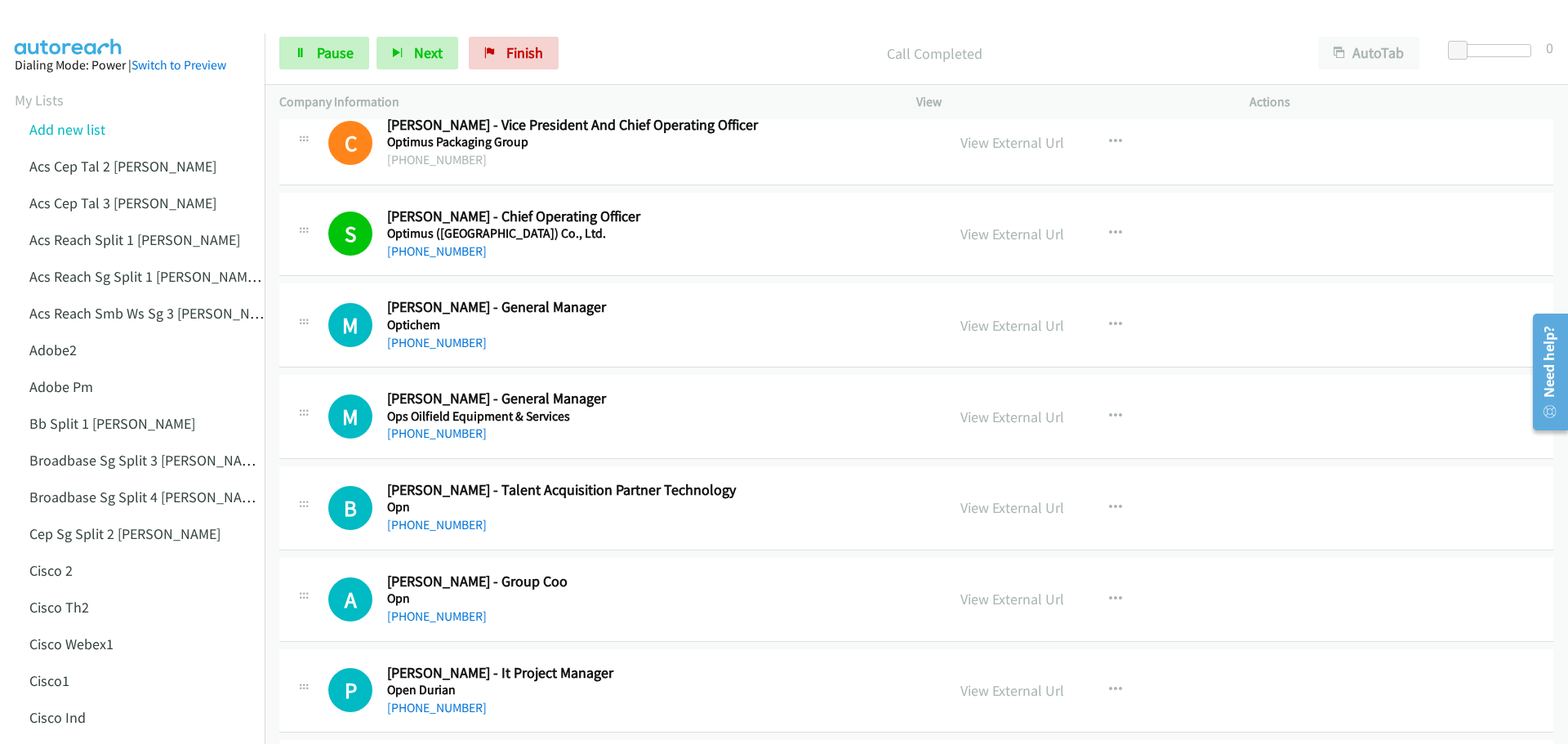
scroll to position [4328, 0]
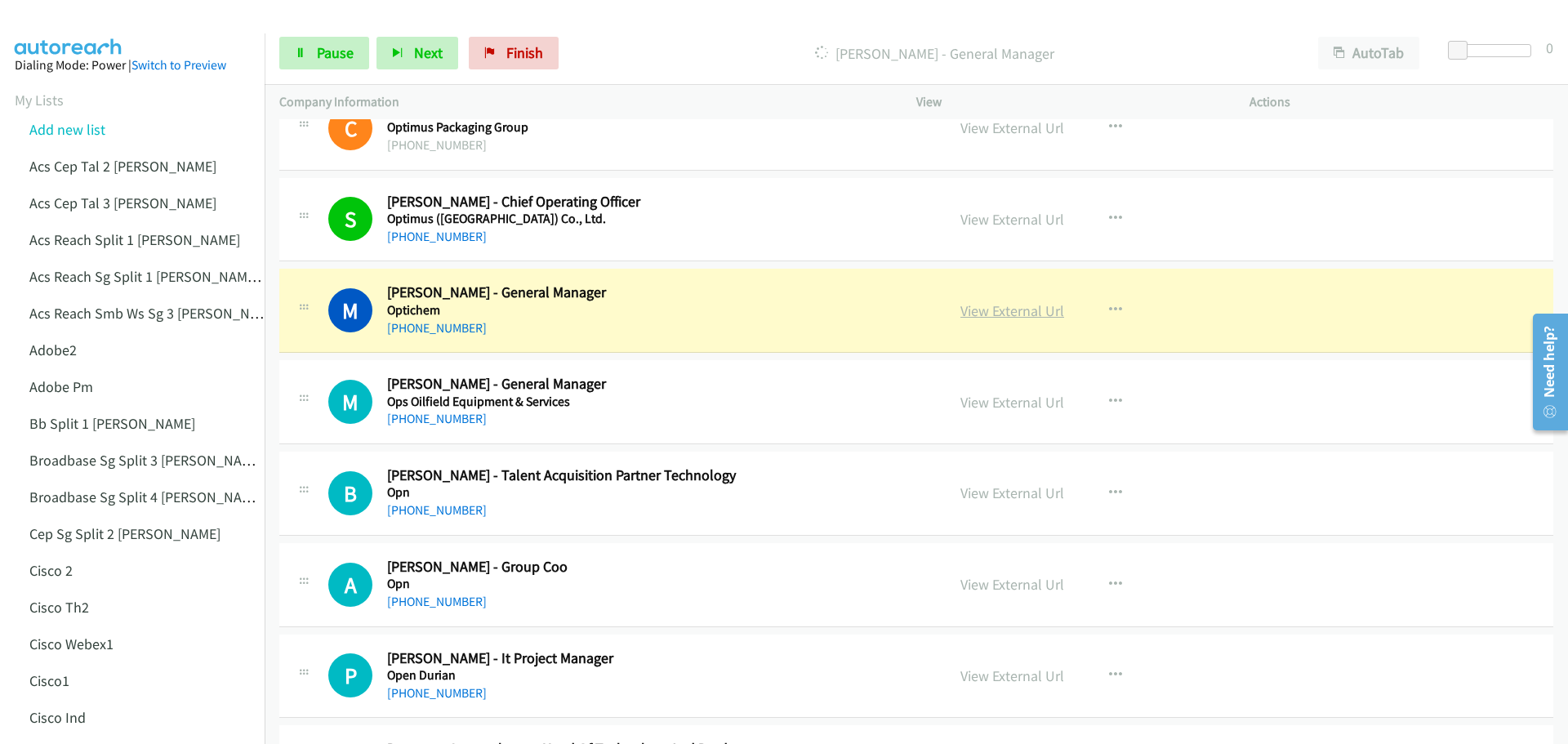
click at [977, 311] on link "View External Url" at bounding box center [1012, 311] width 104 height 19
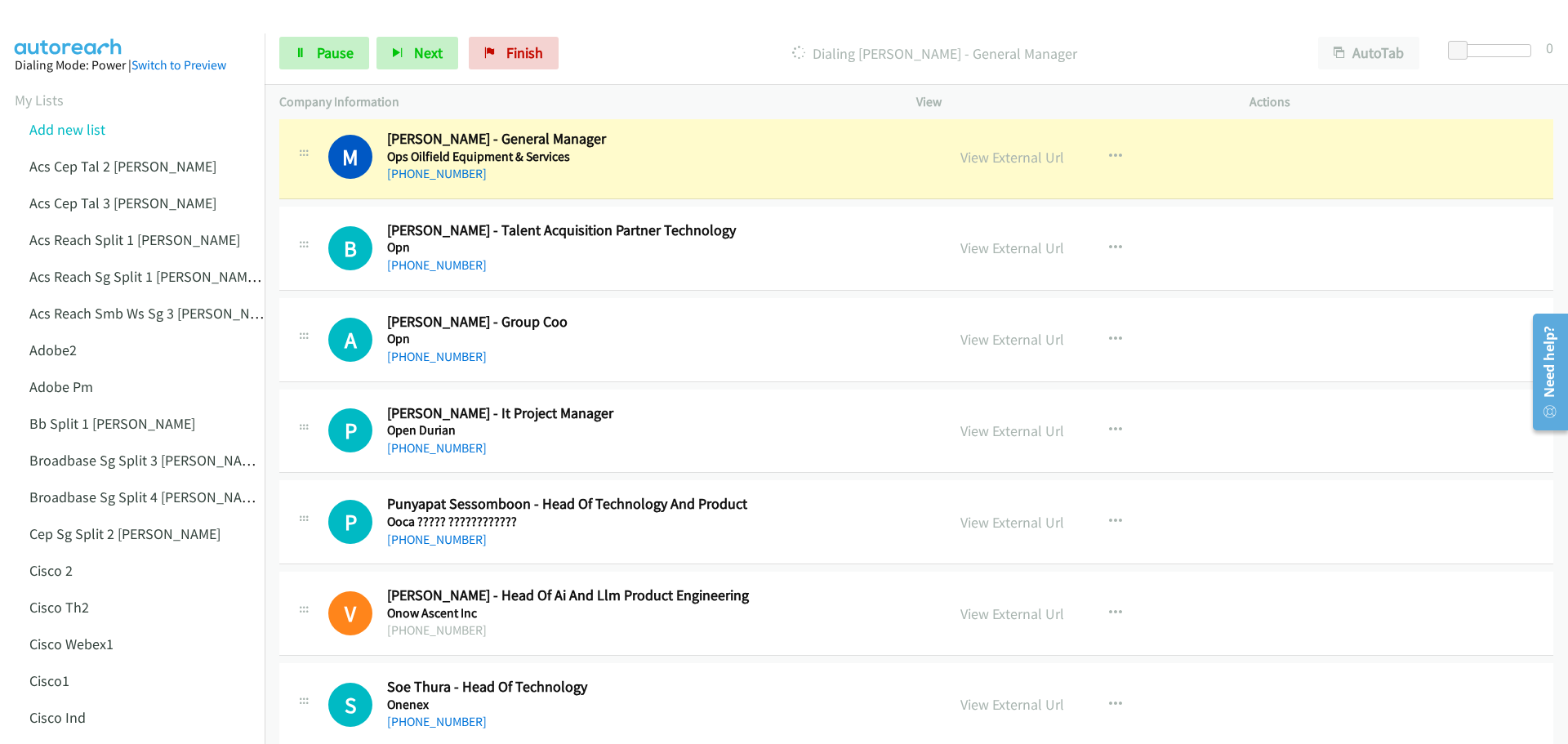
scroll to position [4492, 0]
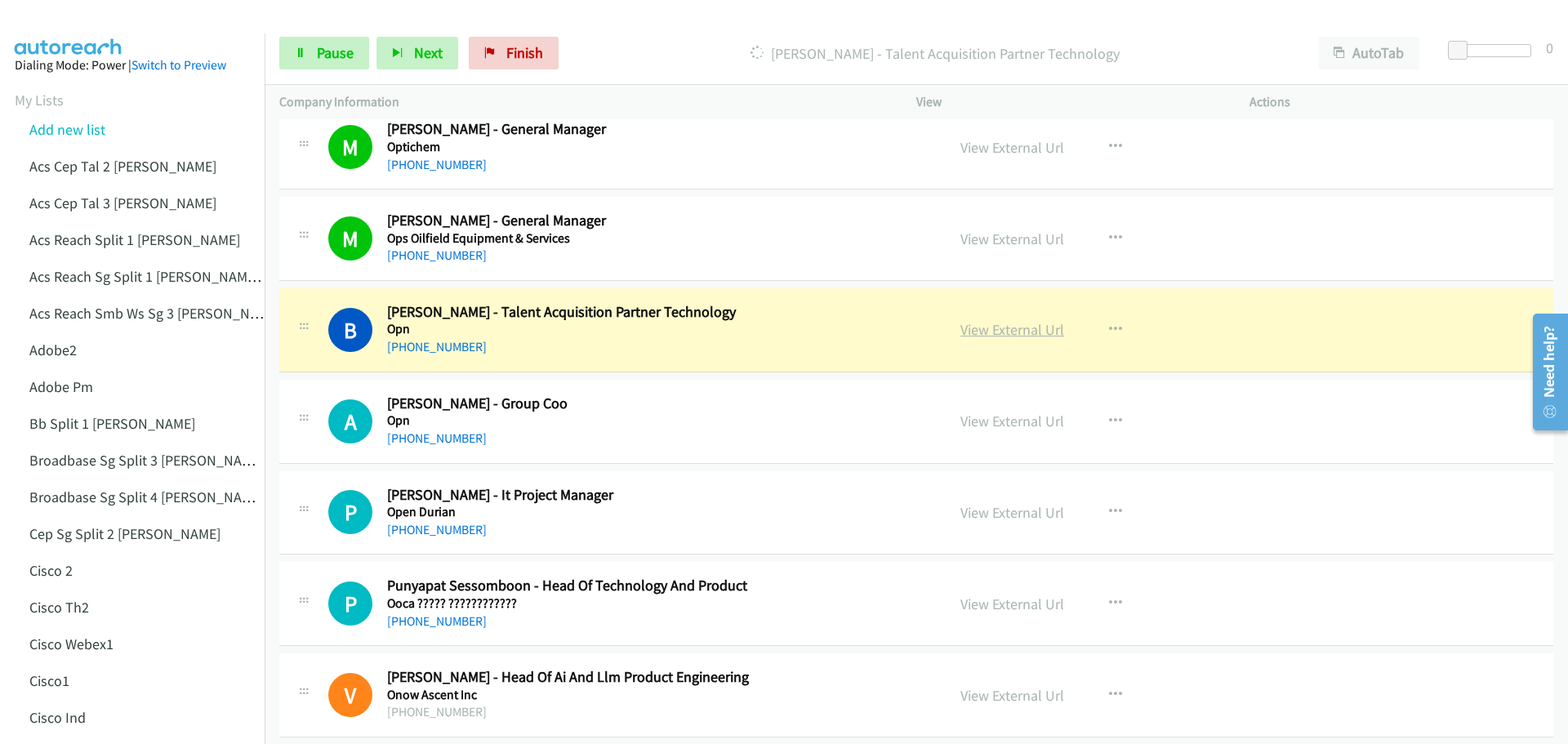
click at [997, 329] on link "View External Url" at bounding box center [1012, 329] width 104 height 19
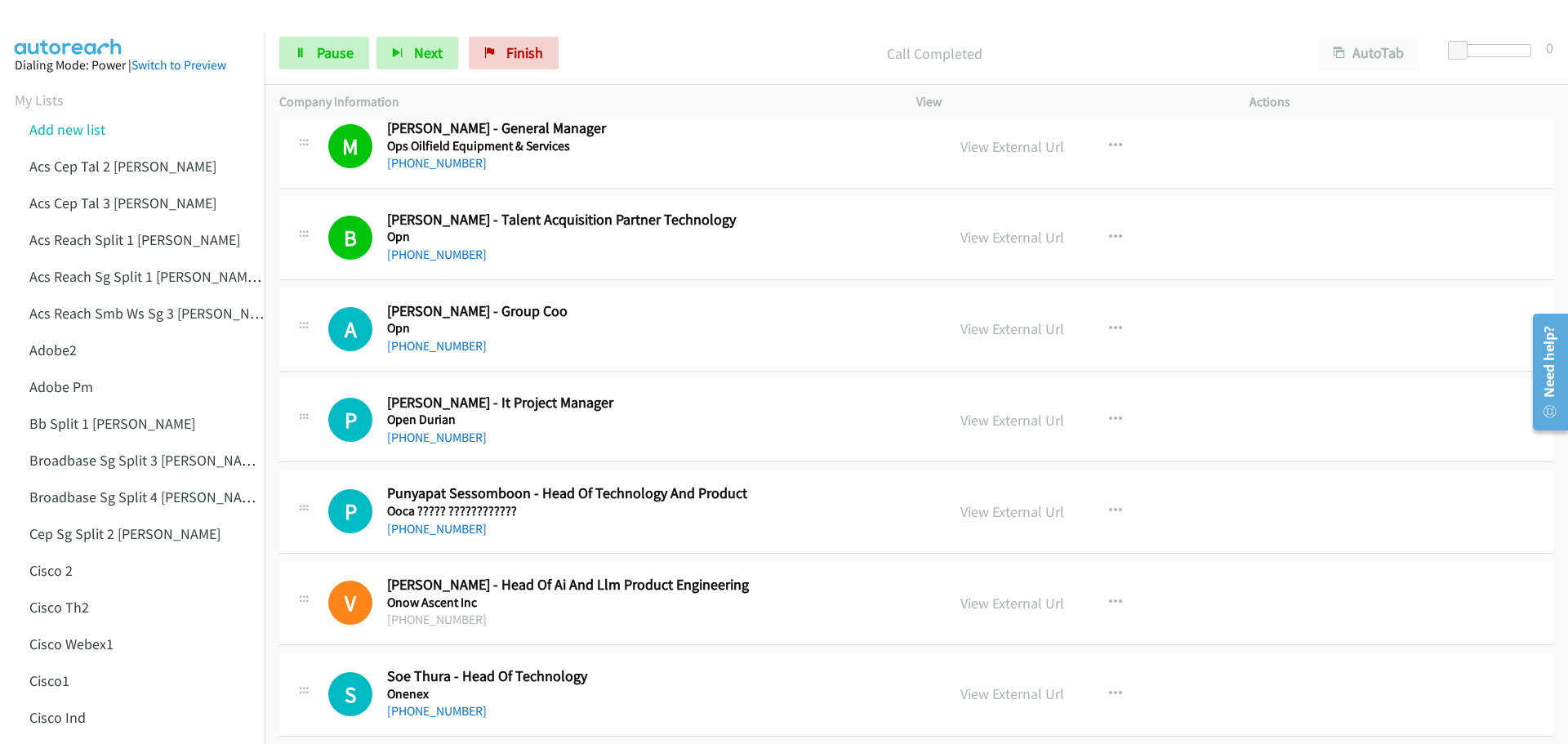
scroll to position [4655, 0]
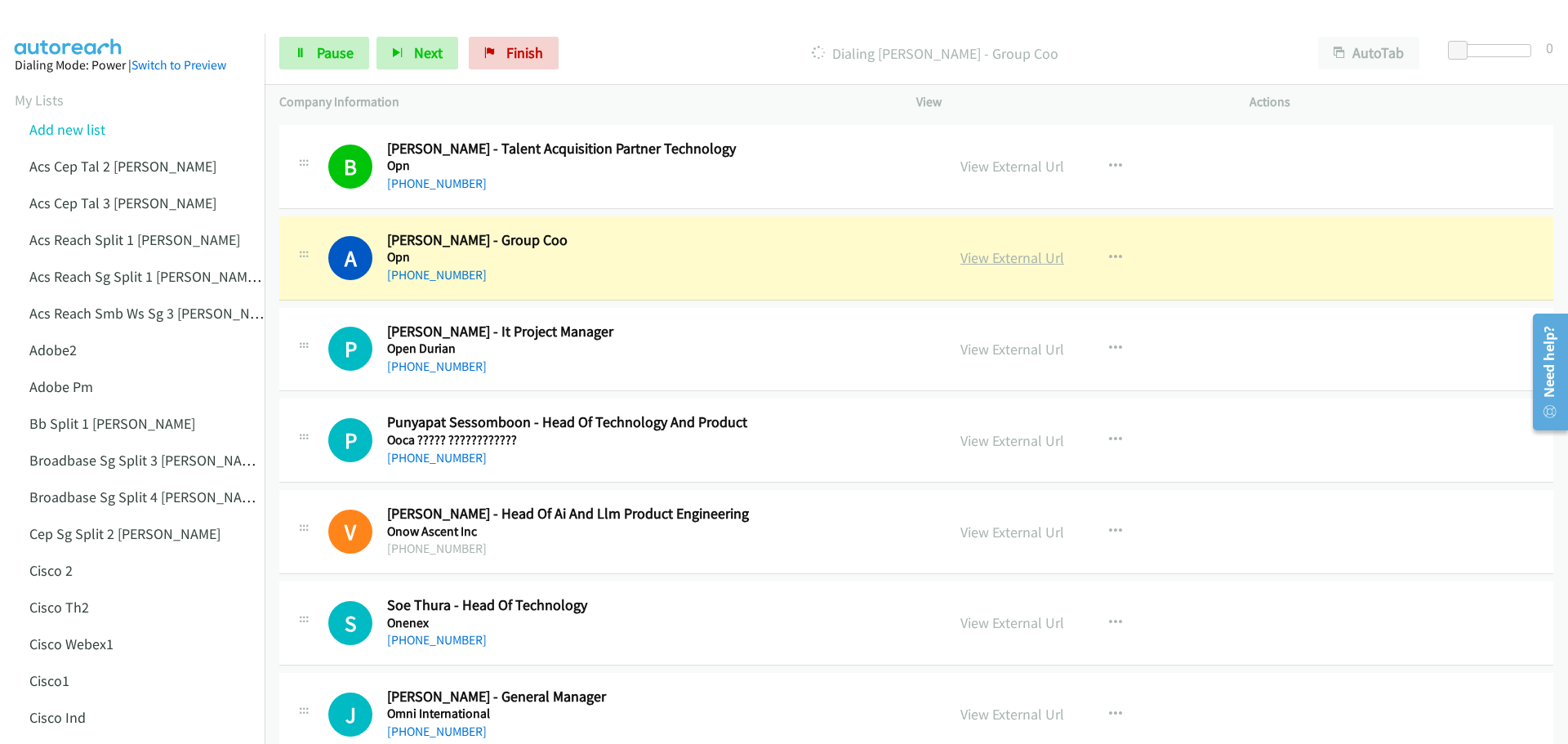
click at [972, 258] on link "View External Url" at bounding box center [1012, 258] width 104 height 19
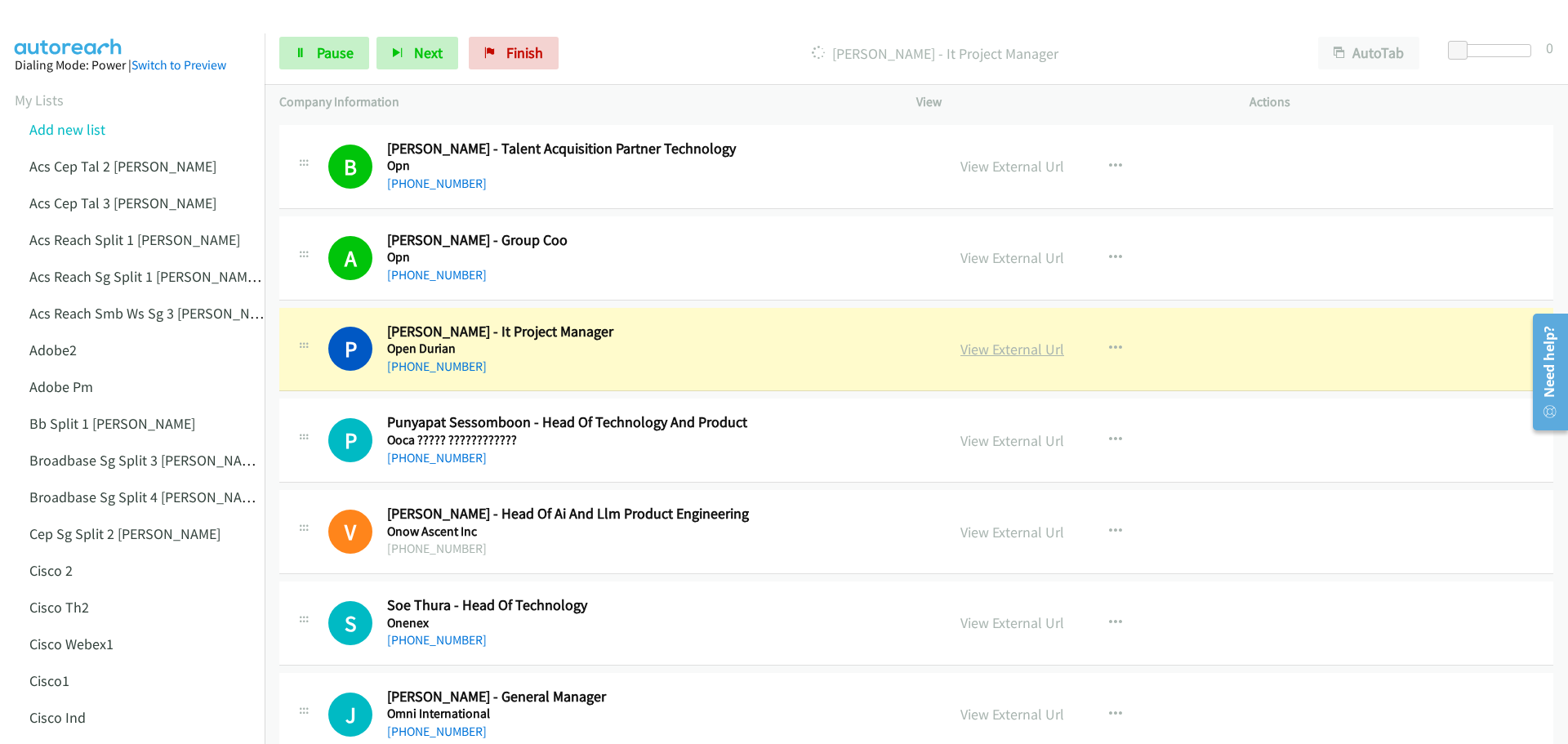
click at [1025, 353] on link "View External Url" at bounding box center [1012, 349] width 104 height 19
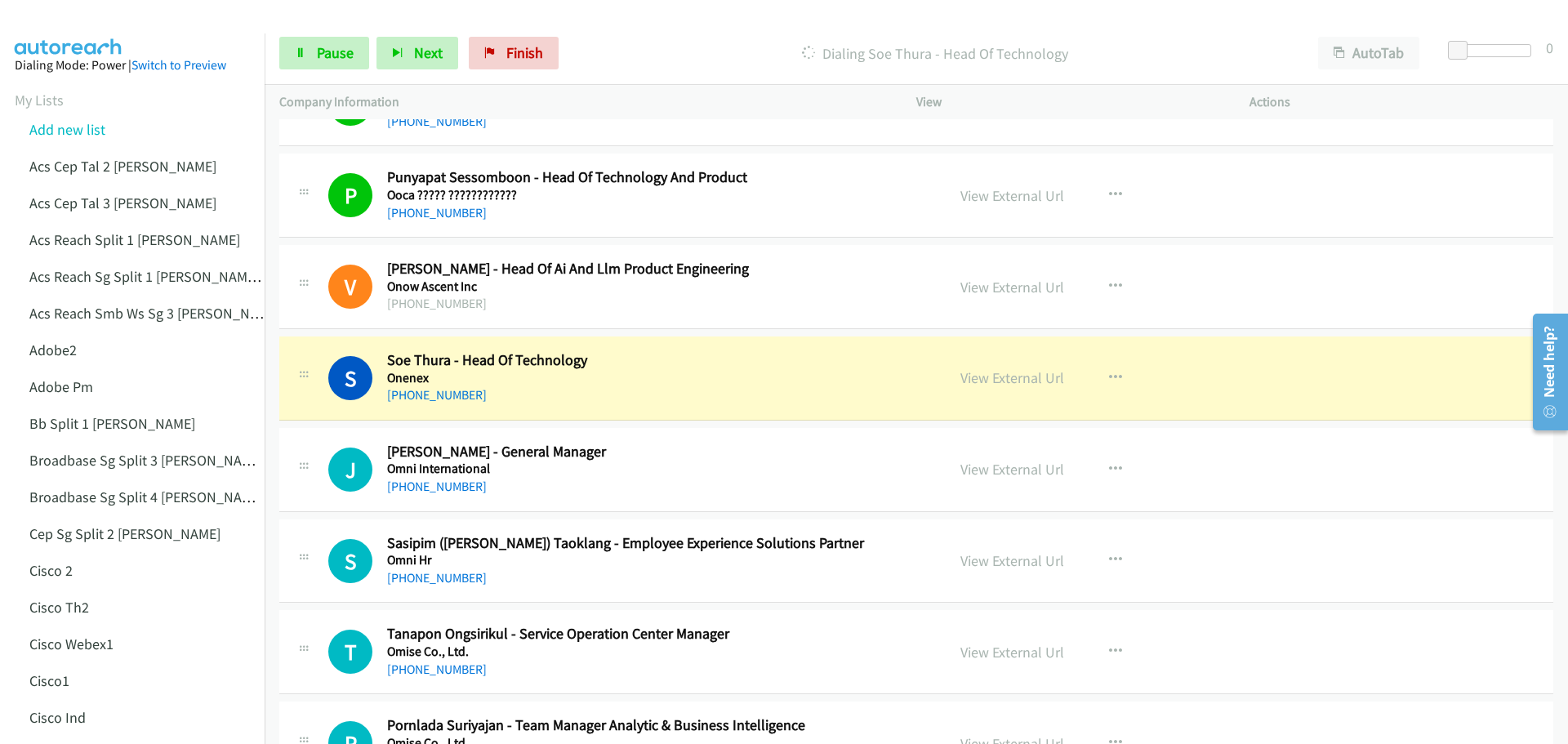
scroll to position [4981, 0]
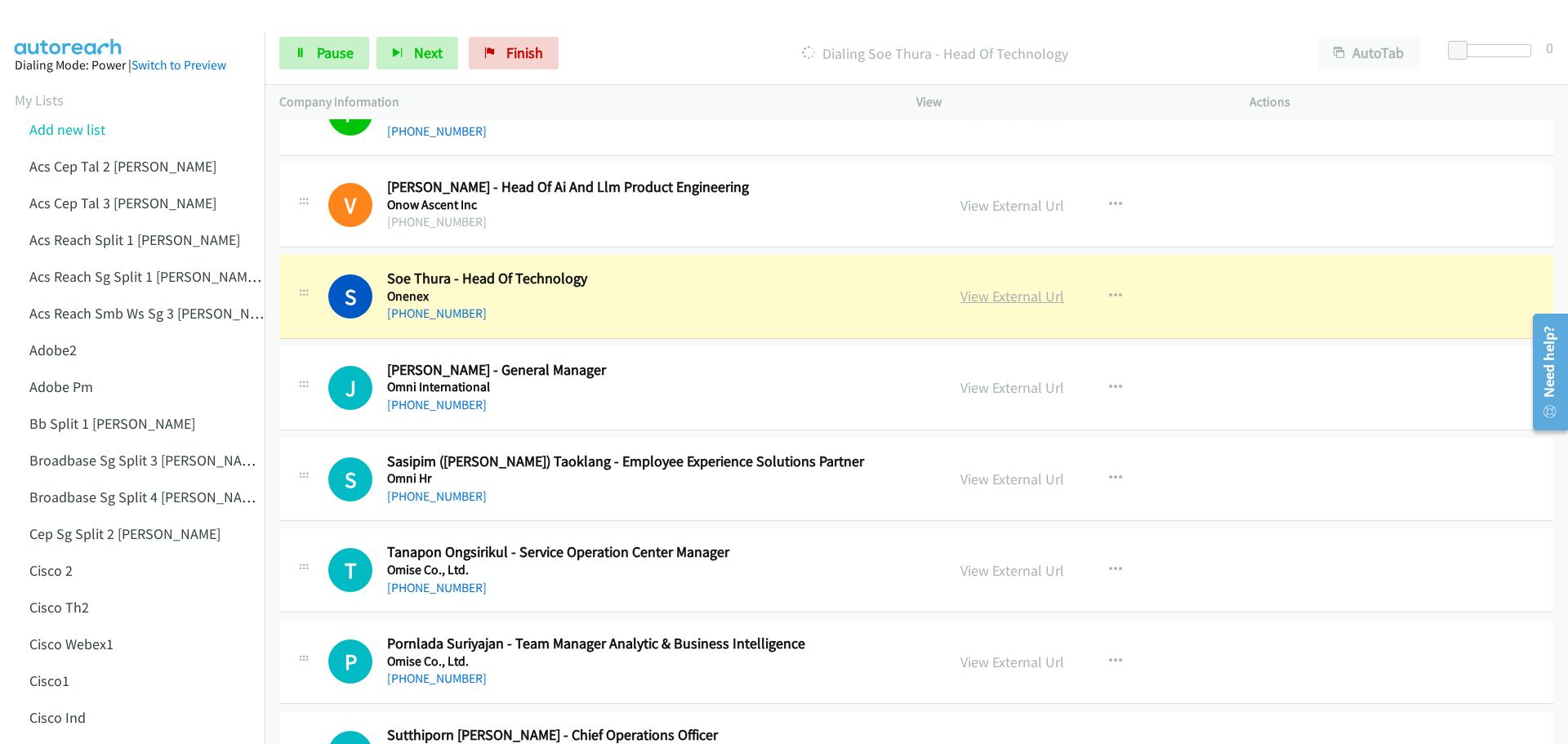
click at [1020, 295] on link "View External Url" at bounding box center [1012, 297] width 104 height 19
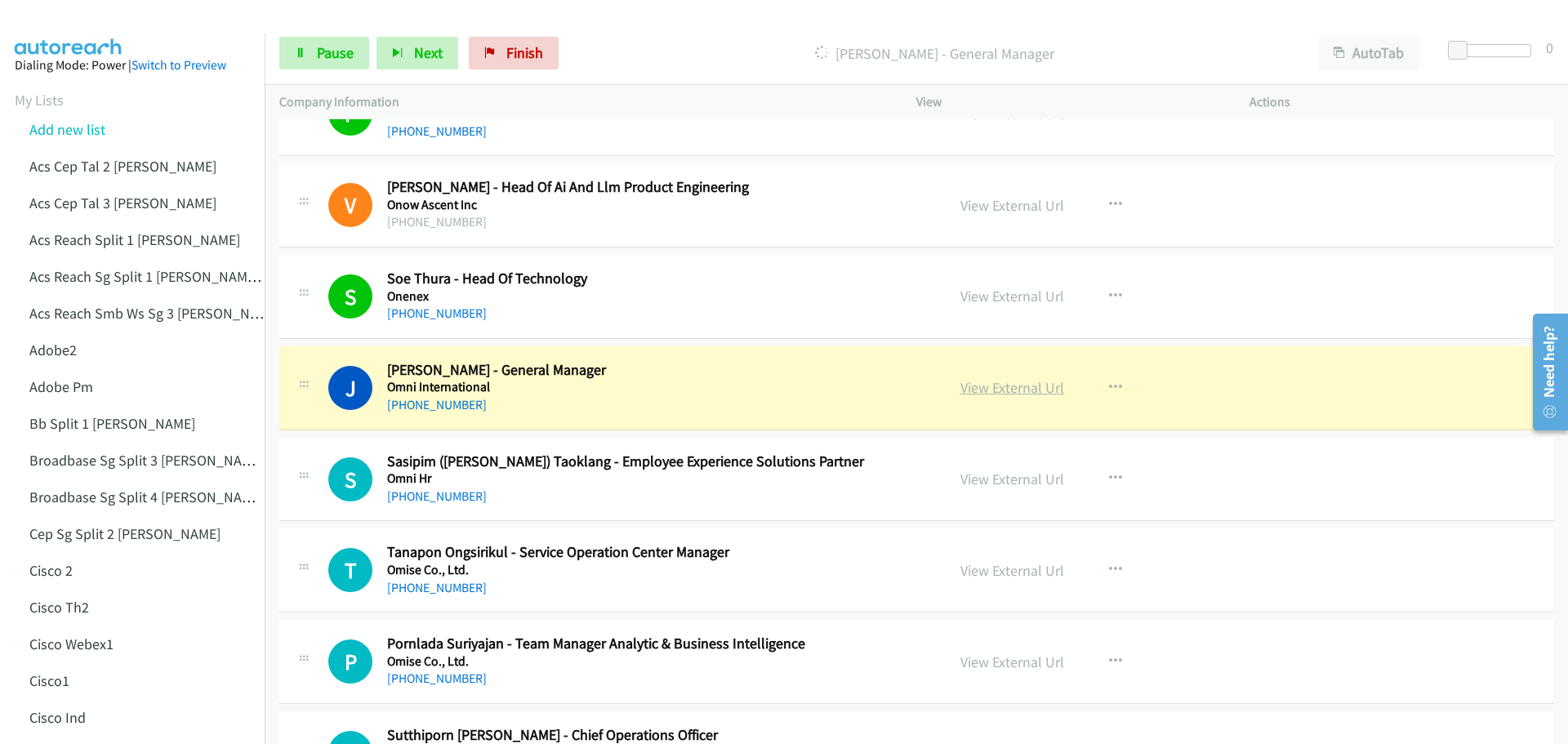
click at [999, 390] on link "View External Url" at bounding box center [1012, 388] width 104 height 19
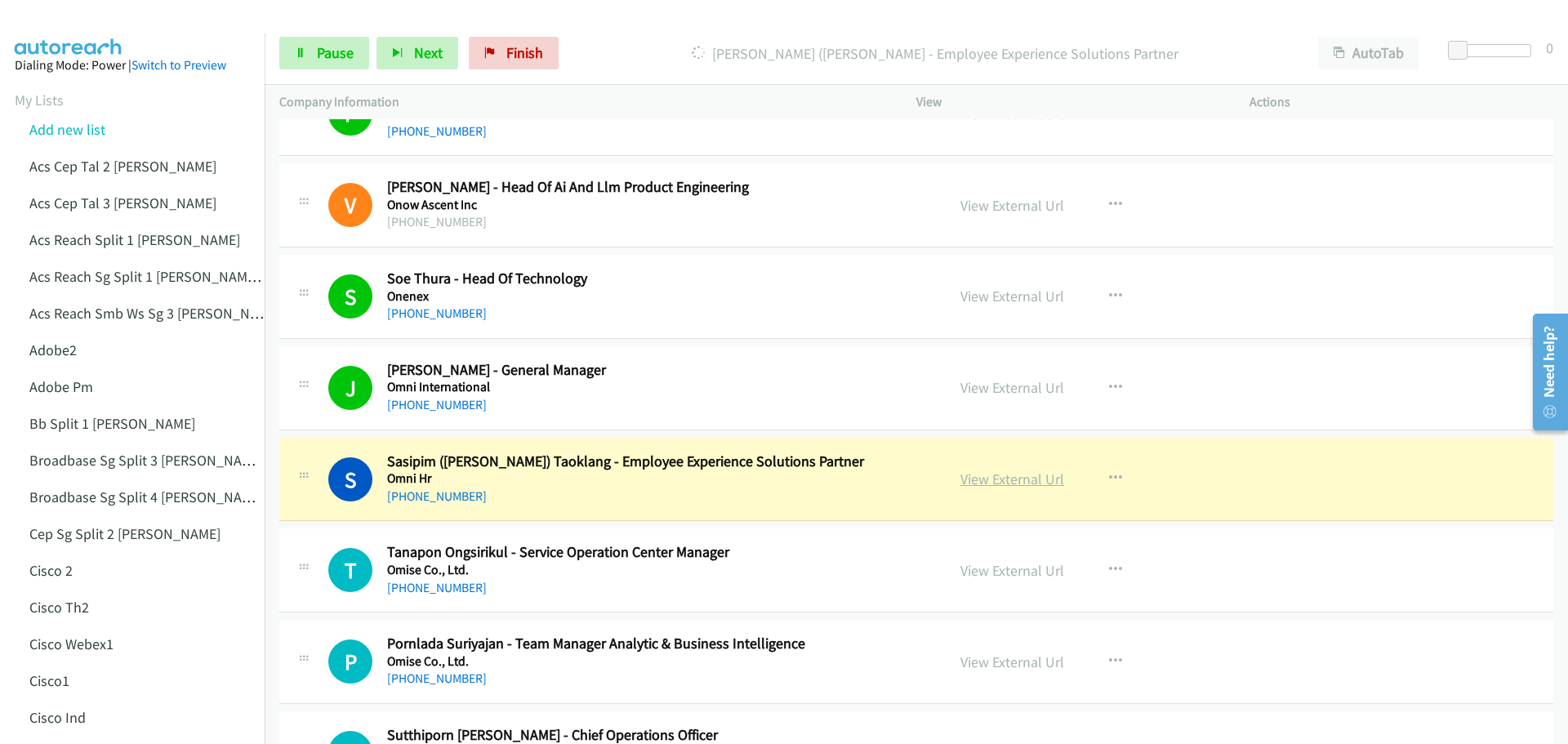
click at [977, 488] on link "View External Url" at bounding box center [1012, 479] width 104 height 19
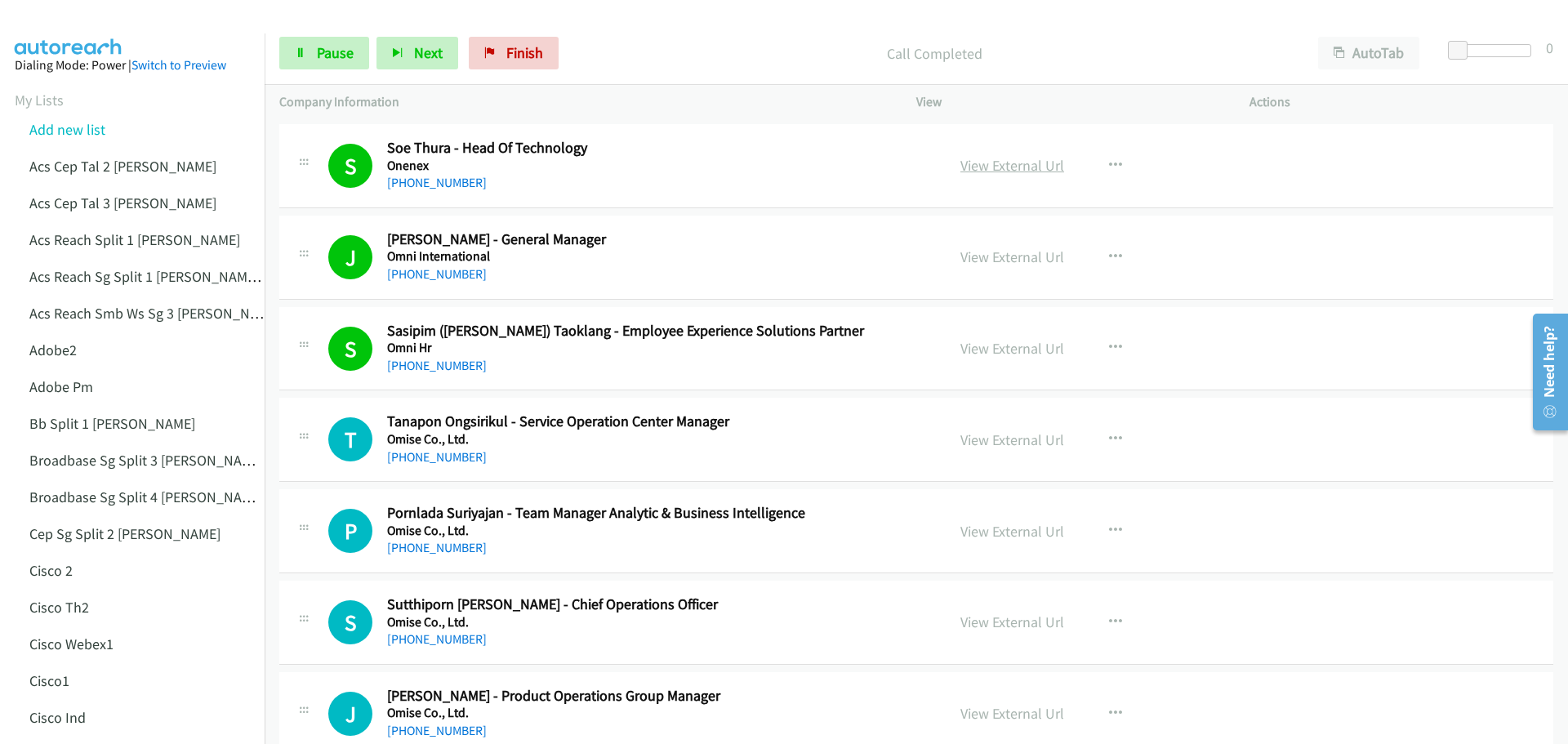
scroll to position [5226, 0]
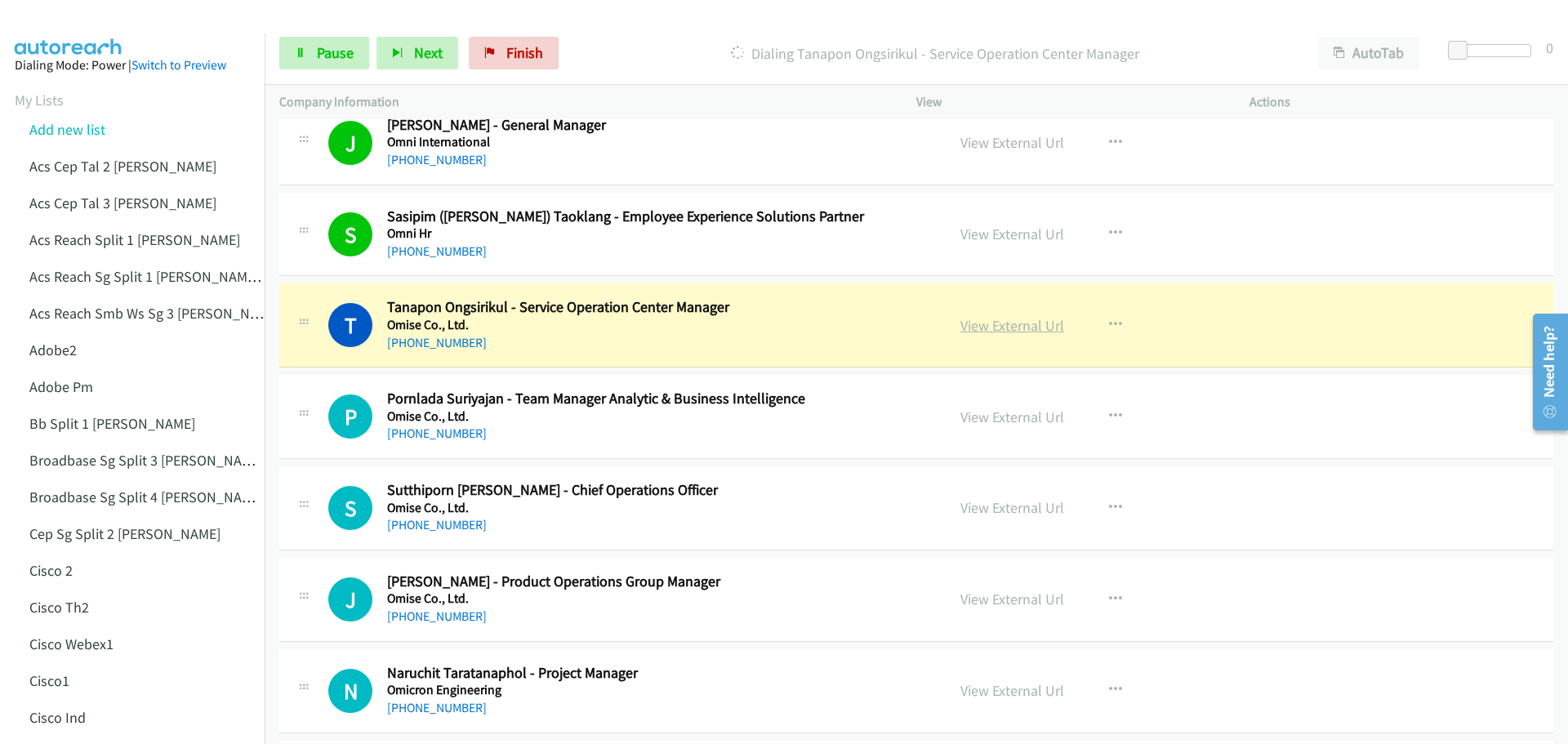
click at [1005, 327] on link "View External Url" at bounding box center [1012, 325] width 104 height 19
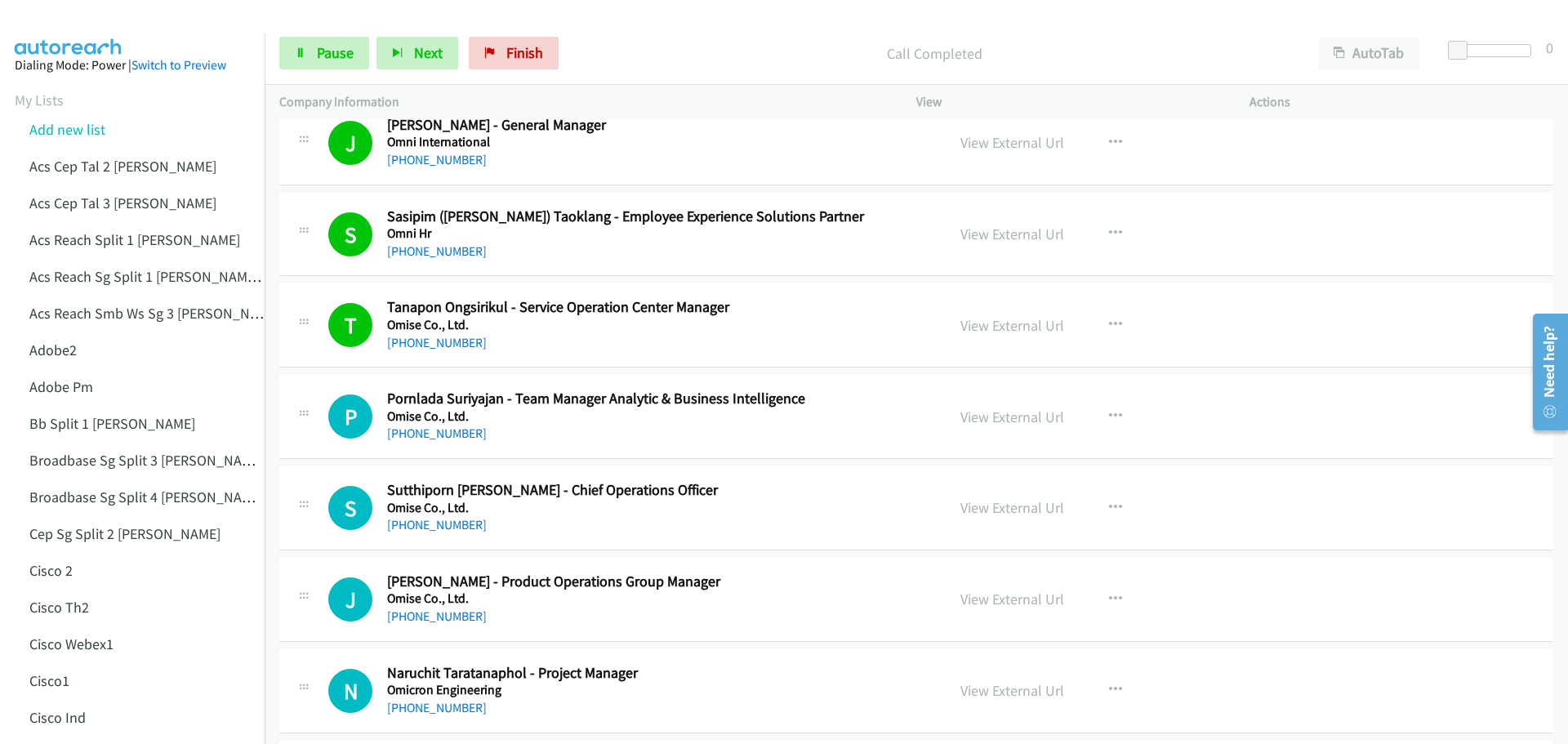
scroll to position [5308, 0]
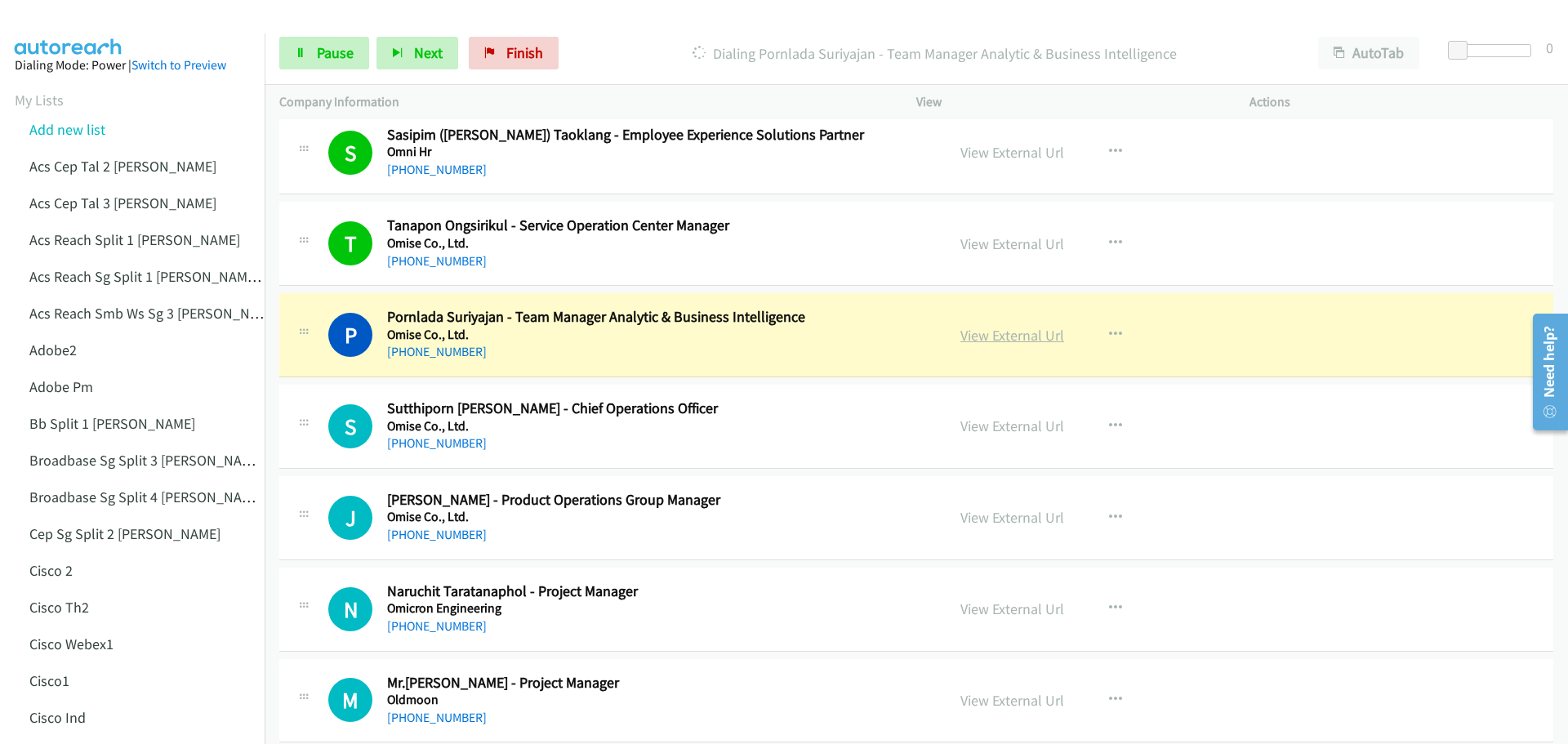
click at [999, 337] on link "View External Url" at bounding box center [1012, 335] width 104 height 19
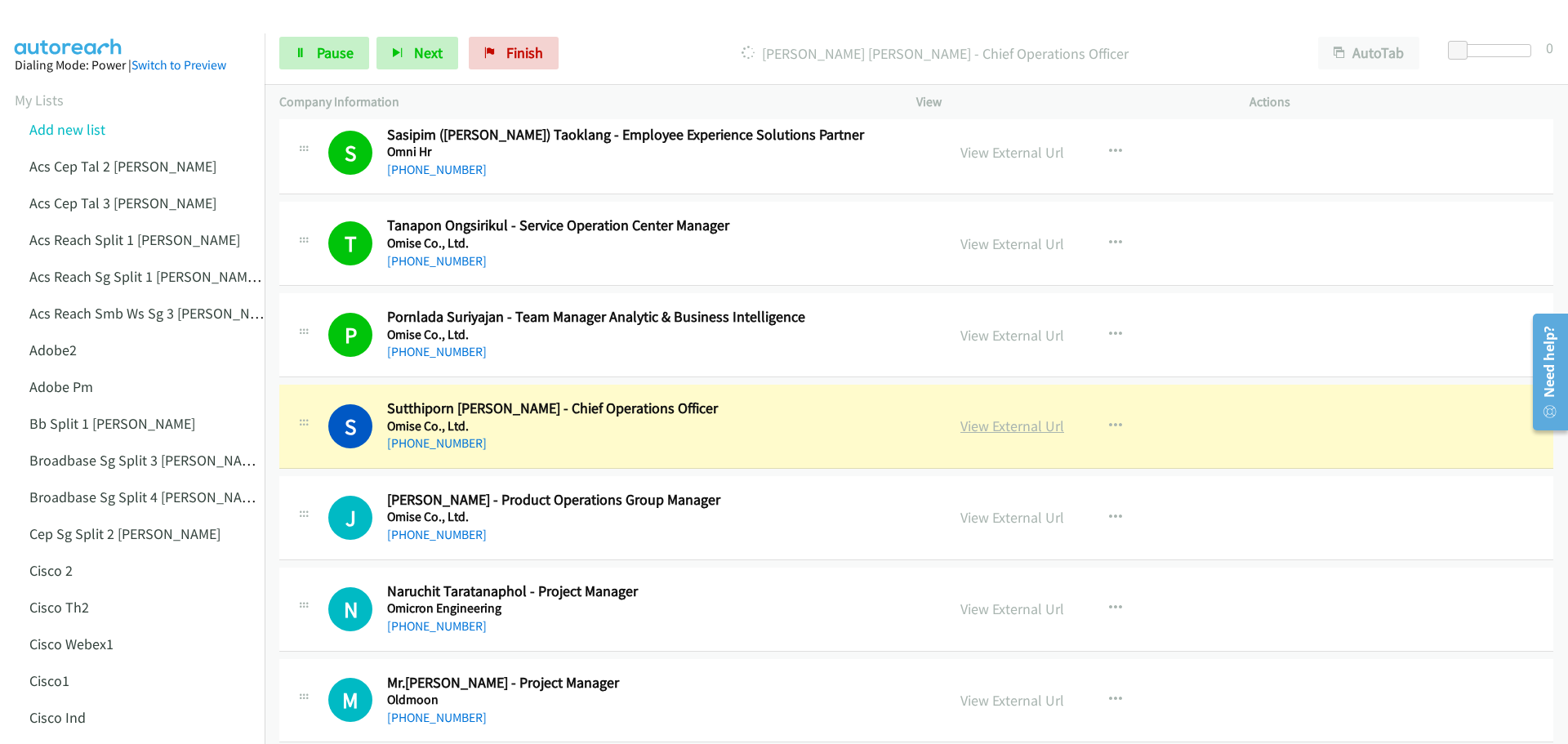
click at [1021, 435] on link "View External Url" at bounding box center [1012, 426] width 104 height 19
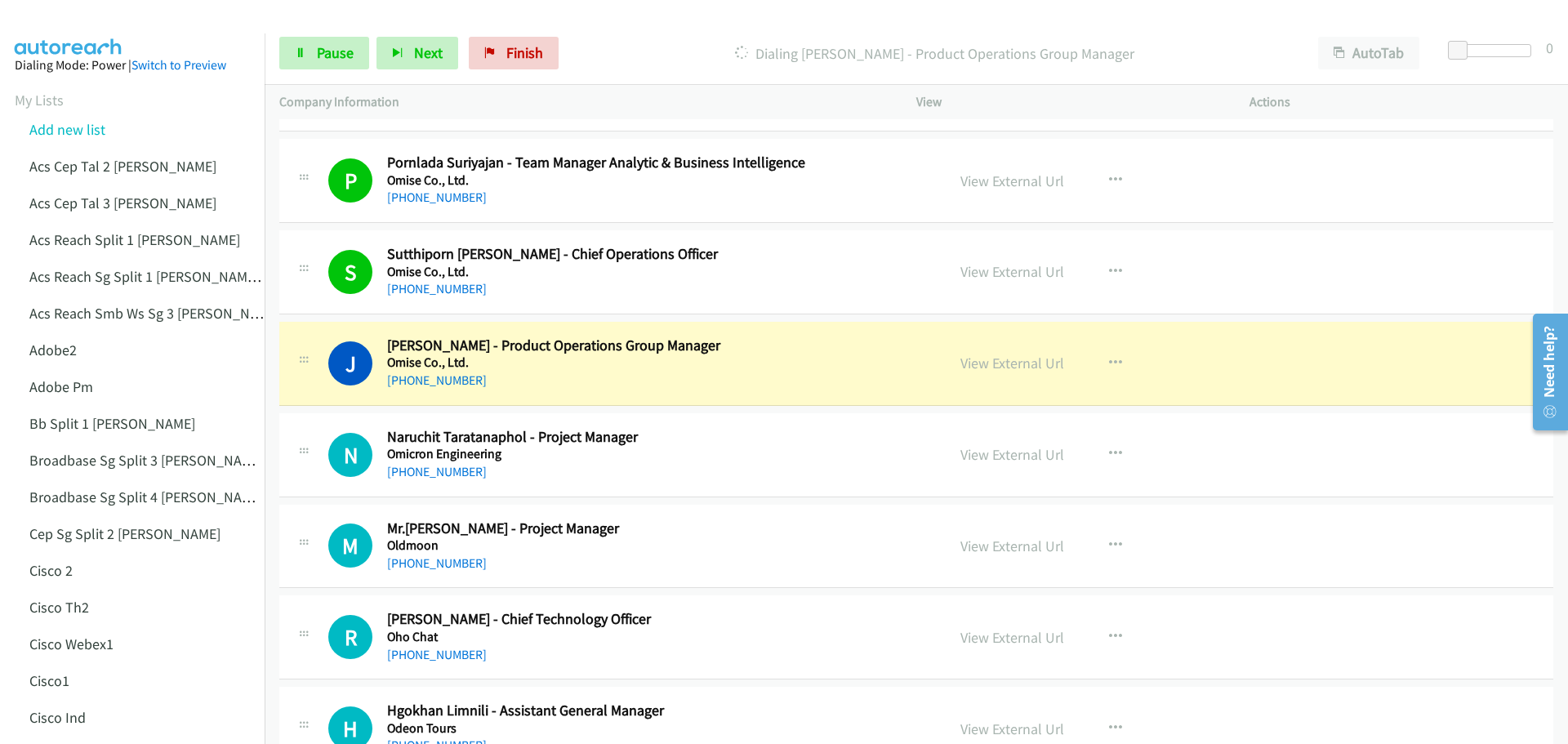
scroll to position [5471, 0]
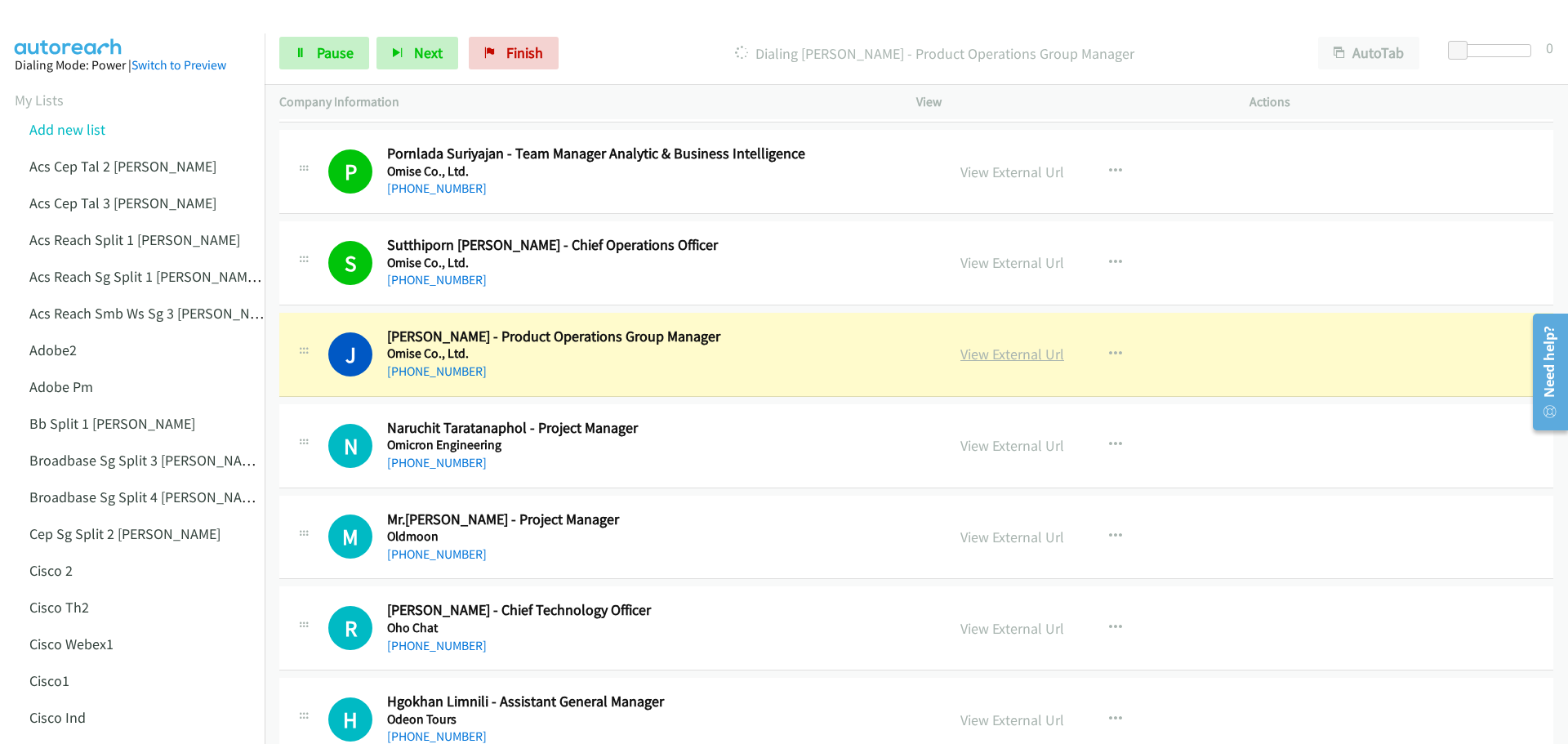
click at [1010, 354] on link "View External Url" at bounding box center [1012, 354] width 104 height 19
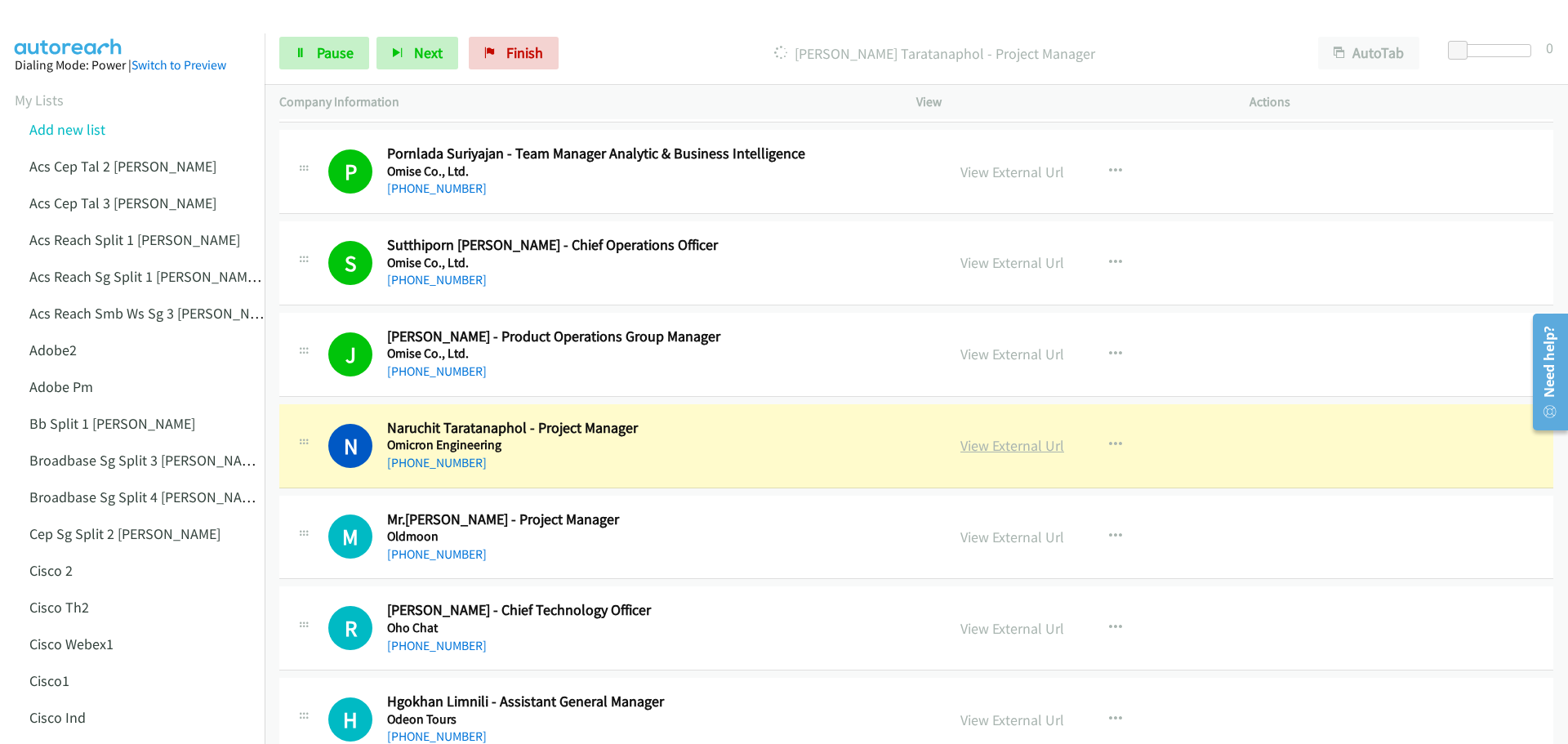
click at [987, 449] on link "View External Url" at bounding box center [1012, 445] width 104 height 19
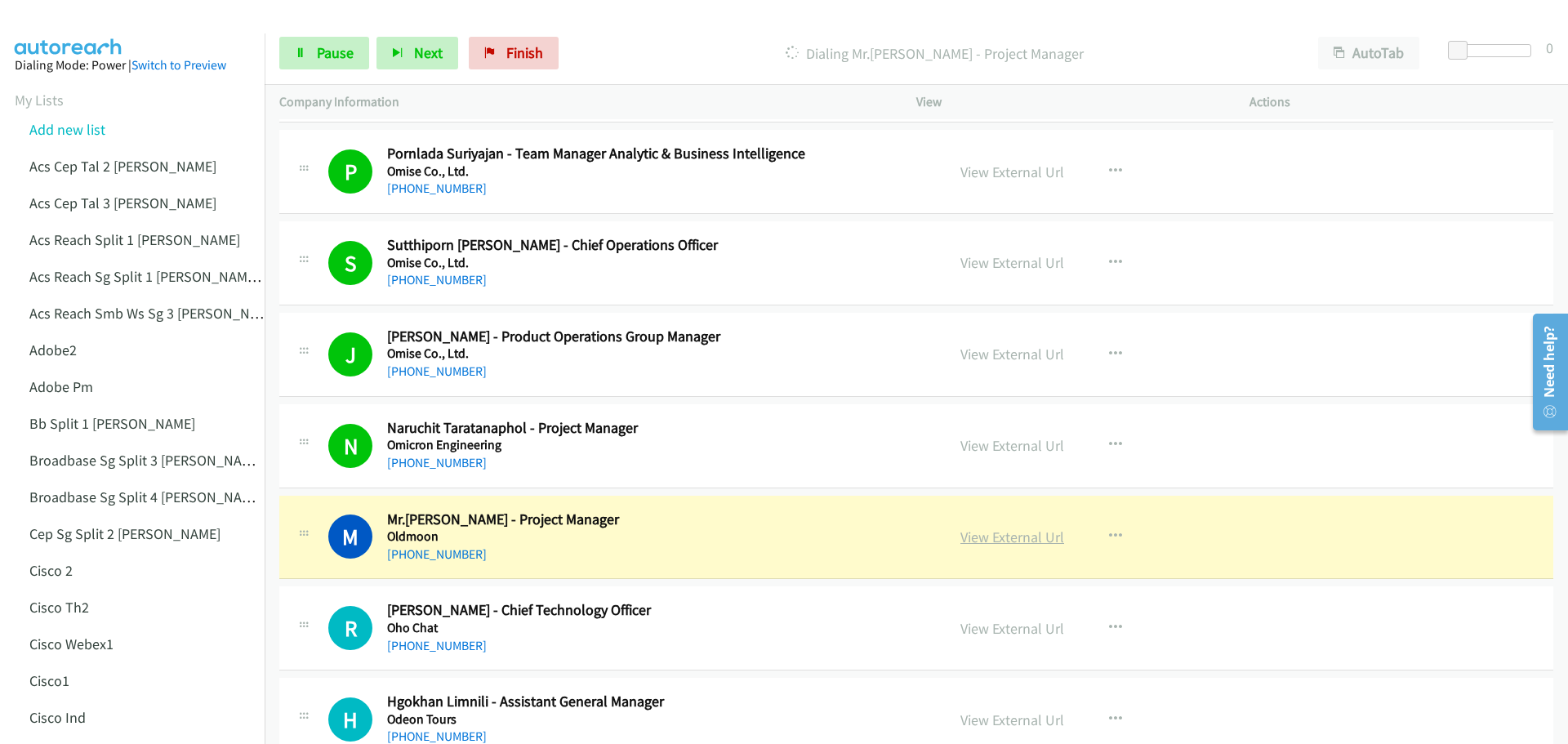
click at [1014, 537] on link "View External Url" at bounding box center [1012, 538] width 104 height 19
drag, startPoint x: 326, startPoint y: 60, endPoint x: 349, endPoint y: 58, distance: 23.1
click at [326, 60] on span "Pause" at bounding box center [335, 53] width 36 height 19
